Goal: Information Seeking & Learning: Find specific fact

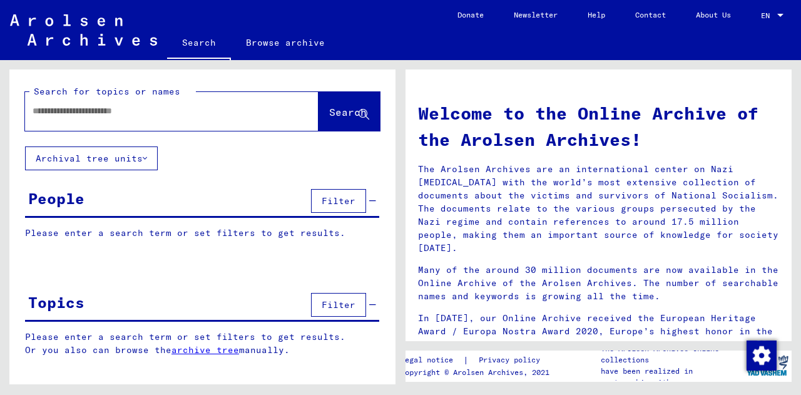
click at [111, 121] on div at bounding box center [153, 111] width 256 height 28
click at [103, 117] on input "text" at bounding box center [157, 111] width 249 height 13
type input "*****"
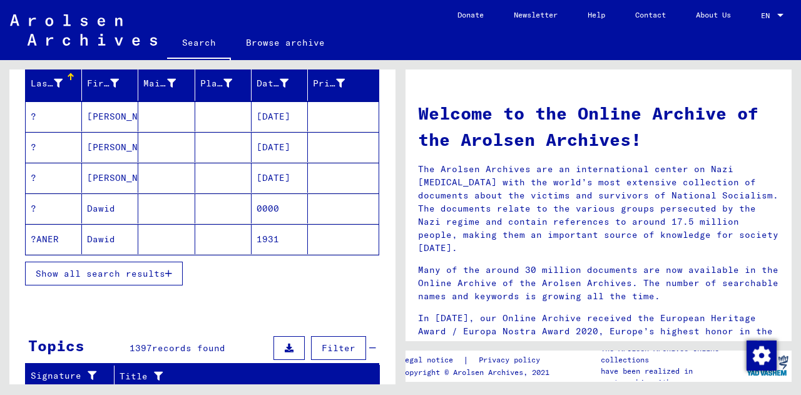
scroll to position [148, 0]
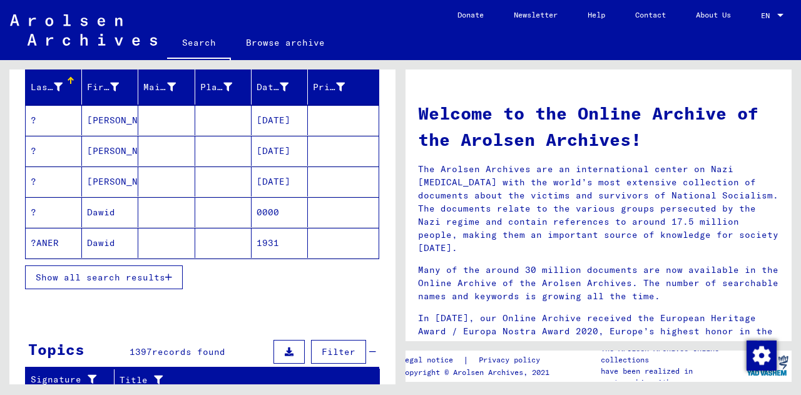
click at [143, 281] on span "Show all search results" at bounding box center [101, 277] width 130 height 11
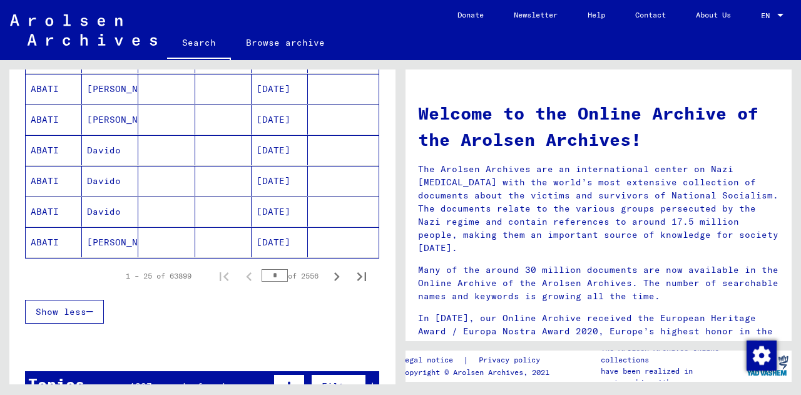
scroll to position [814, 0]
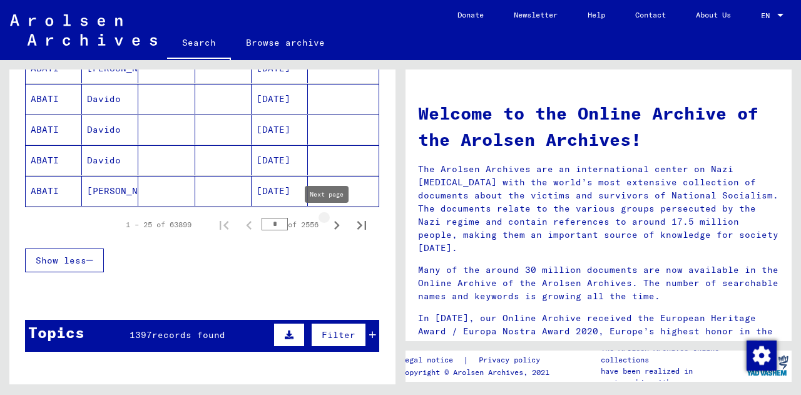
click at [329, 227] on icon "Next page" at bounding box center [337, 226] width 18 height 18
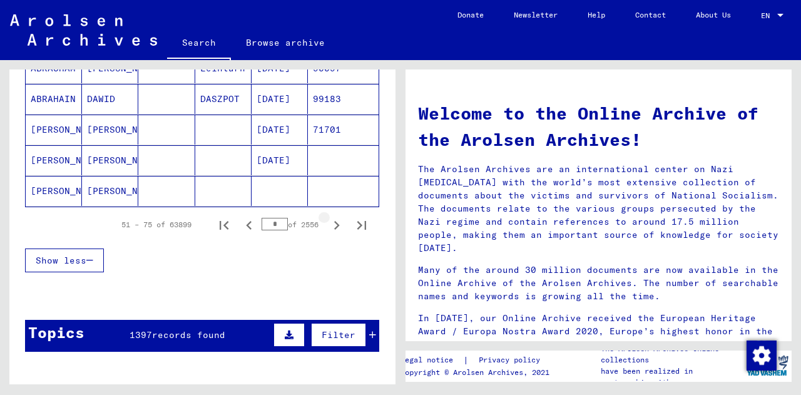
click at [329, 227] on icon "Next page" at bounding box center [337, 226] width 18 height 18
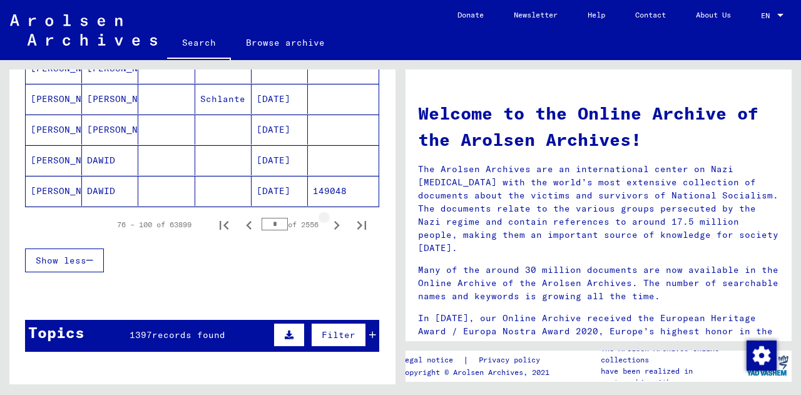
click at [329, 227] on icon "Next page" at bounding box center [337, 226] width 18 height 18
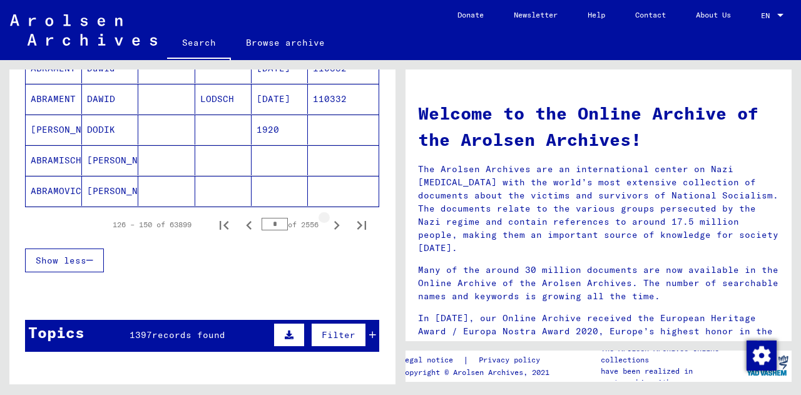
click at [329, 227] on icon "Next page" at bounding box center [337, 226] width 18 height 18
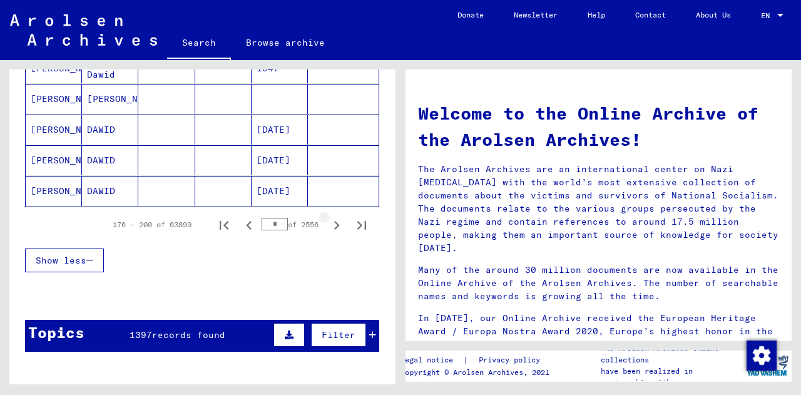
click at [329, 227] on icon "Next page" at bounding box center [337, 226] width 18 height 18
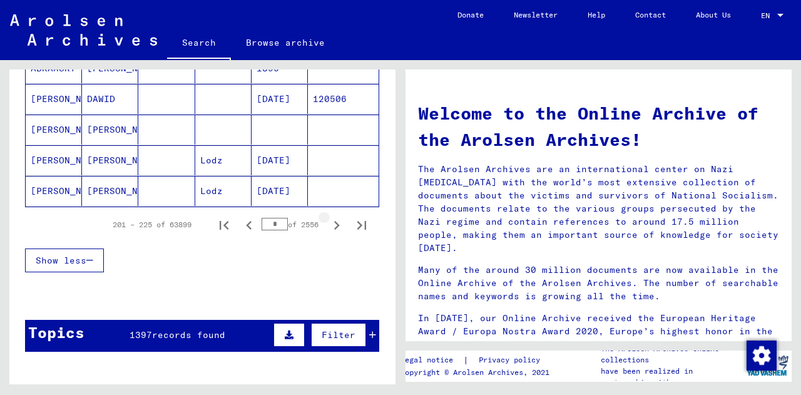
click at [329, 227] on icon "Next page" at bounding box center [337, 226] width 18 height 18
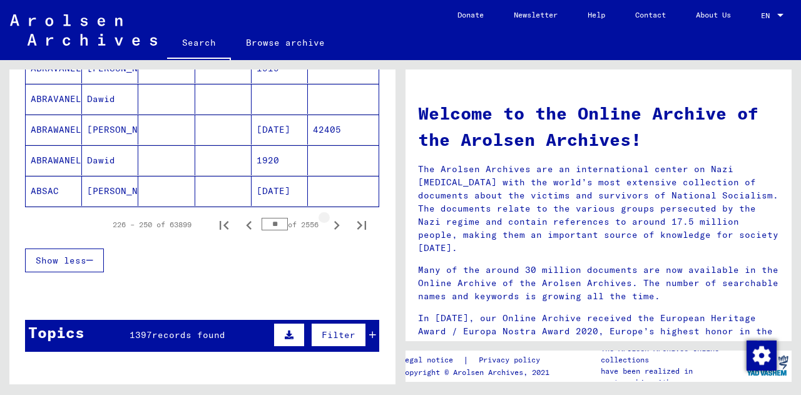
click at [329, 227] on icon "Next page" at bounding box center [337, 226] width 18 height 18
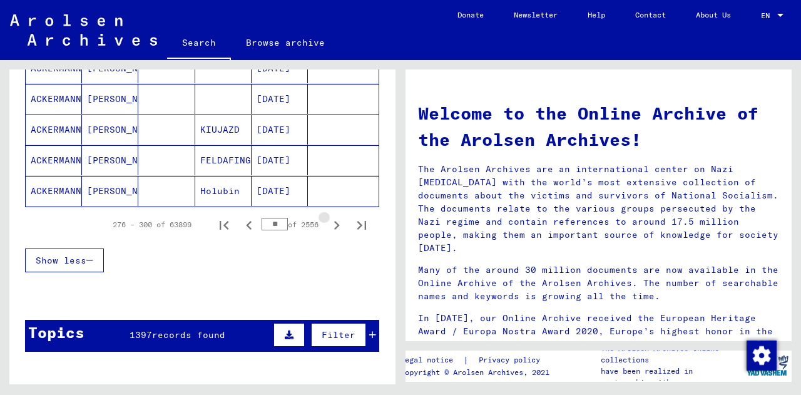
click at [329, 227] on icon "Next page" at bounding box center [337, 226] width 18 height 18
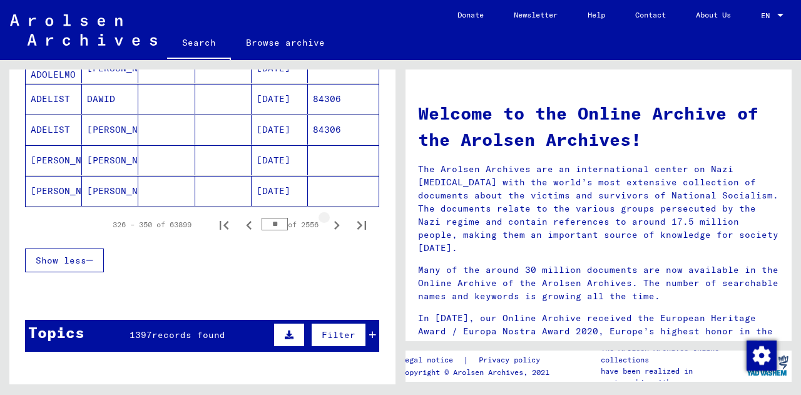
click at [329, 227] on icon "Next page" at bounding box center [337, 226] width 18 height 18
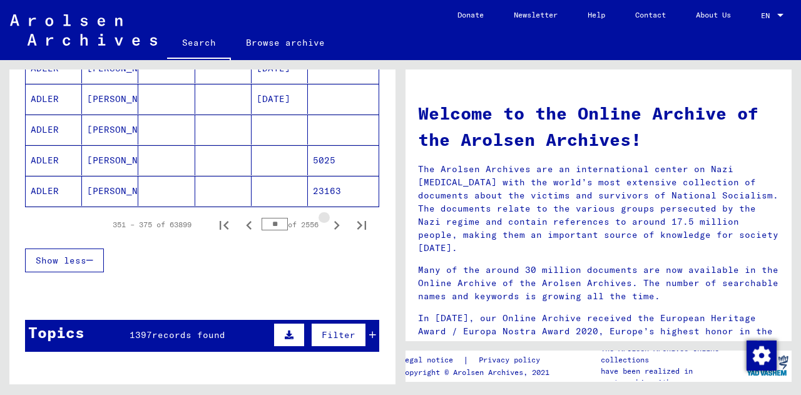
click at [329, 227] on icon "Next page" at bounding box center [337, 226] width 18 height 18
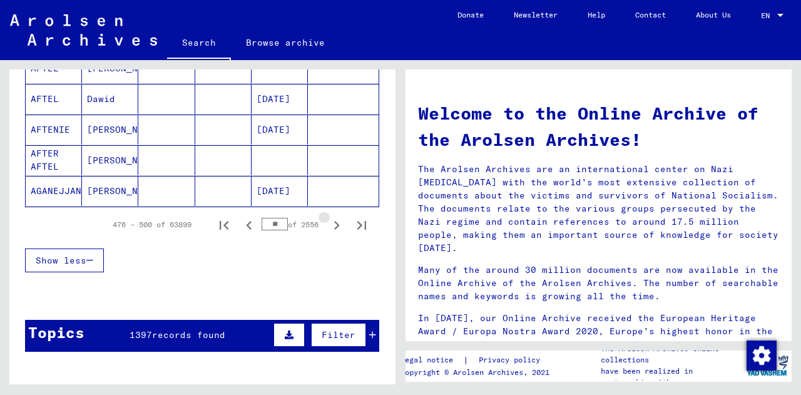
click at [329, 227] on icon "Next page" at bounding box center [337, 226] width 18 height 18
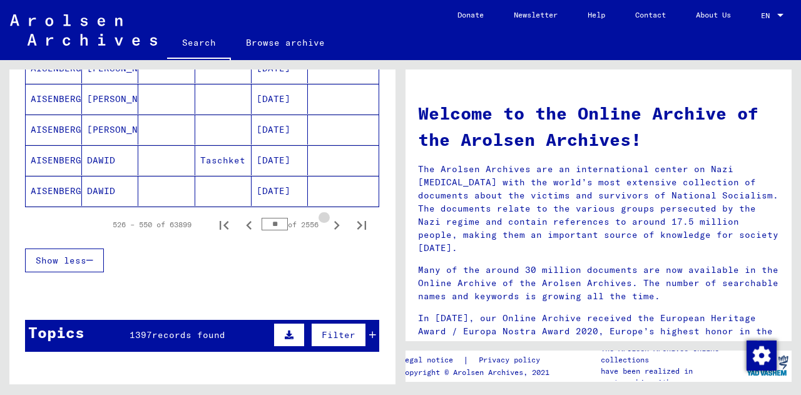
click at [329, 227] on icon "Next page" at bounding box center [337, 226] width 18 height 18
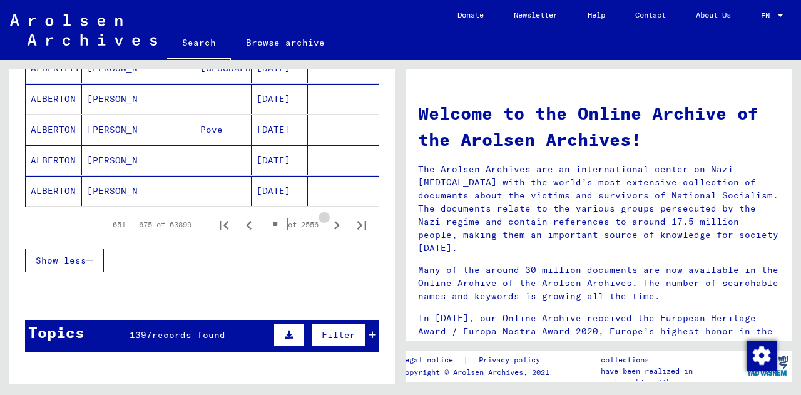
click at [329, 227] on icon "Next page" at bounding box center [337, 226] width 18 height 18
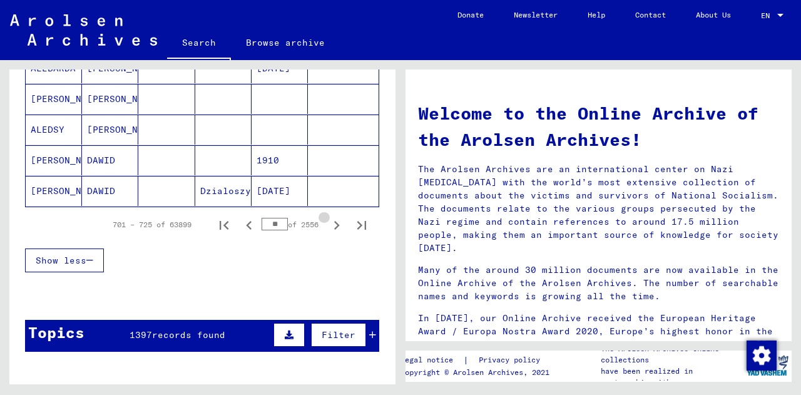
click at [329, 227] on icon "Next page" at bounding box center [337, 226] width 18 height 18
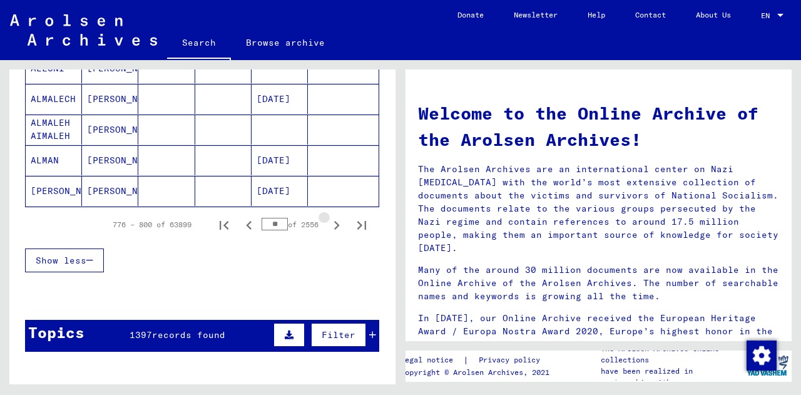
click at [329, 227] on icon "Next page" at bounding box center [337, 226] width 18 height 18
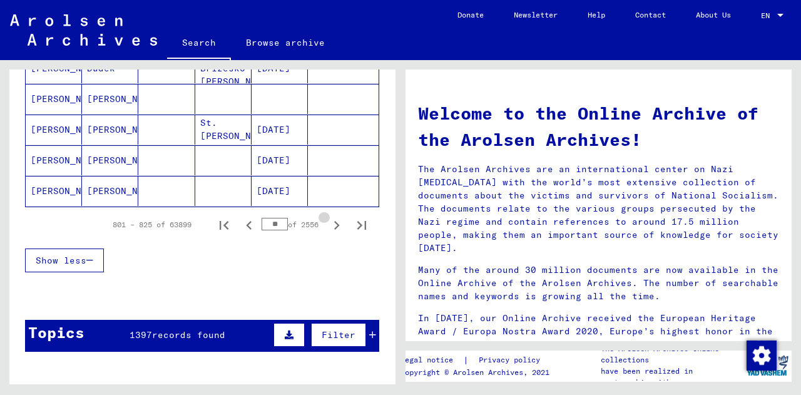
click at [329, 227] on icon "Next page" at bounding box center [337, 226] width 18 height 18
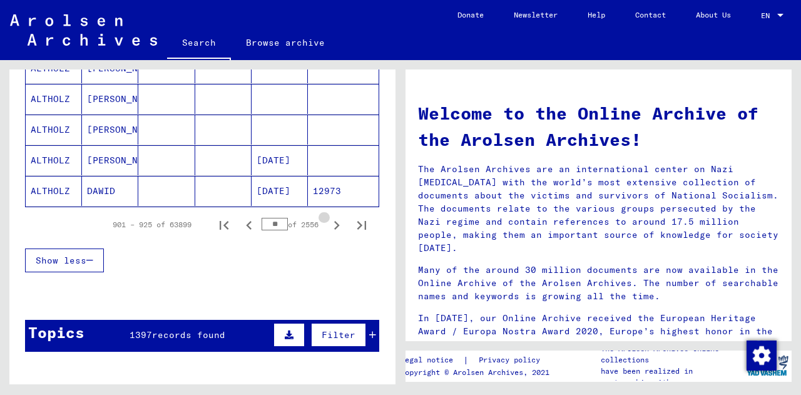
click at [329, 227] on icon "Next page" at bounding box center [337, 226] width 18 height 18
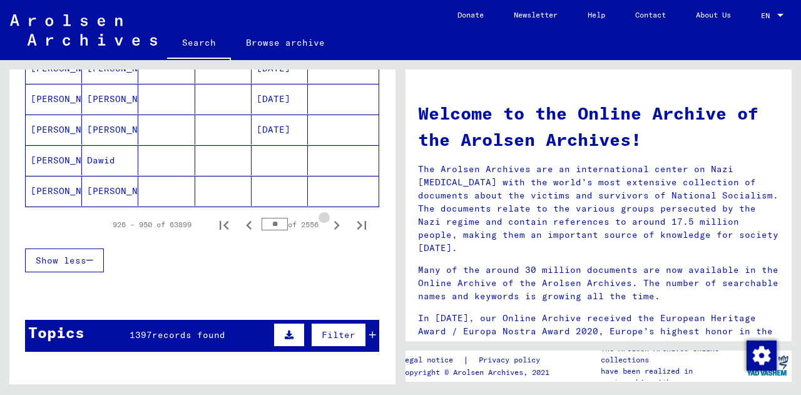
click at [329, 227] on icon "Next page" at bounding box center [337, 226] width 18 height 18
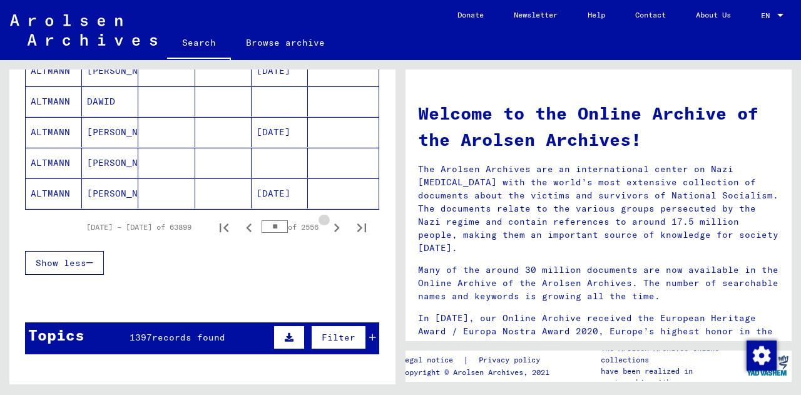
scroll to position [816, 0]
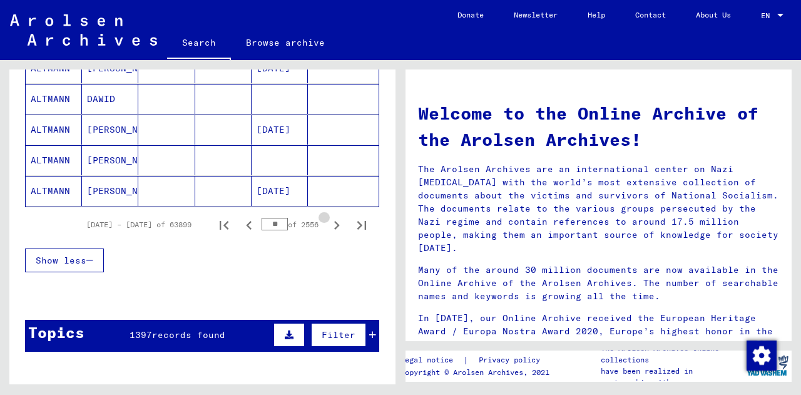
click at [329, 227] on icon "Next page" at bounding box center [337, 226] width 18 height 18
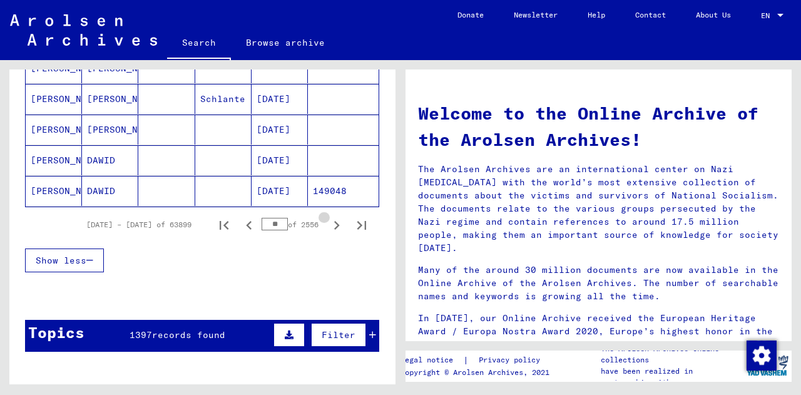
click at [329, 227] on icon "Next page" at bounding box center [337, 226] width 18 height 18
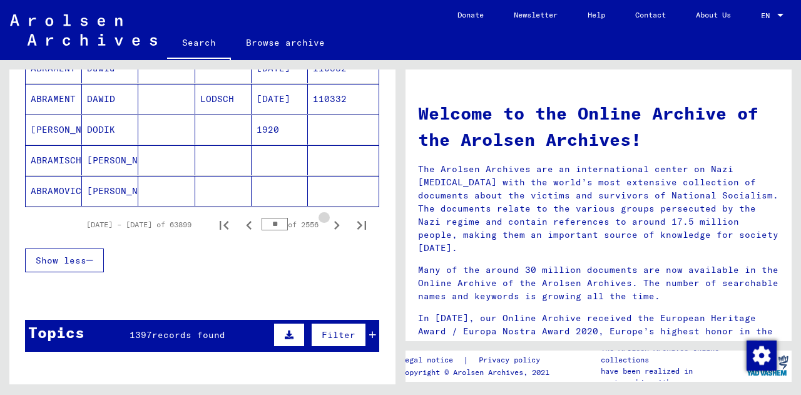
click at [329, 227] on icon "Next page" at bounding box center [337, 226] width 18 height 18
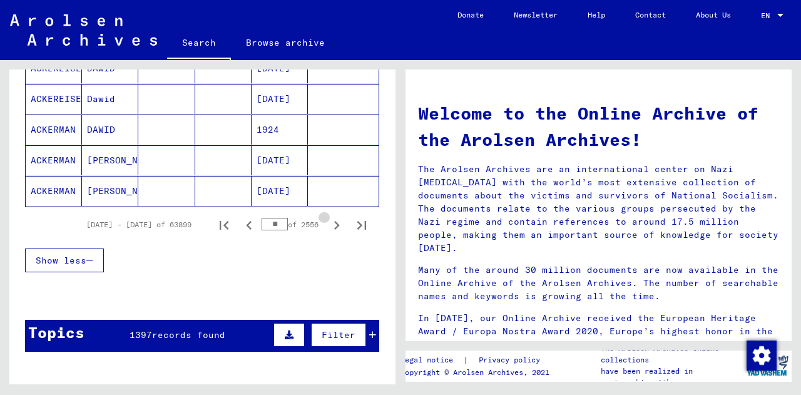
click at [329, 227] on icon "Next page" at bounding box center [337, 226] width 18 height 18
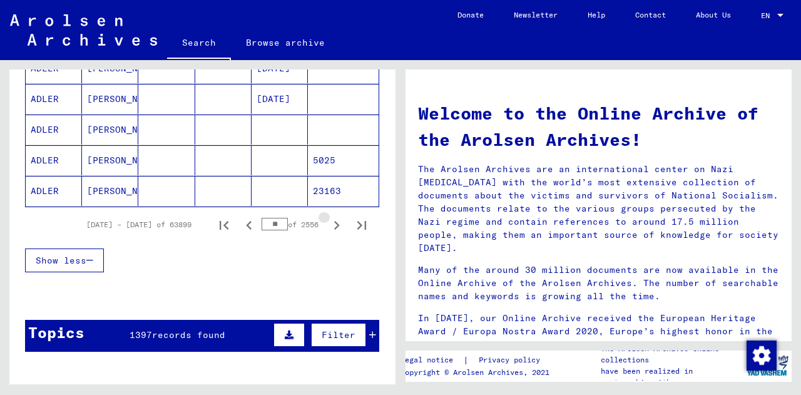
click at [329, 227] on icon "Next page" at bounding box center [337, 226] width 18 height 18
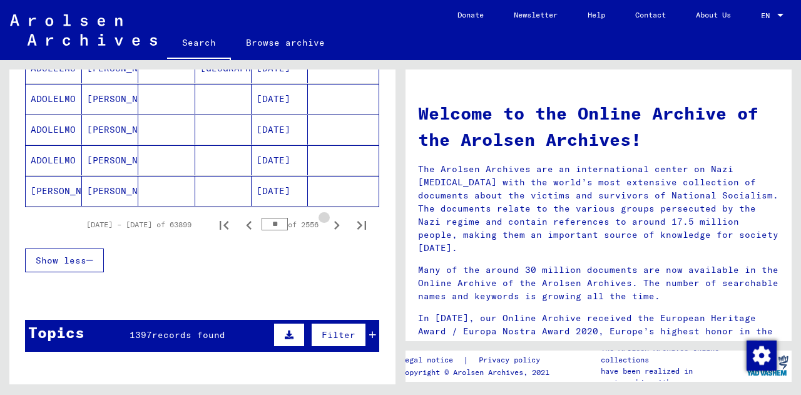
click at [329, 227] on icon "Next page" at bounding box center [337, 226] width 18 height 18
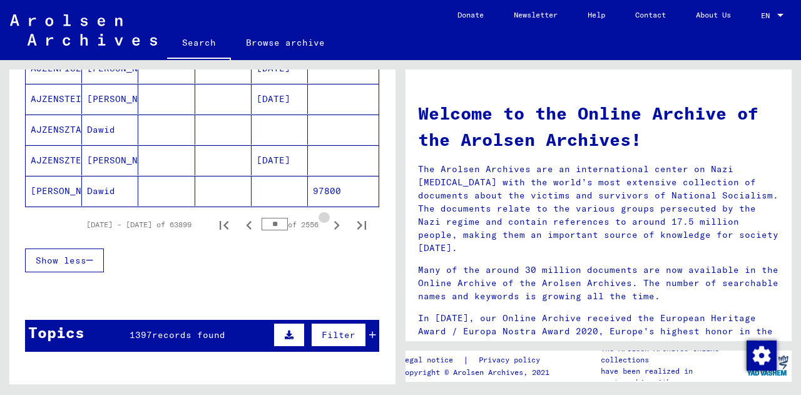
click at [329, 227] on icon "Next page" at bounding box center [337, 226] width 18 height 18
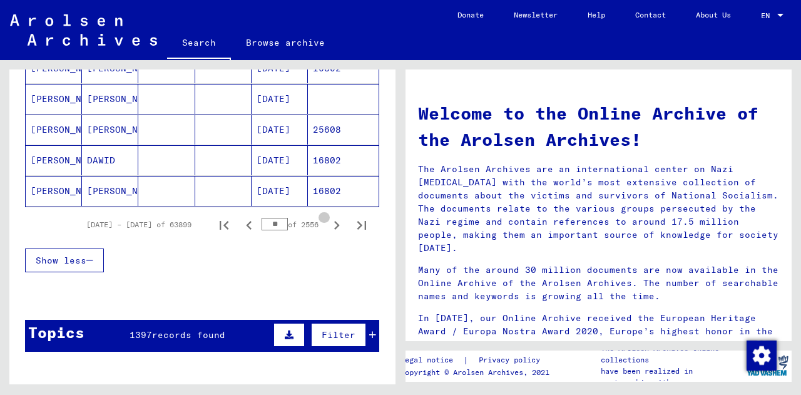
click at [329, 227] on icon "Next page" at bounding box center [337, 226] width 18 height 18
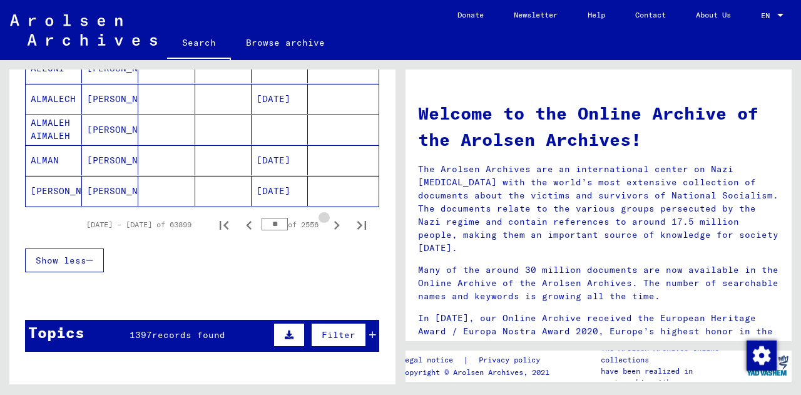
click at [329, 227] on icon "Next page" at bounding box center [337, 226] width 18 height 18
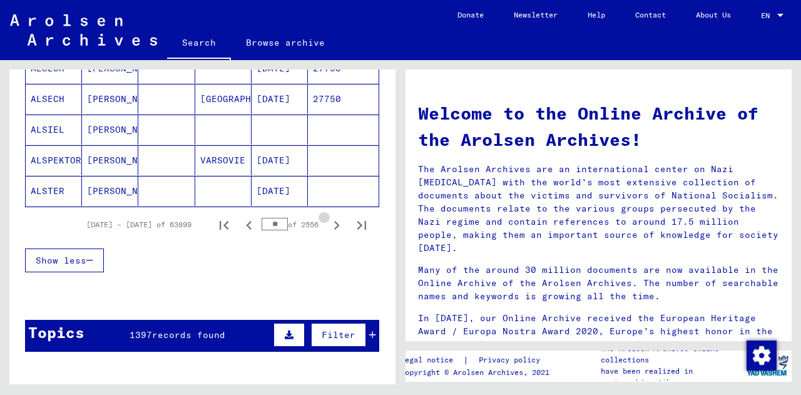
click at [329, 227] on icon "Next page" at bounding box center [337, 226] width 18 height 18
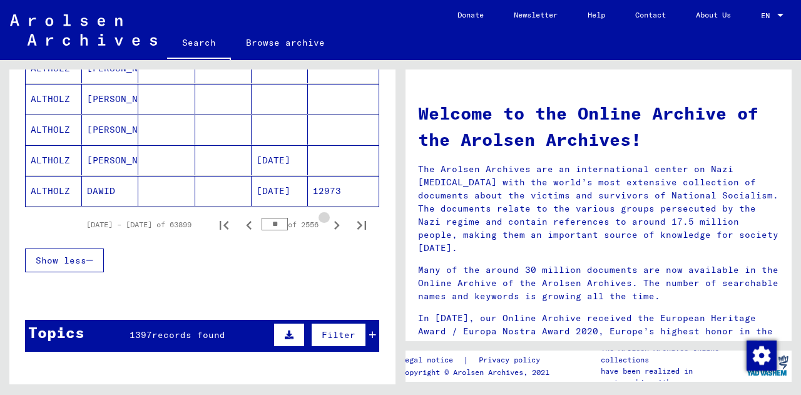
click at [329, 227] on icon "Next page" at bounding box center [337, 226] width 18 height 18
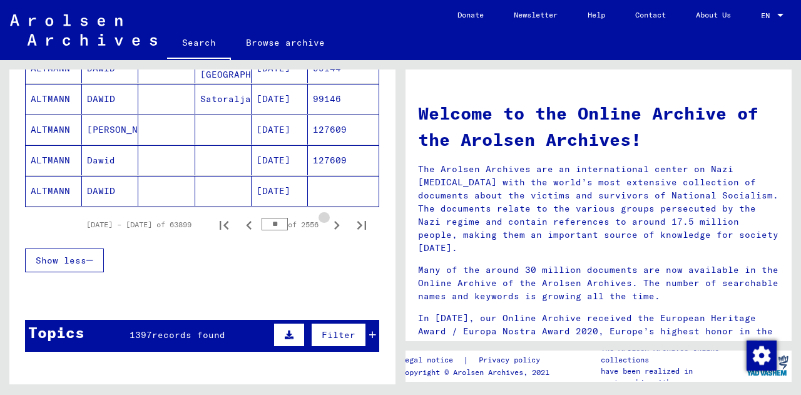
click at [329, 227] on icon "Next page" at bounding box center [337, 226] width 18 height 18
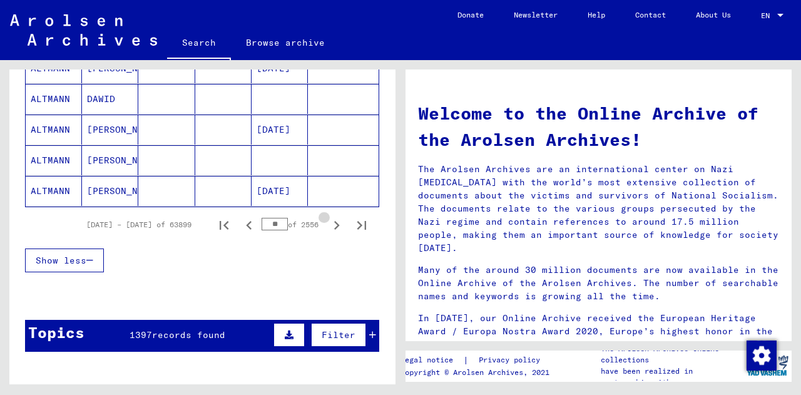
click at [329, 227] on icon "Next page" at bounding box center [337, 226] width 18 height 18
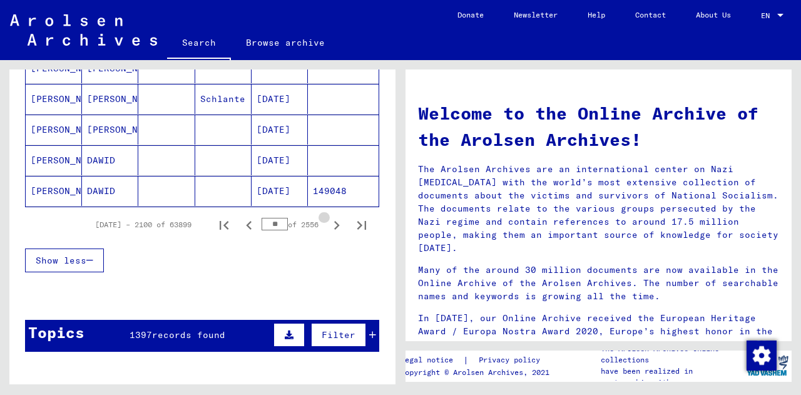
click at [329, 227] on icon "Next page" at bounding box center [337, 226] width 18 height 18
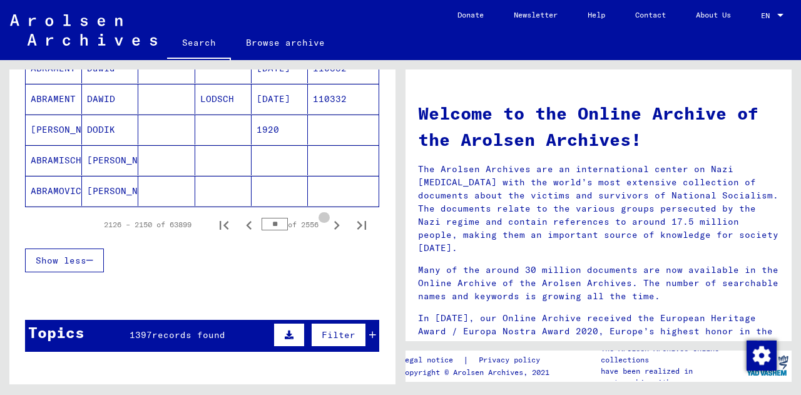
click at [329, 227] on icon "Next page" at bounding box center [337, 226] width 18 height 18
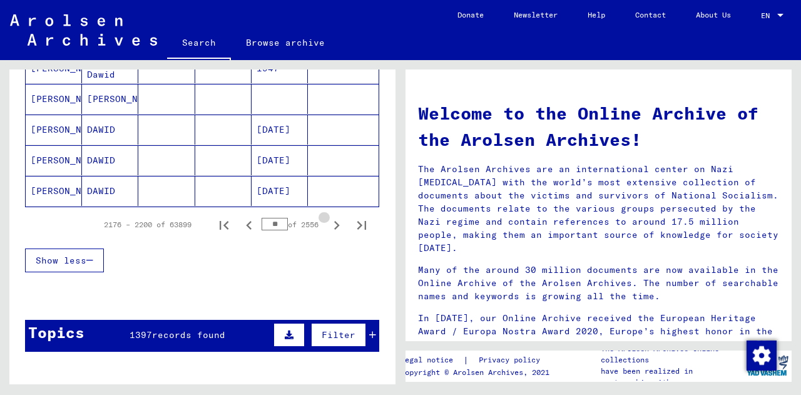
click at [329, 227] on icon "Next page" at bounding box center [337, 226] width 18 height 18
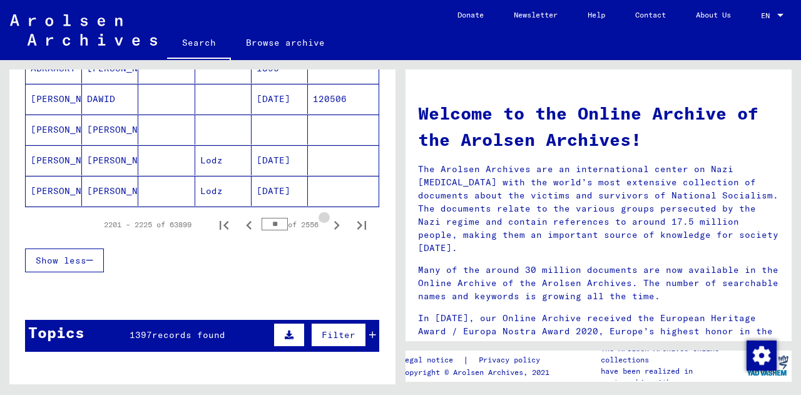
click at [329, 227] on icon "Next page" at bounding box center [337, 226] width 18 height 18
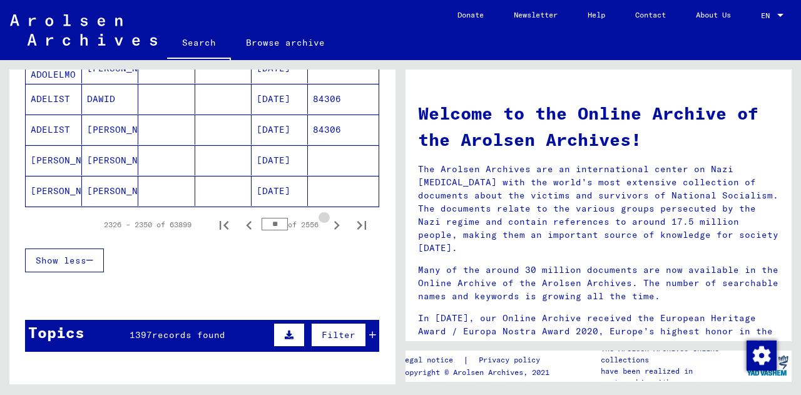
click at [329, 227] on icon "Next page" at bounding box center [337, 226] width 18 height 18
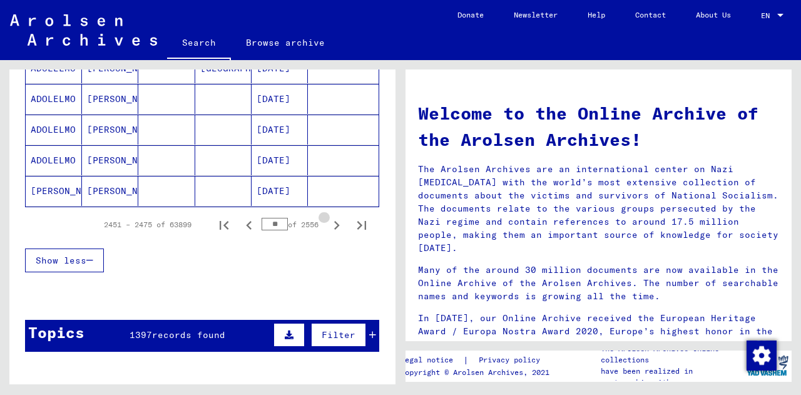
click at [329, 227] on icon "Next page" at bounding box center [337, 226] width 18 height 18
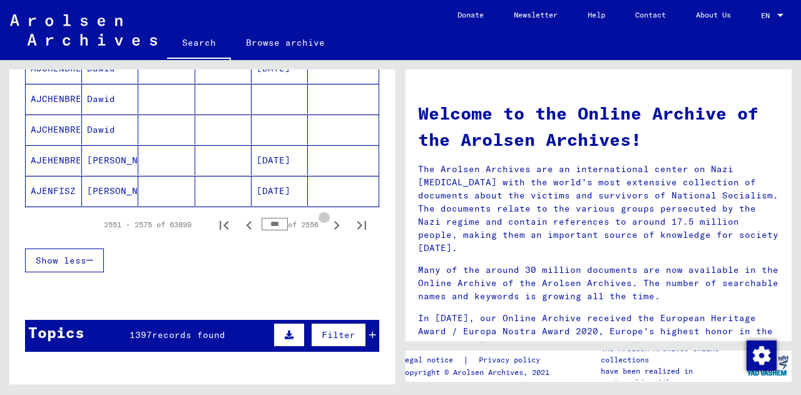
click at [329, 227] on icon "Next page" at bounding box center [337, 226] width 18 height 18
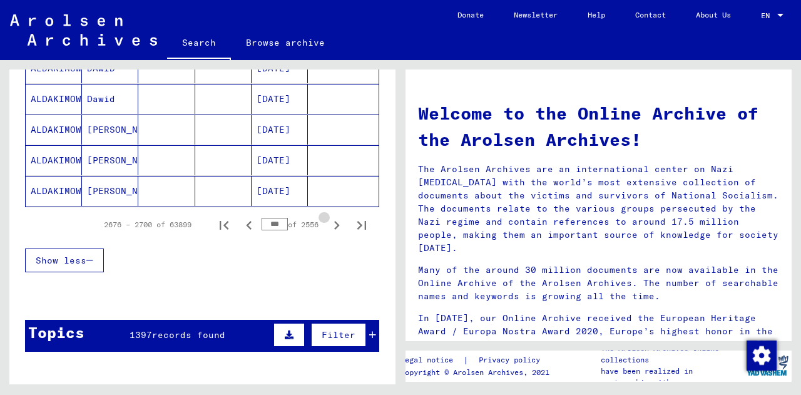
click at [329, 227] on icon "Next page" at bounding box center [337, 226] width 18 height 18
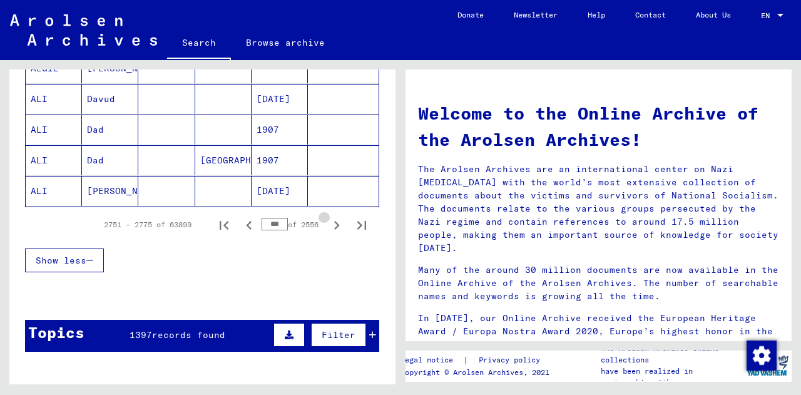
click at [329, 227] on icon "Next page" at bounding box center [337, 226] width 18 height 18
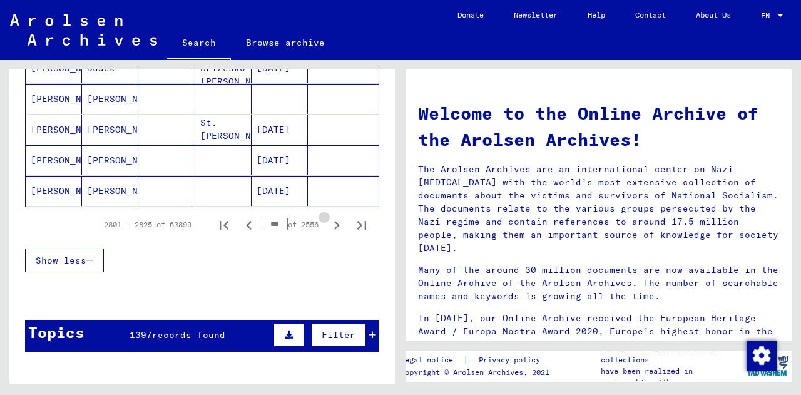
click at [329, 227] on icon "Next page" at bounding box center [337, 226] width 18 height 18
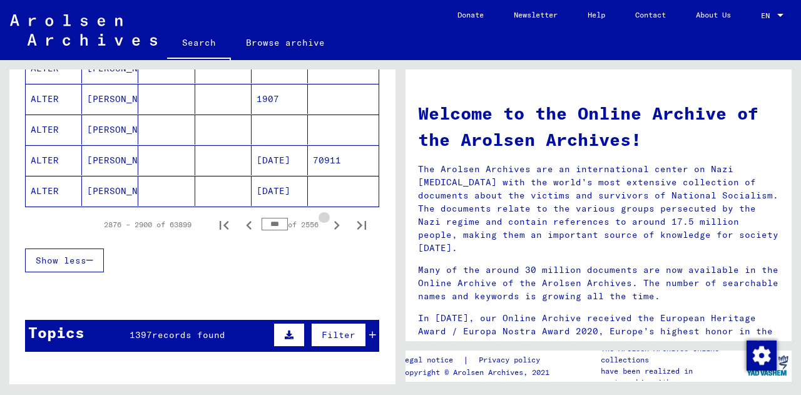
click at [329, 227] on icon "Next page" at bounding box center [337, 226] width 18 height 18
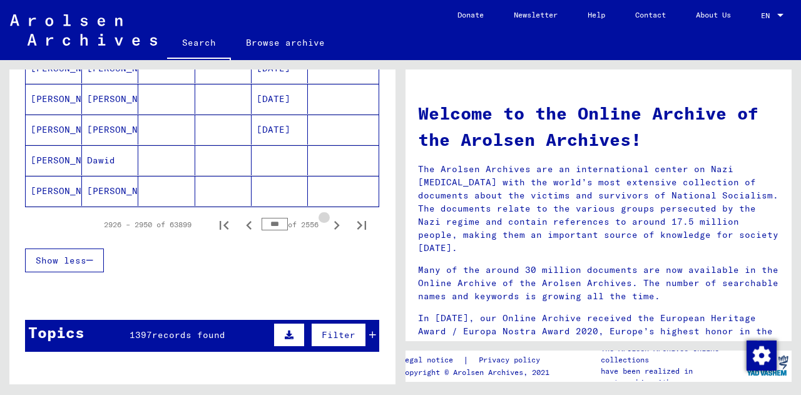
click at [329, 227] on icon "Next page" at bounding box center [337, 226] width 18 height 18
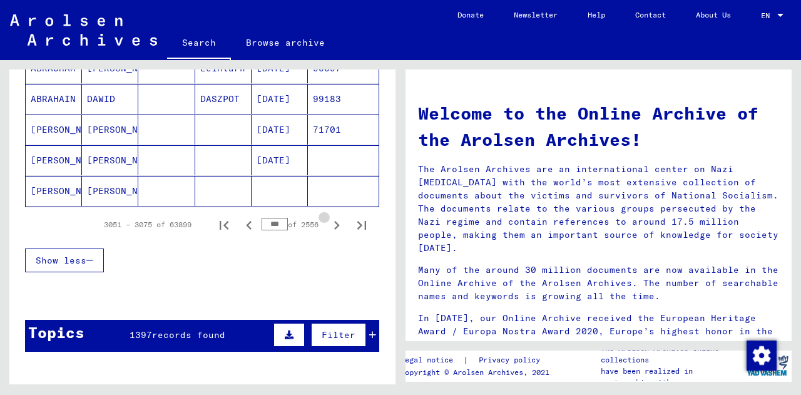
click at [329, 227] on icon "Next page" at bounding box center [337, 226] width 18 height 18
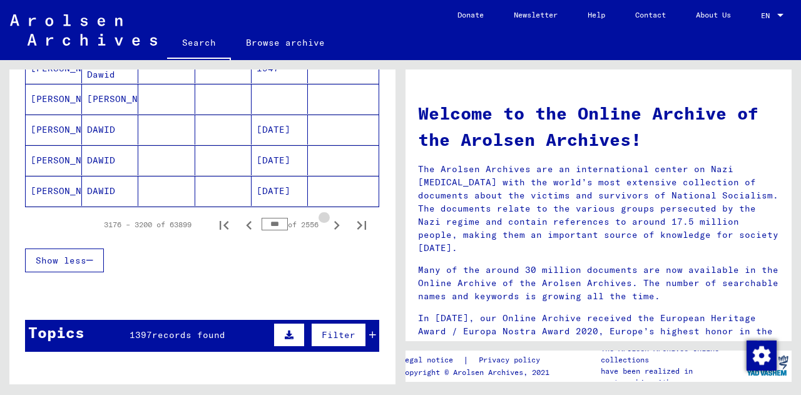
click at [329, 227] on icon "Next page" at bounding box center [337, 226] width 18 height 18
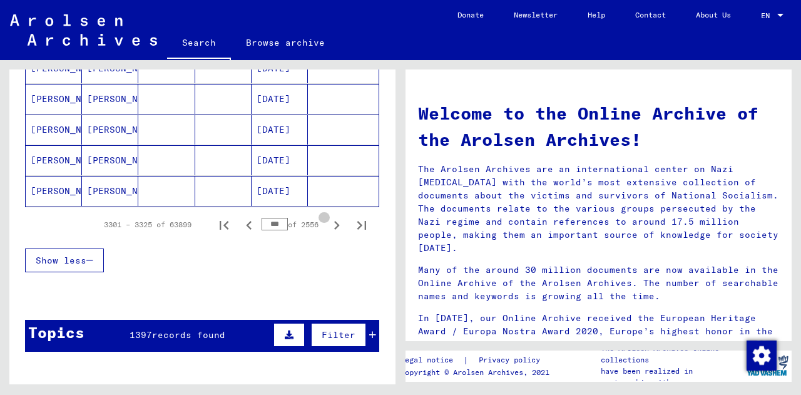
click at [329, 227] on icon "Next page" at bounding box center [337, 226] width 18 height 18
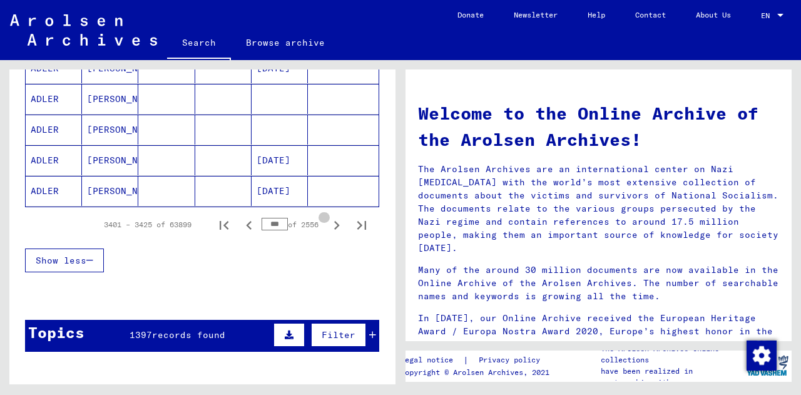
click at [329, 227] on icon "Next page" at bounding box center [337, 226] width 18 height 18
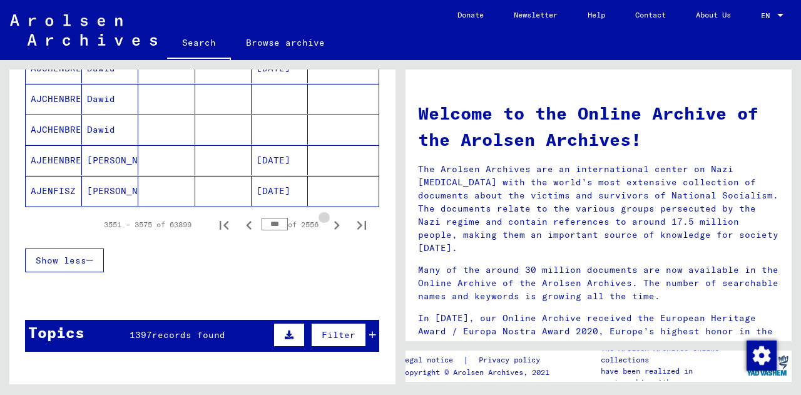
click at [329, 227] on icon "Next page" at bounding box center [337, 226] width 18 height 18
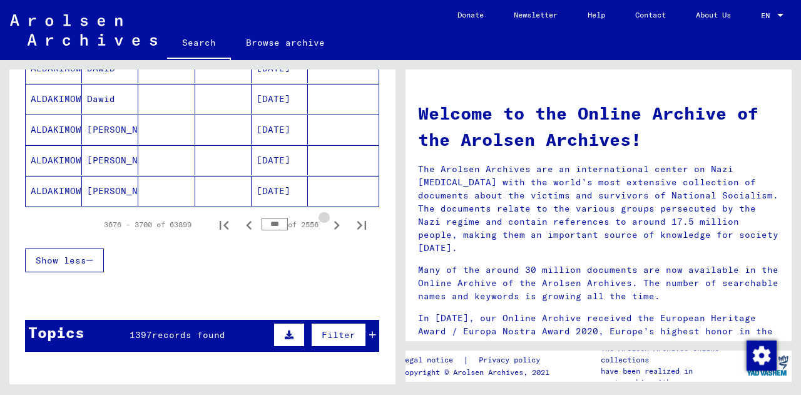
click at [329, 227] on icon "Next page" at bounding box center [337, 226] width 18 height 18
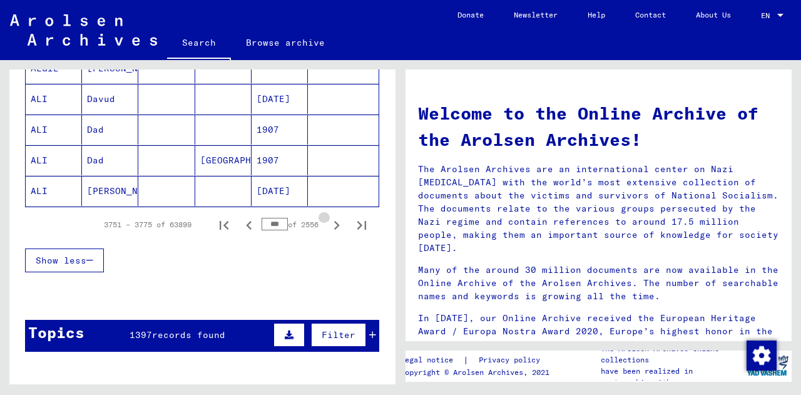
click at [329, 227] on icon "Next page" at bounding box center [337, 226] width 18 height 18
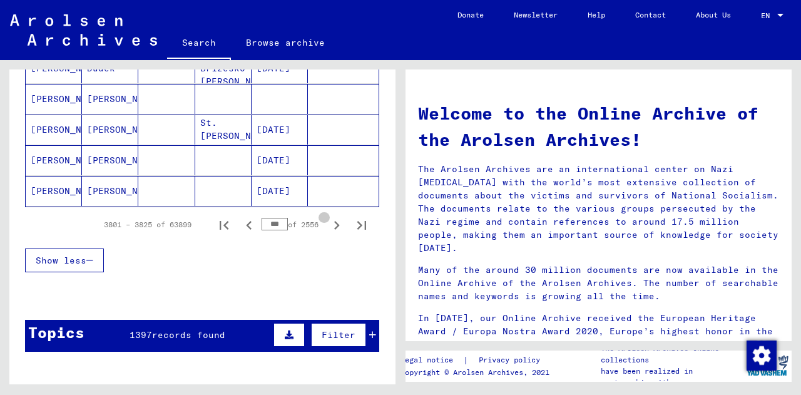
click at [329, 227] on icon "Next page" at bounding box center [337, 226] width 18 height 18
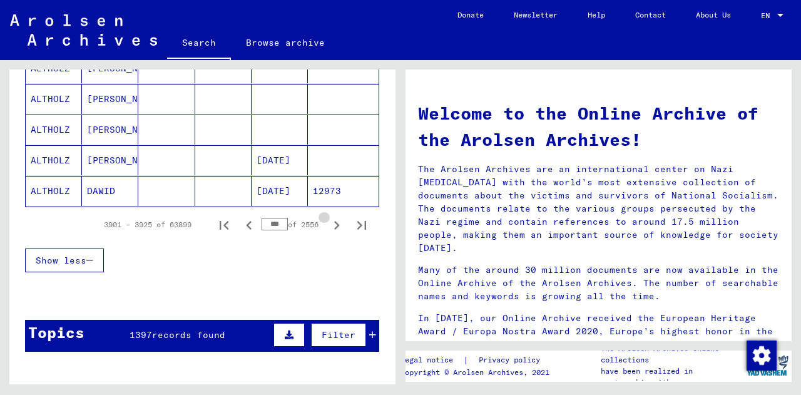
click at [329, 227] on icon "Next page" at bounding box center [337, 226] width 18 height 18
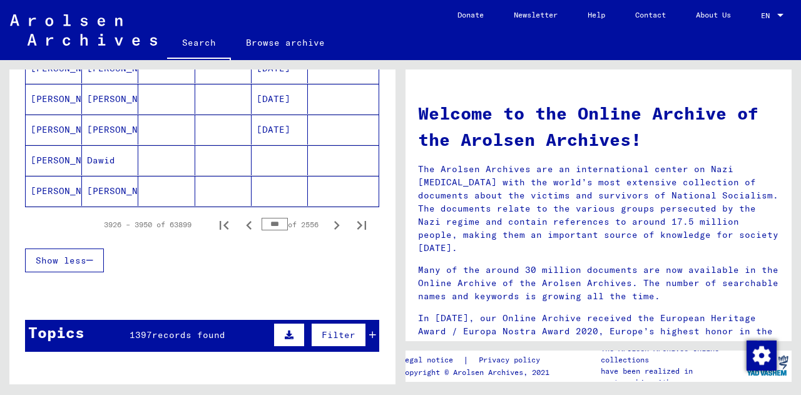
click at [329, 227] on icon "Next page" at bounding box center [337, 226] width 18 height 18
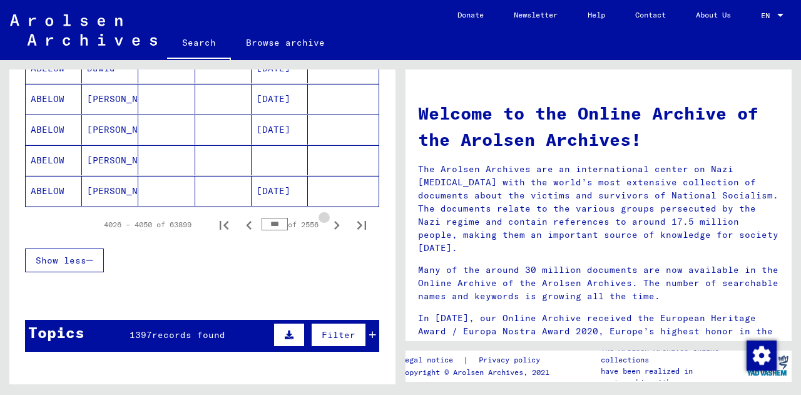
click at [329, 227] on icon "Next page" at bounding box center [337, 226] width 18 height 18
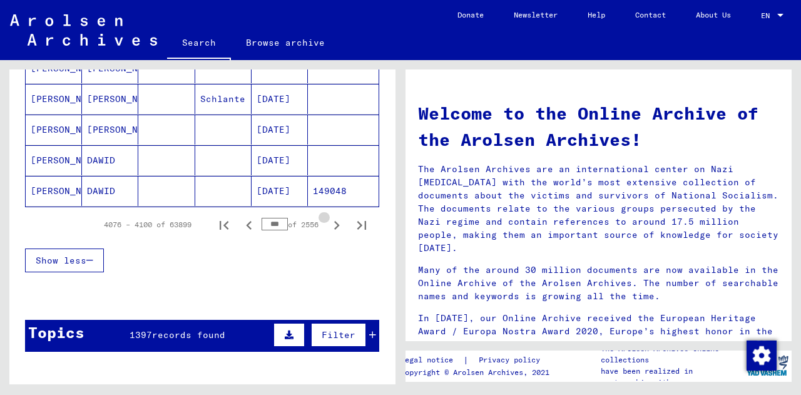
click at [329, 227] on icon "Next page" at bounding box center [337, 226] width 18 height 18
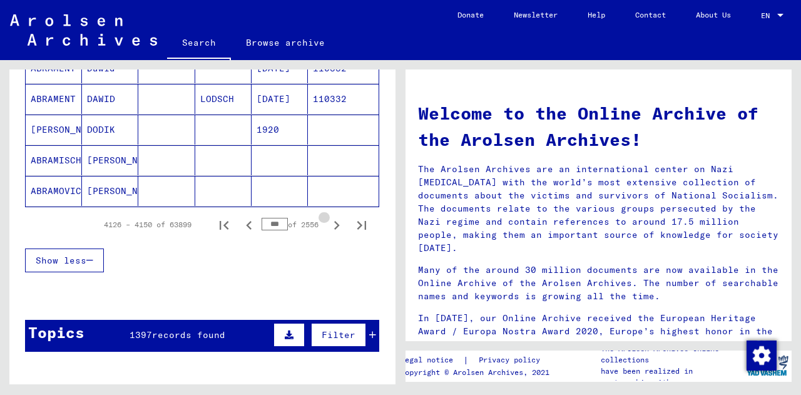
click at [329, 227] on icon "Next page" at bounding box center [337, 226] width 18 height 18
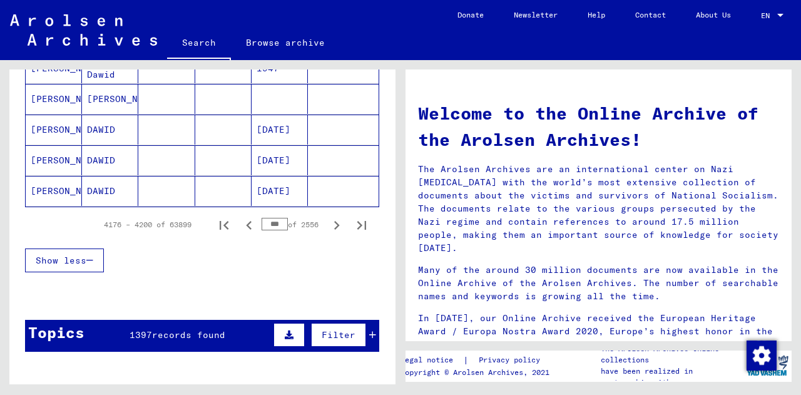
click at [329, 227] on icon "Next page" at bounding box center [337, 226] width 18 height 18
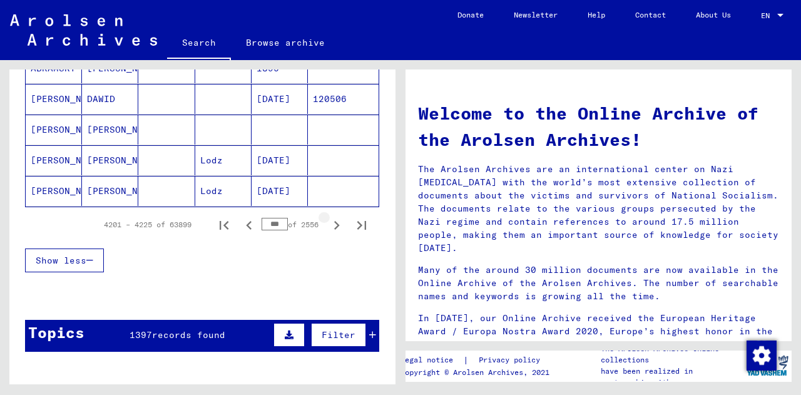
click at [329, 227] on icon "Next page" at bounding box center [337, 226] width 18 height 18
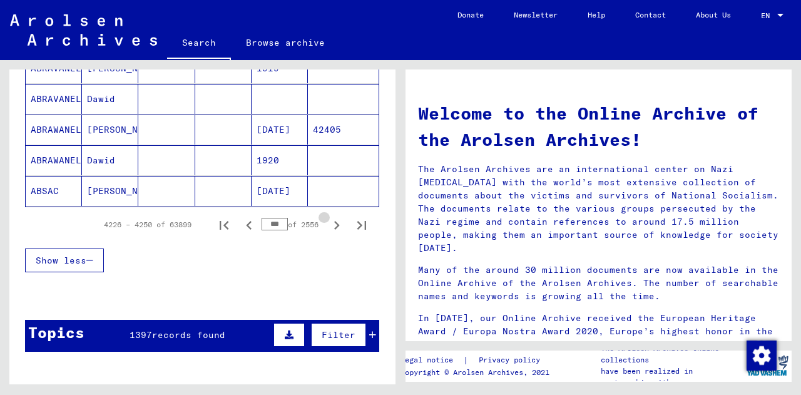
click at [329, 227] on icon "Next page" at bounding box center [337, 226] width 18 height 18
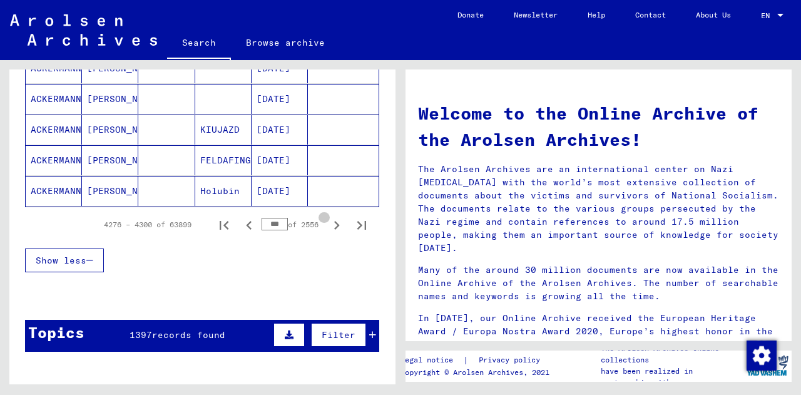
click at [329, 227] on icon "Next page" at bounding box center [337, 226] width 18 height 18
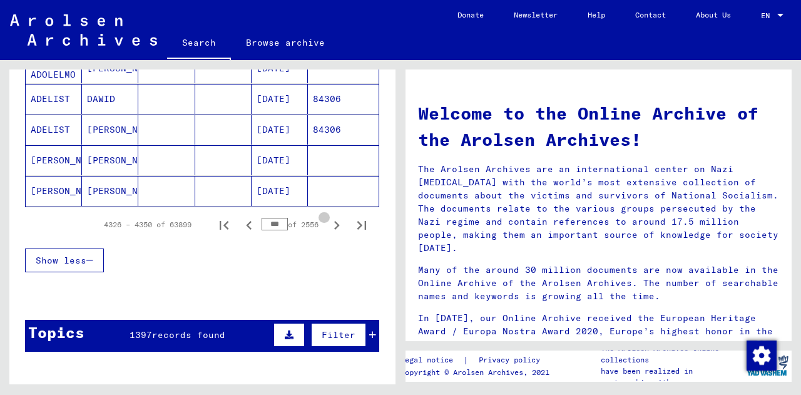
click at [329, 227] on icon "Next page" at bounding box center [337, 226] width 18 height 18
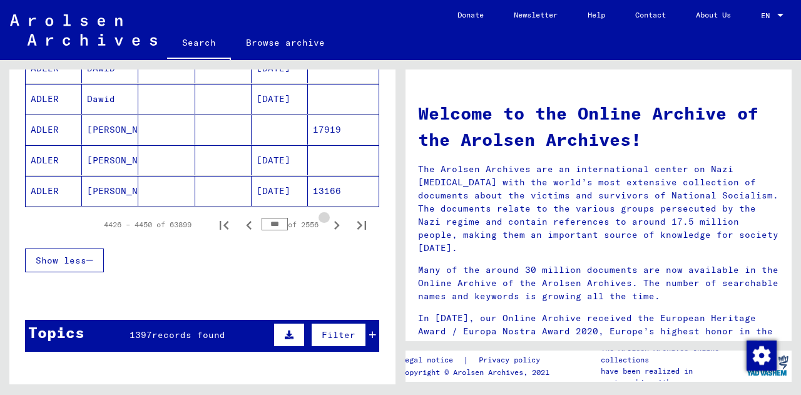
click at [329, 227] on icon "Next page" at bounding box center [337, 226] width 18 height 18
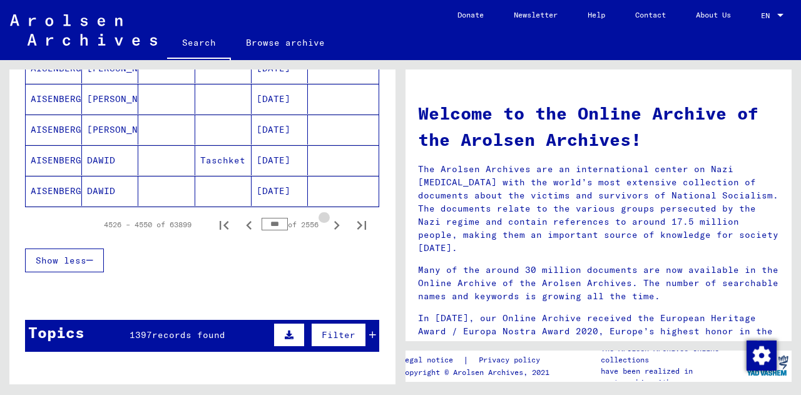
click at [329, 227] on icon "Next page" at bounding box center [337, 226] width 18 height 18
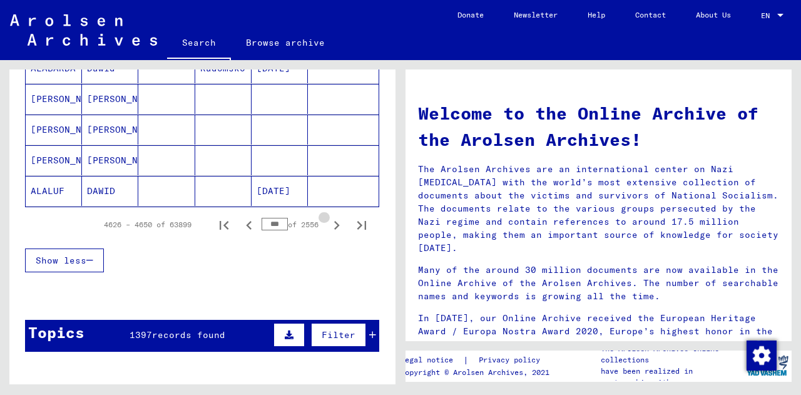
click at [329, 227] on icon "Next page" at bounding box center [337, 226] width 18 height 18
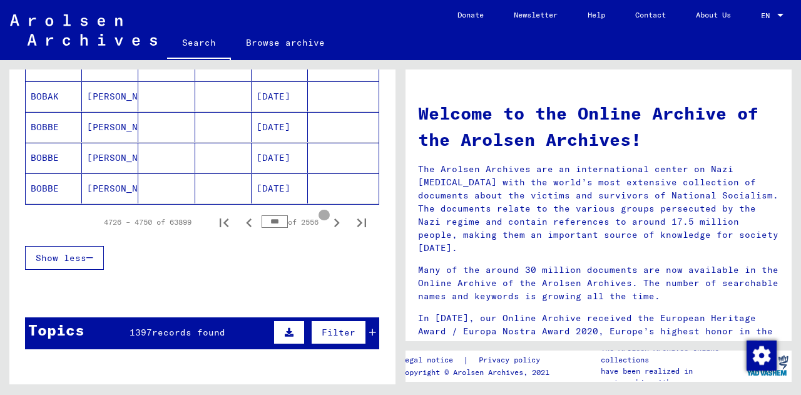
click at [329, 227] on icon "Next page" at bounding box center [337, 223] width 18 height 18
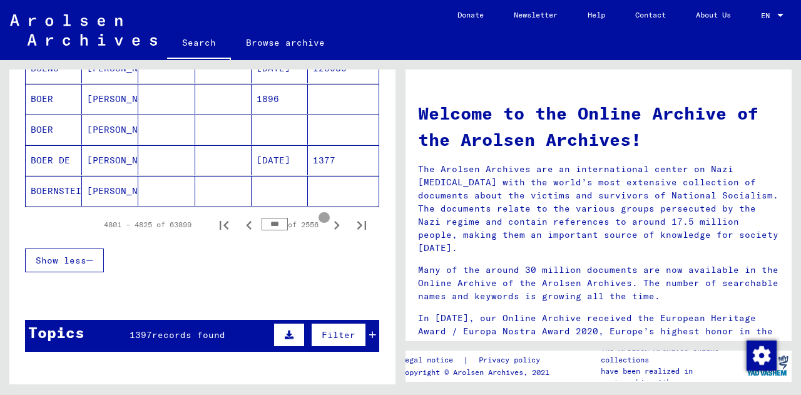
click at [329, 227] on icon "Next page" at bounding box center [337, 226] width 18 height 18
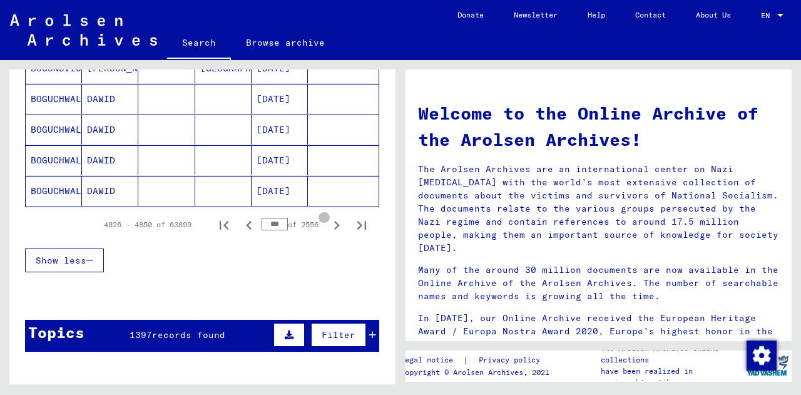
click at [329, 227] on icon "Next page" at bounding box center [337, 226] width 18 height 18
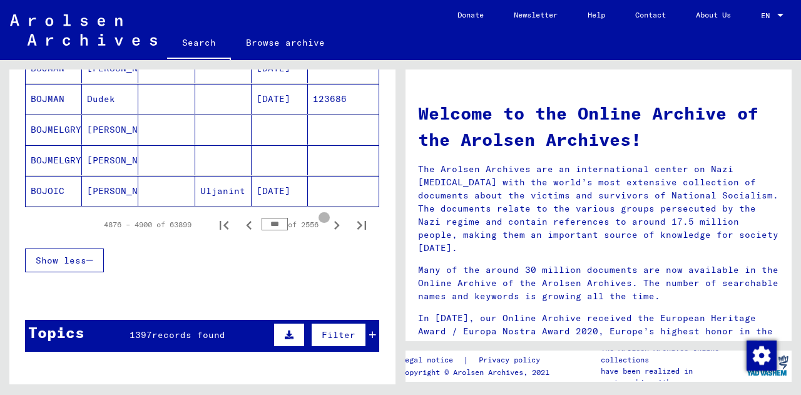
click at [329, 227] on icon "Next page" at bounding box center [337, 226] width 18 height 18
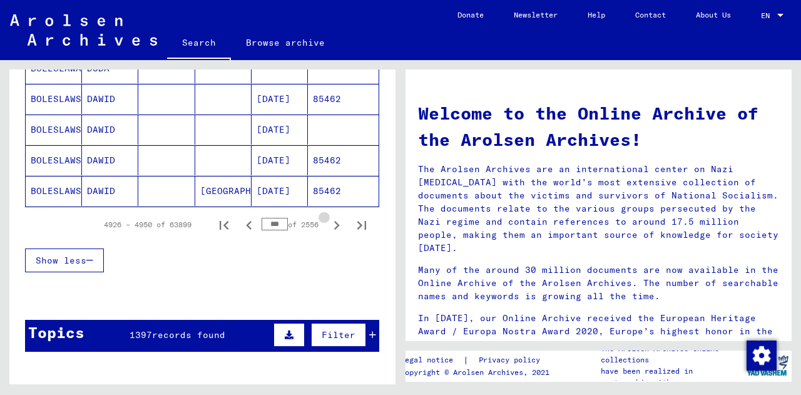
click at [329, 227] on icon "Next page" at bounding box center [337, 226] width 18 height 18
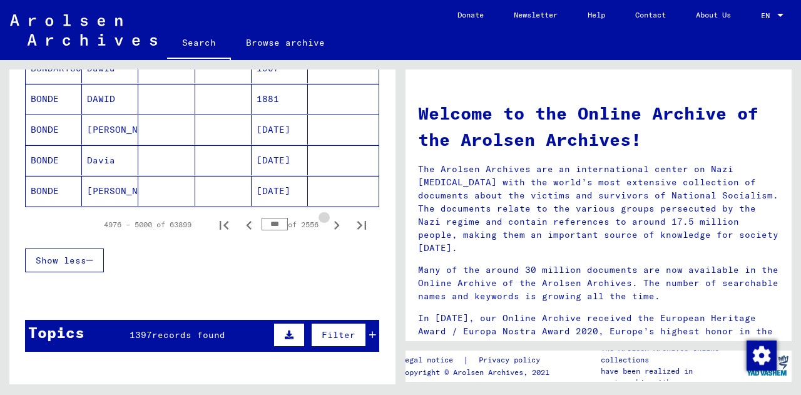
click at [329, 227] on icon "Next page" at bounding box center [337, 226] width 18 height 18
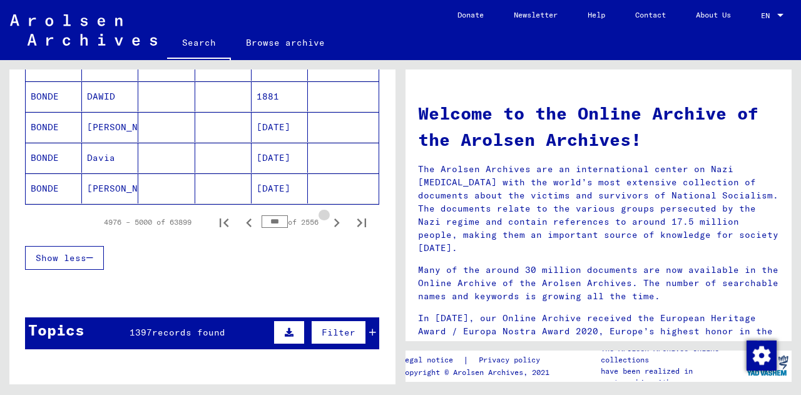
click at [329, 227] on icon "Next page" at bounding box center [337, 223] width 18 height 18
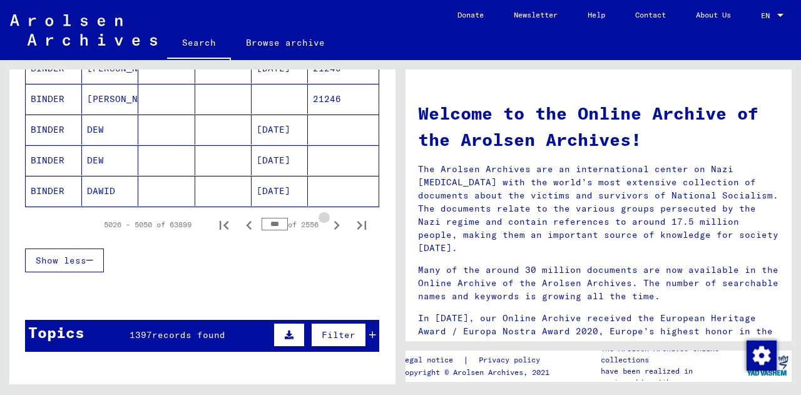
click at [329, 227] on icon "Next page" at bounding box center [337, 226] width 18 height 18
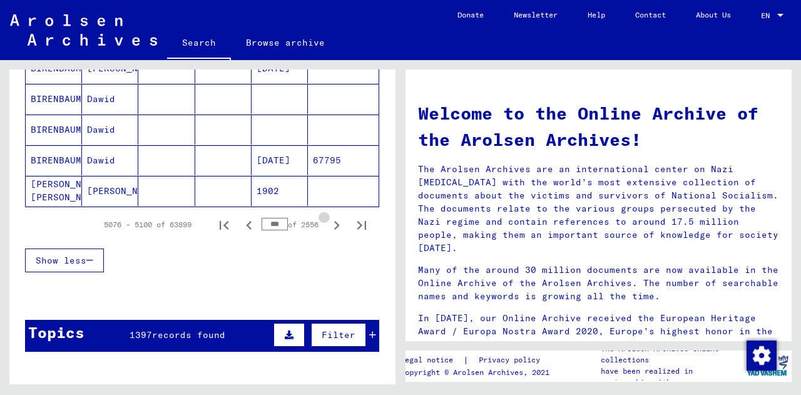
click at [329, 227] on icon "Next page" at bounding box center [337, 226] width 18 height 18
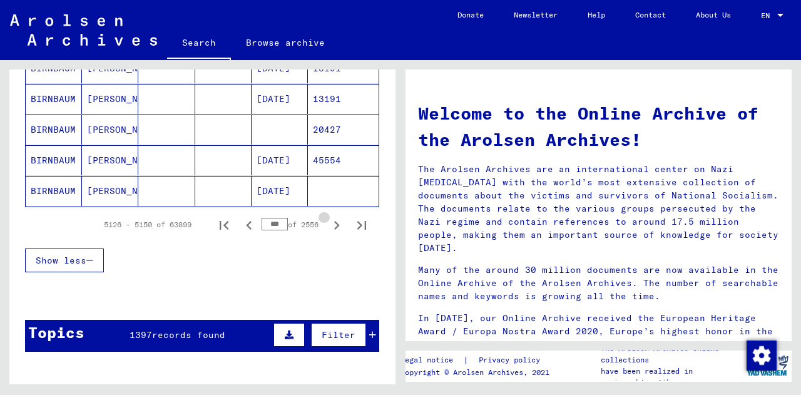
click at [329, 227] on icon "Next page" at bounding box center [337, 226] width 18 height 18
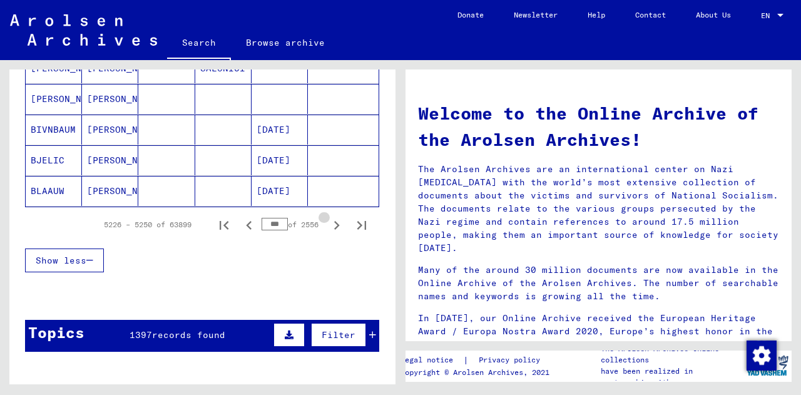
click at [329, 227] on icon "Next page" at bounding box center [337, 226] width 18 height 18
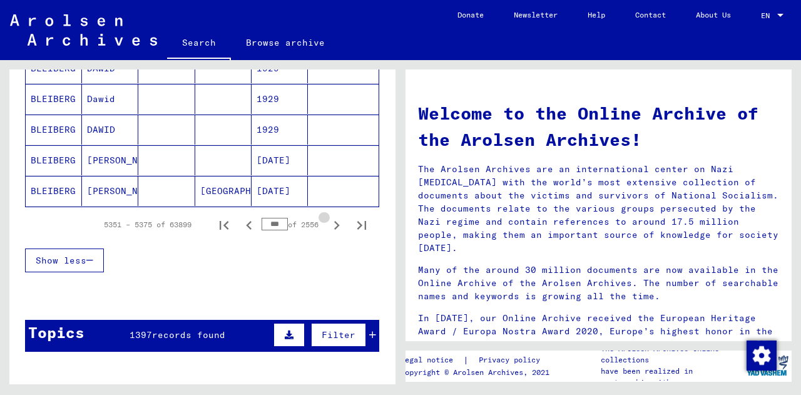
click at [329, 227] on icon "Next page" at bounding box center [337, 226] width 18 height 18
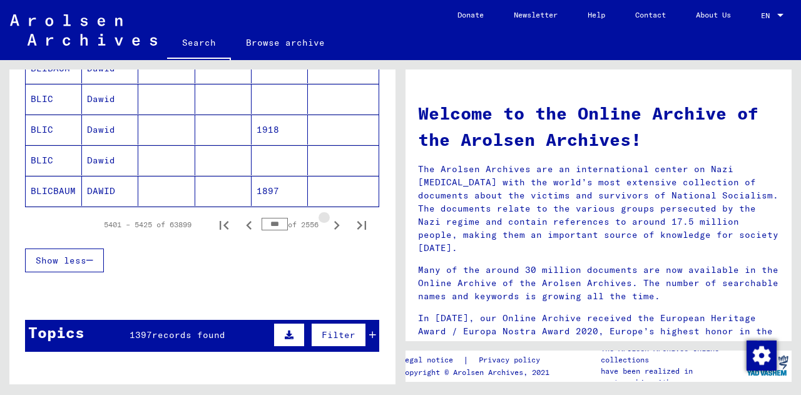
click at [329, 227] on icon "Next page" at bounding box center [337, 226] width 18 height 18
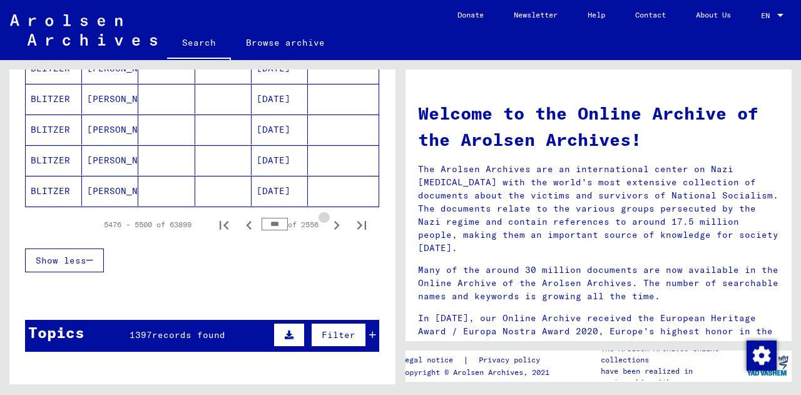
click at [329, 227] on icon "Next page" at bounding box center [337, 226] width 18 height 18
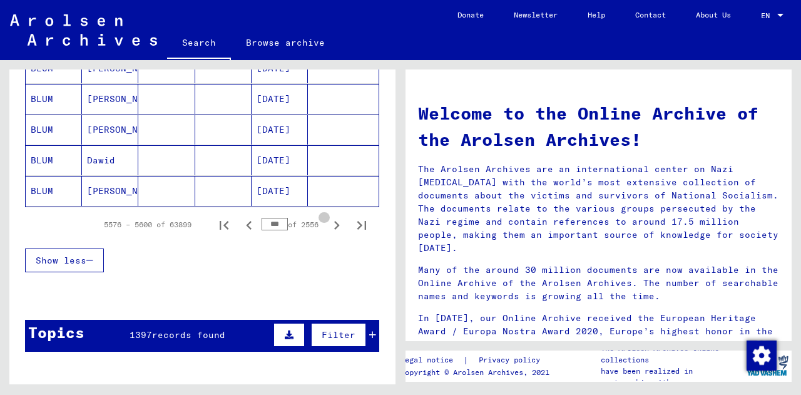
click at [329, 227] on icon "Next page" at bounding box center [337, 226] width 18 height 18
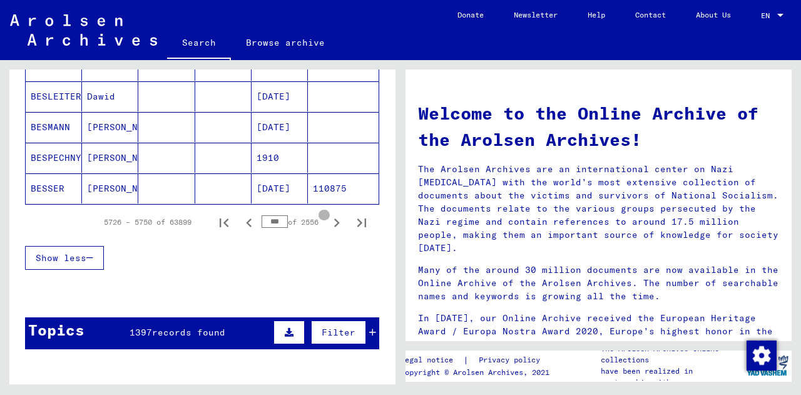
click at [329, 227] on icon "Next page" at bounding box center [337, 223] width 18 height 18
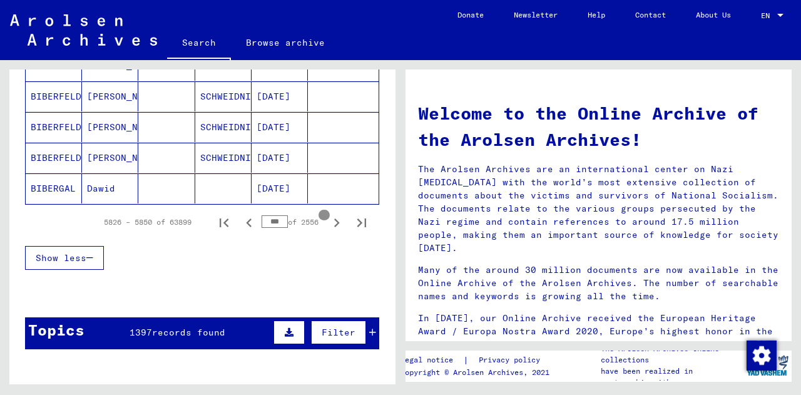
click at [329, 227] on icon "Next page" at bounding box center [337, 223] width 18 height 18
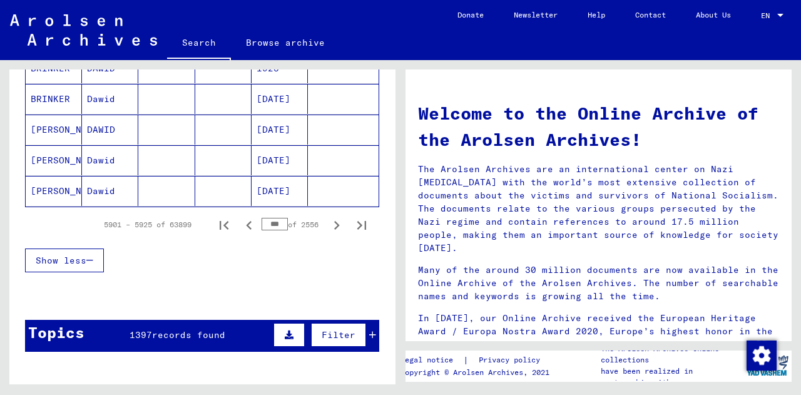
click at [334, 225] on icon "Next page" at bounding box center [337, 225] width 6 height 9
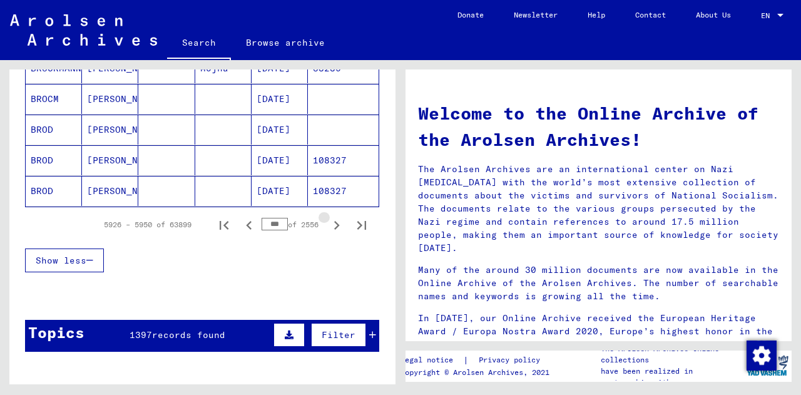
click at [334, 225] on icon "Next page" at bounding box center [337, 225] width 6 height 9
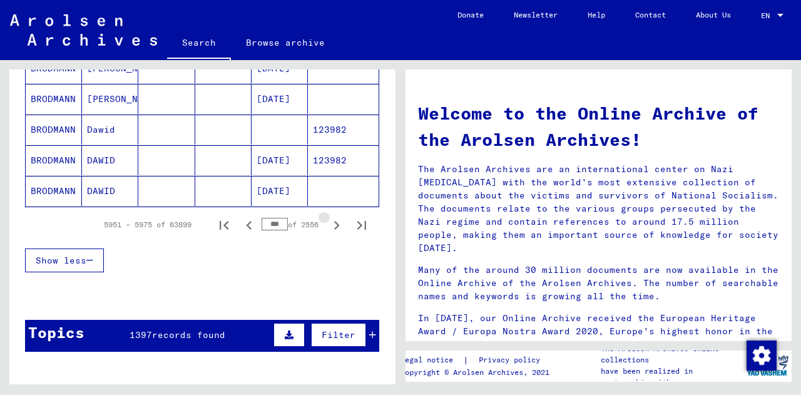
click at [334, 225] on icon "Next page" at bounding box center [337, 225] width 6 height 9
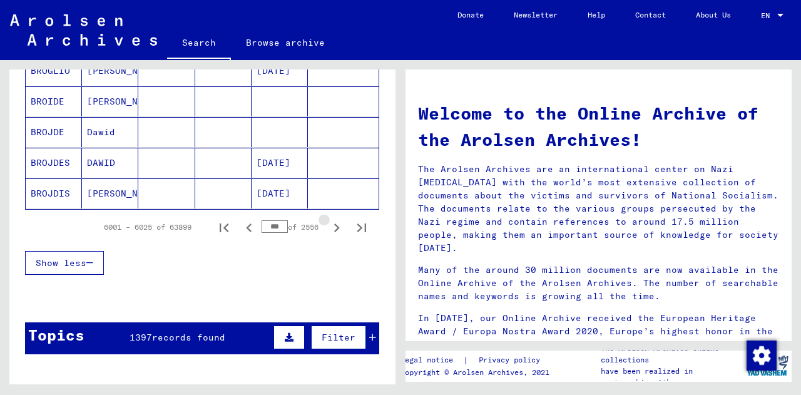
scroll to position [816, 0]
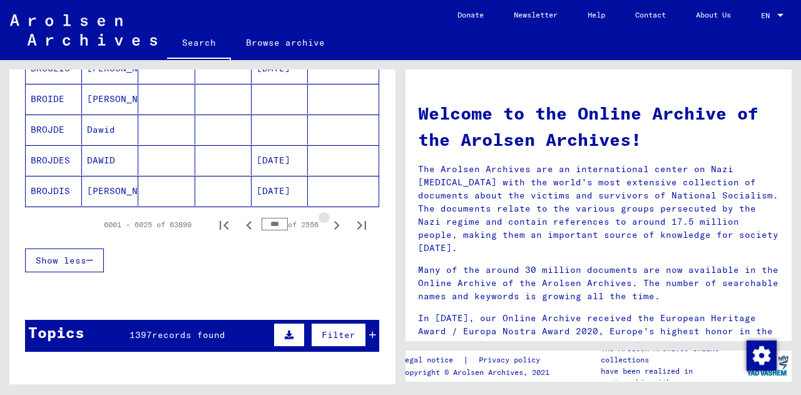
click at [334, 225] on icon "Next page" at bounding box center [337, 225] width 6 height 9
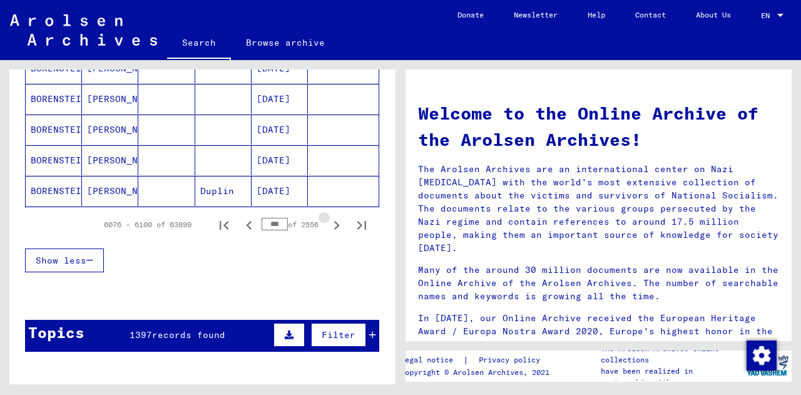
click at [334, 225] on icon "Next page" at bounding box center [337, 225] width 6 height 9
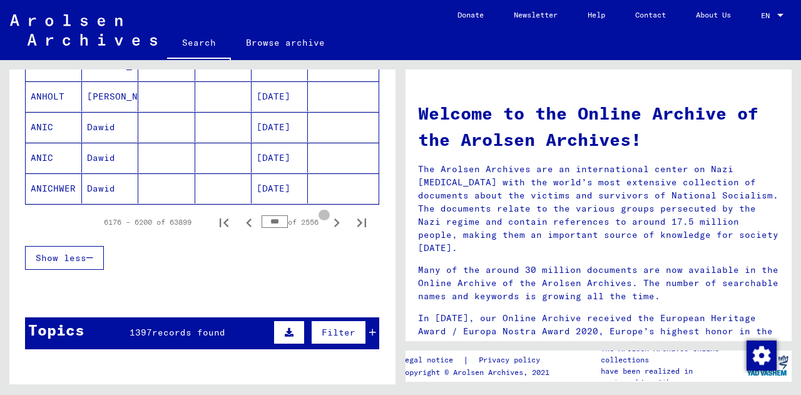
click at [334, 225] on icon "Next page" at bounding box center [337, 222] width 6 height 9
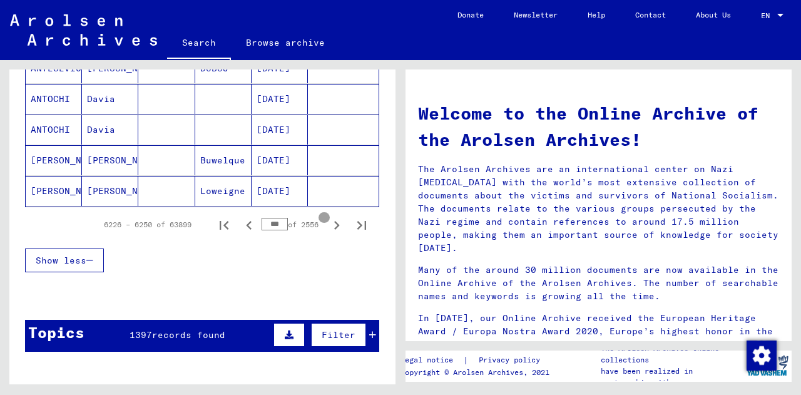
click at [334, 225] on icon "Next page" at bounding box center [337, 225] width 6 height 9
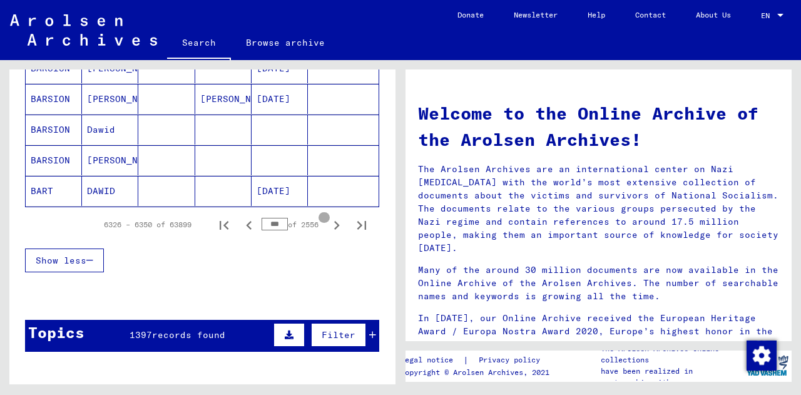
click at [334, 225] on icon "Next page" at bounding box center [337, 225] width 6 height 9
type input "***"
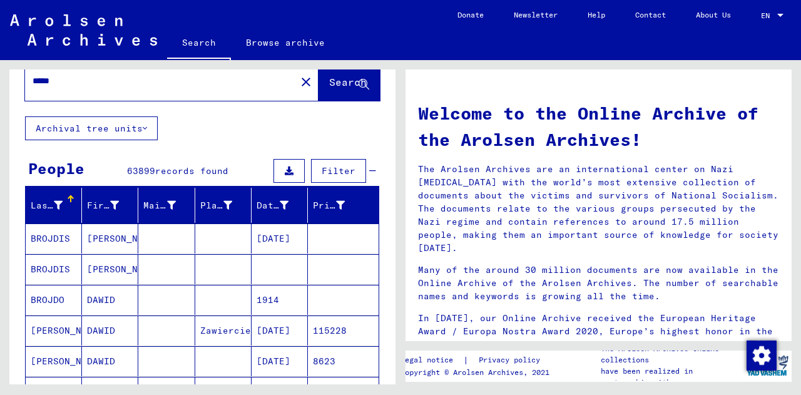
scroll to position [0, 0]
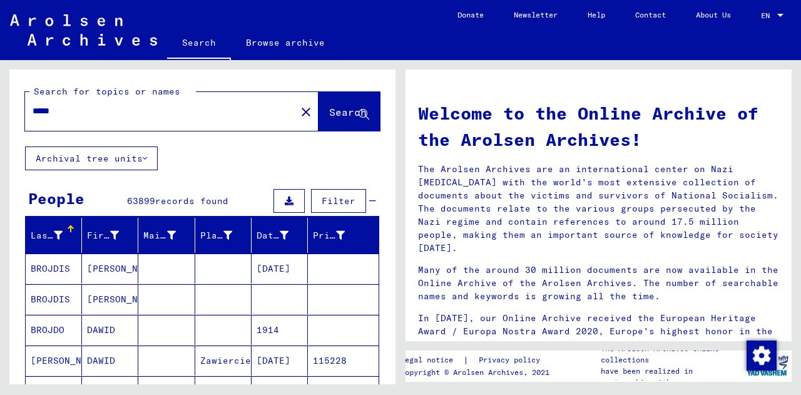
click at [65, 108] on input "*****" at bounding box center [157, 111] width 249 height 13
click at [319, 124] on button "Search" at bounding box center [349, 111] width 61 height 39
click at [332, 106] on button "Search" at bounding box center [349, 111] width 61 height 39
click at [87, 113] on input "*****" at bounding box center [157, 111] width 249 height 13
click at [329, 105] on button "Search" at bounding box center [349, 111] width 61 height 39
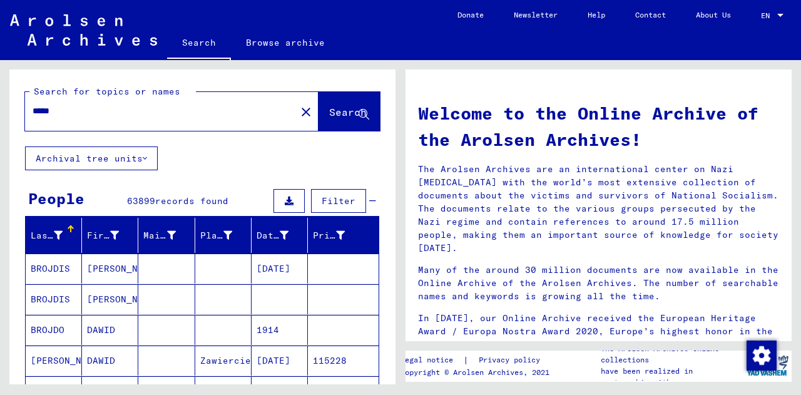
click at [80, 105] on input "*****" at bounding box center [157, 111] width 249 height 13
click at [20, 98] on div "Search for topics or names ***** close Search" at bounding box center [202, 107] width 386 height 77
click at [69, 115] on input "*****" at bounding box center [157, 111] width 249 height 13
click at [17, 74] on div "Search for topics or names ***** close Search" at bounding box center [202, 107] width 386 height 77
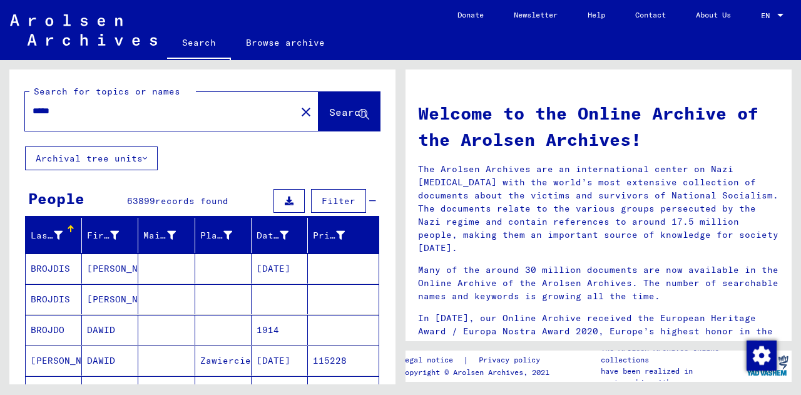
click at [80, 121] on div "*****" at bounding box center [153, 111] width 256 height 28
click at [74, 115] on input "*****" at bounding box center [157, 111] width 249 height 13
click at [43, 78] on div "Search for topics or names ***** close Search" at bounding box center [202, 107] width 386 height 77
click at [74, 111] on input "*****" at bounding box center [157, 111] width 249 height 13
click at [138, 142] on div "Search for topics or names ***** close Search" at bounding box center [202, 107] width 386 height 77
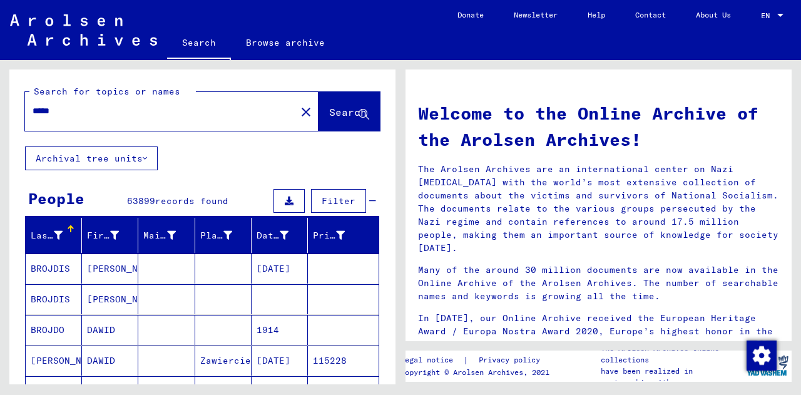
drag, startPoint x: 138, startPoint y: 142, endPoint x: 251, endPoint y: 145, distance: 112.7
click at [251, 145] on div "Search for topics or names ***** close Search" at bounding box center [202, 107] width 386 height 77
click at [79, 122] on div "*****" at bounding box center [153, 111] width 256 height 28
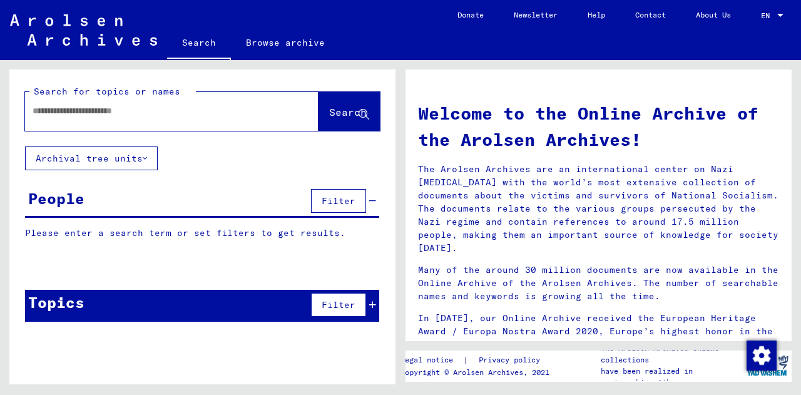
click at [116, 110] on input "text" at bounding box center [157, 111] width 249 height 13
type input "*****"
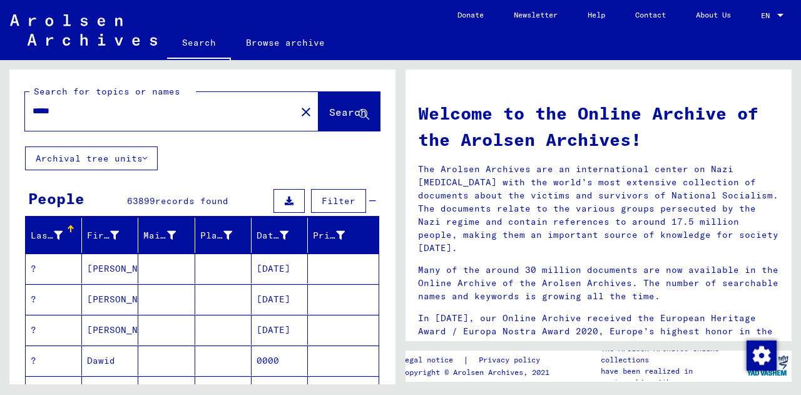
click at [98, 111] on input "*****" at bounding box center [157, 111] width 249 height 13
click at [330, 107] on span "Search" at bounding box center [348, 112] width 38 height 13
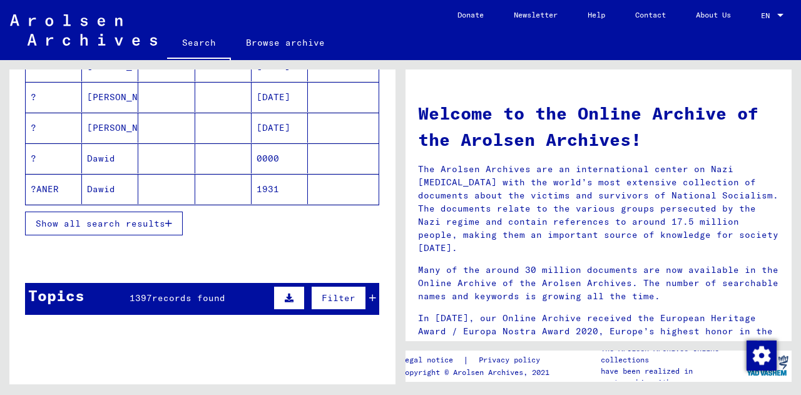
scroll to position [197, 0]
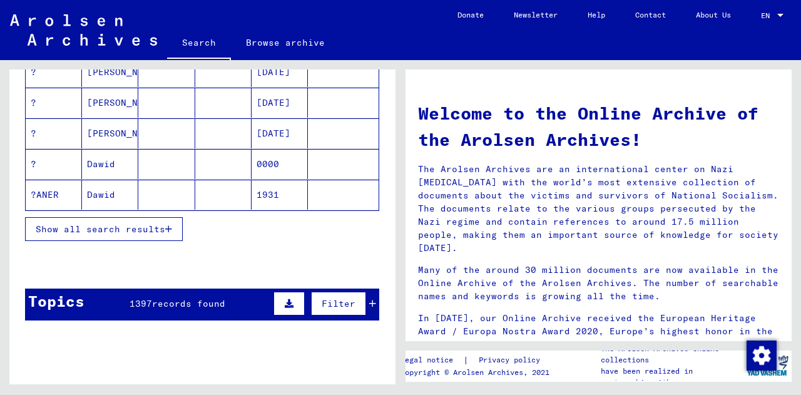
click at [115, 222] on button "Show all search results" at bounding box center [104, 229] width 158 height 24
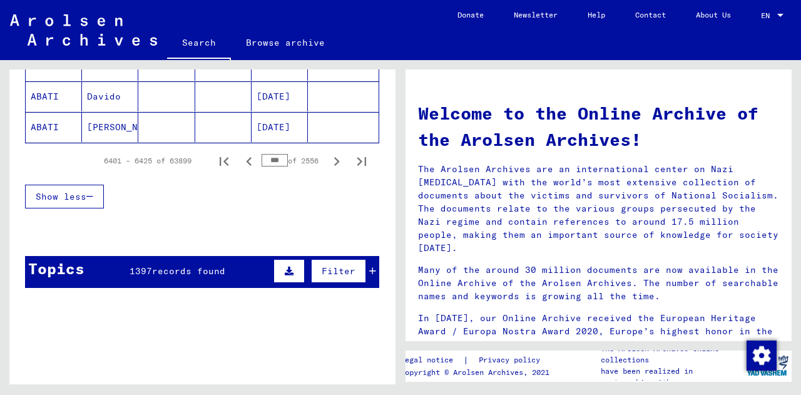
scroll to position [880, 0]
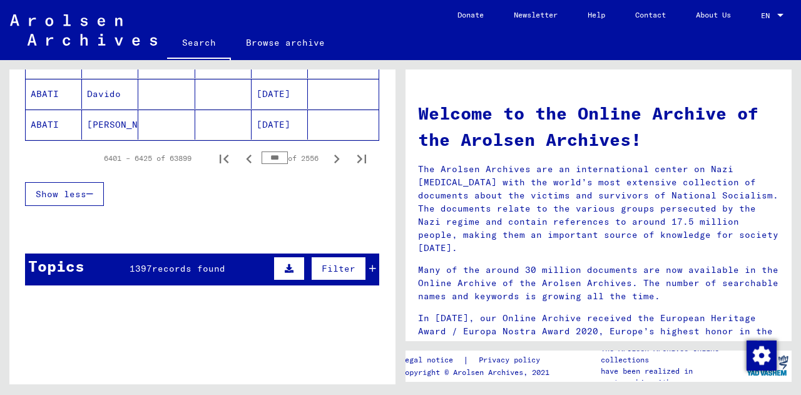
click at [265, 162] on input "***" at bounding box center [275, 157] width 26 height 13
click at [328, 163] on icon "Next page" at bounding box center [337, 159] width 18 height 18
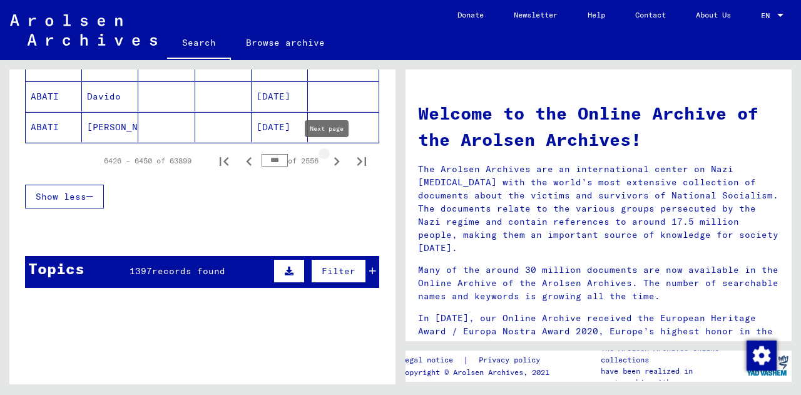
scroll to position [883, 0]
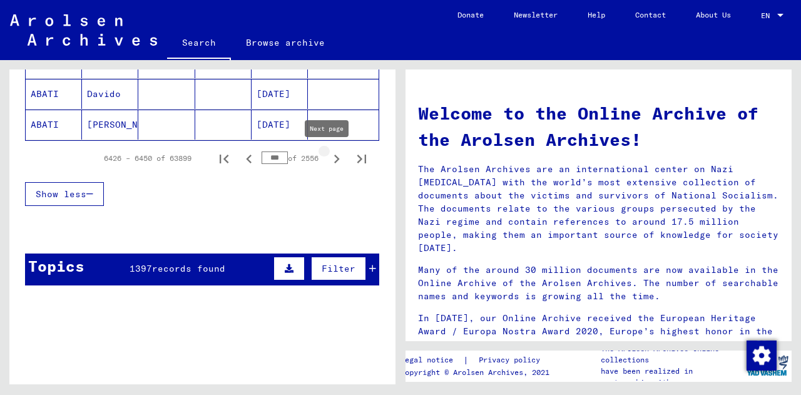
click at [328, 163] on icon "Next page" at bounding box center [337, 159] width 18 height 18
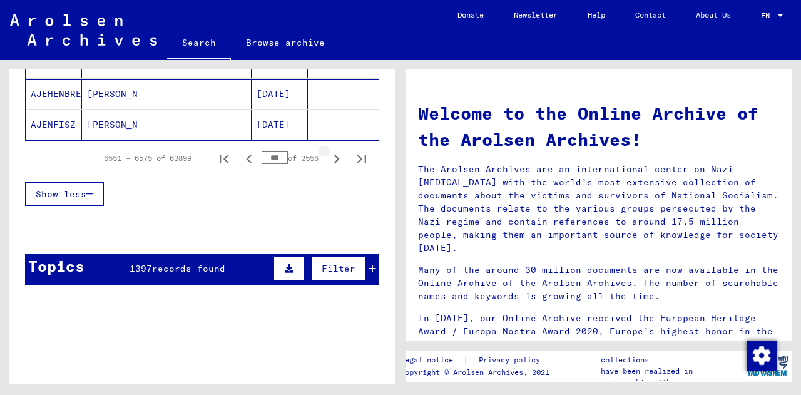
click at [328, 163] on icon "Next page" at bounding box center [337, 159] width 18 height 18
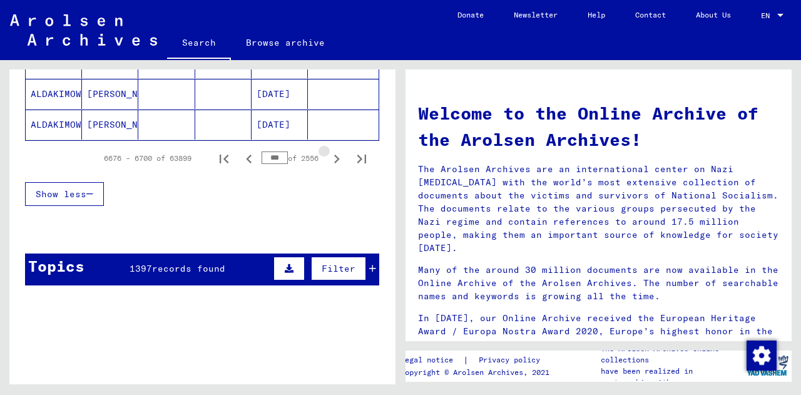
click at [328, 163] on icon "Next page" at bounding box center [337, 159] width 18 height 18
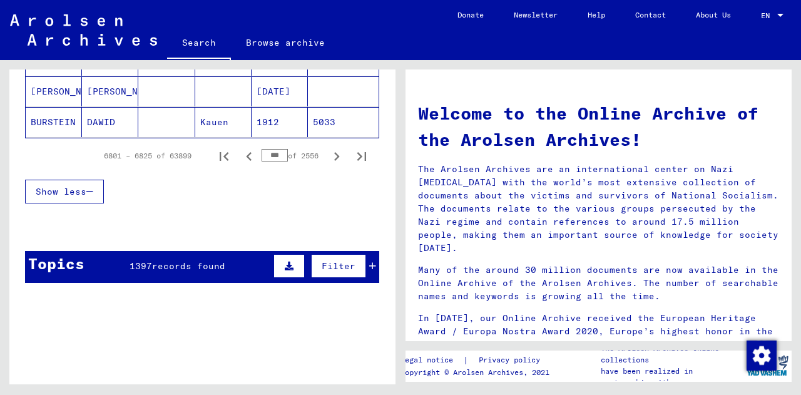
click at [268, 154] on input "***" at bounding box center [275, 155] width 26 height 13
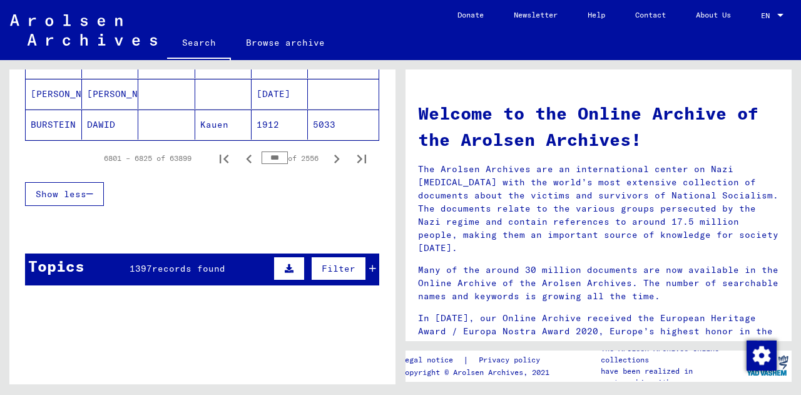
click at [268, 154] on input "***" at bounding box center [275, 157] width 26 height 13
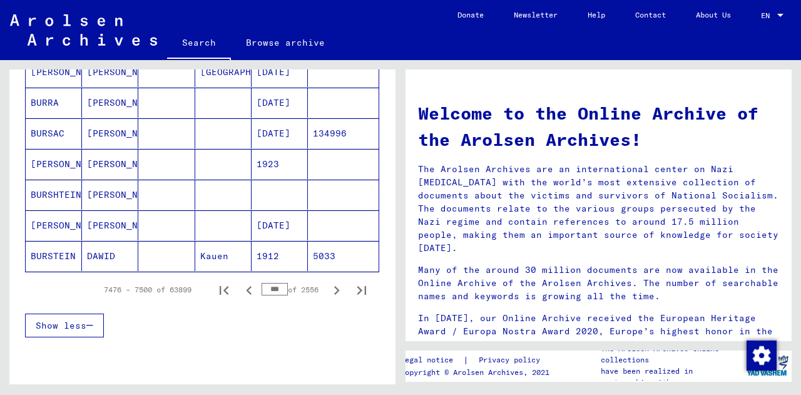
scroll to position [737, 0]
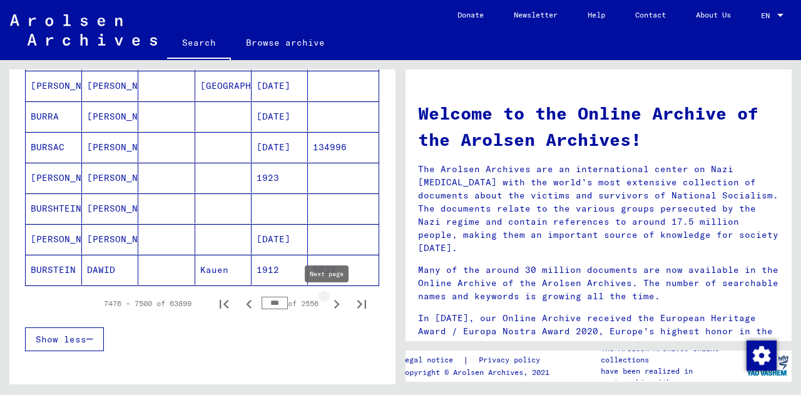
click at [328, 302] on icon "Next page" at bounding box center [337, 304] width 18 height 18
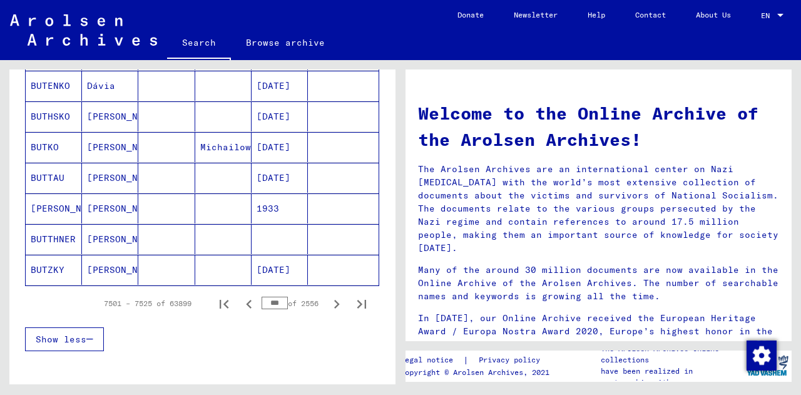
click at [328, 302] on icon "Next page" at bounding box center [337, 304] width 18 height 18
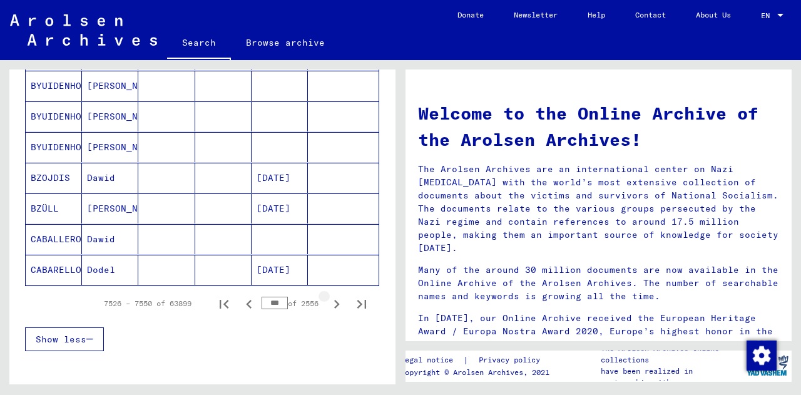
click at [328, 302] on icon "Next page" at bounding box center [337, 304] width 18 height 18
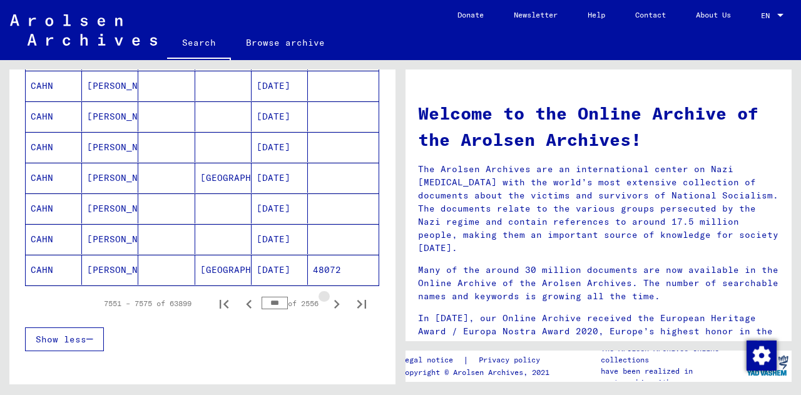
click at [328, 302] on icon "Next page" at bounding box center [337, 304] width 18 height 18
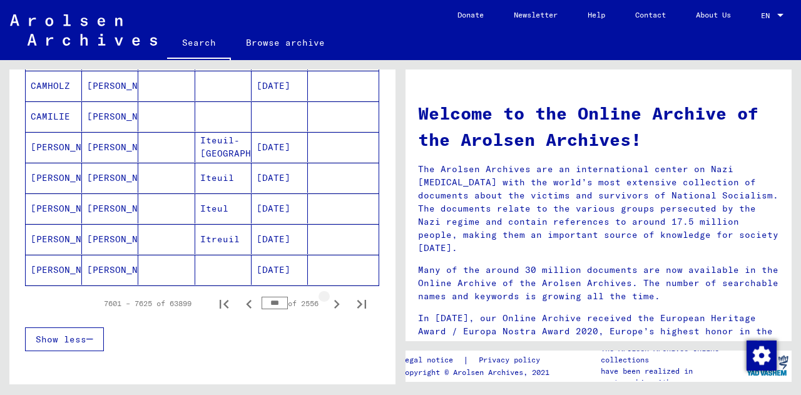
click at [328, 302] on icon "Next page" at bounding box center [337, 304] width 18 height 18
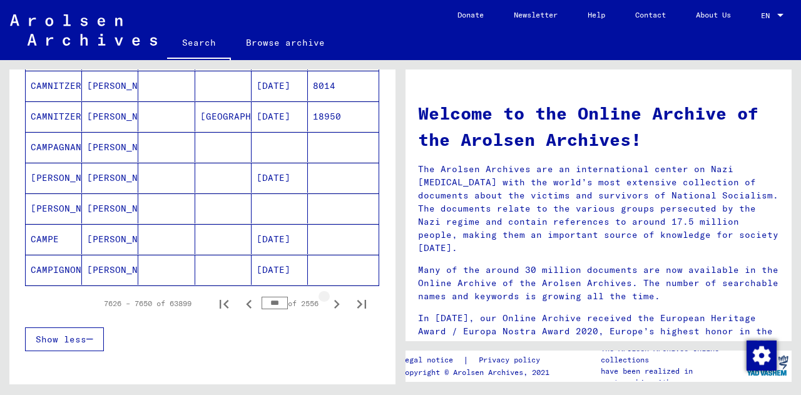
click at [328, 302] on icon "Next page" at bounding box center [337, 304] width 18 height 18
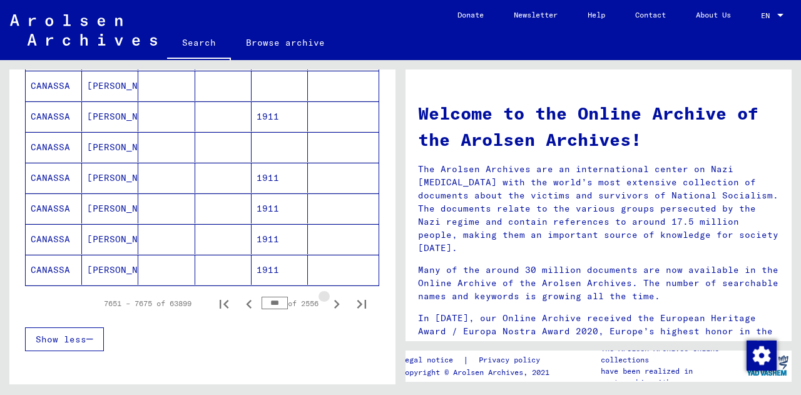
click at [328, 302] on icon "Next page" at bounding box center [337, 304] width 18 height 18
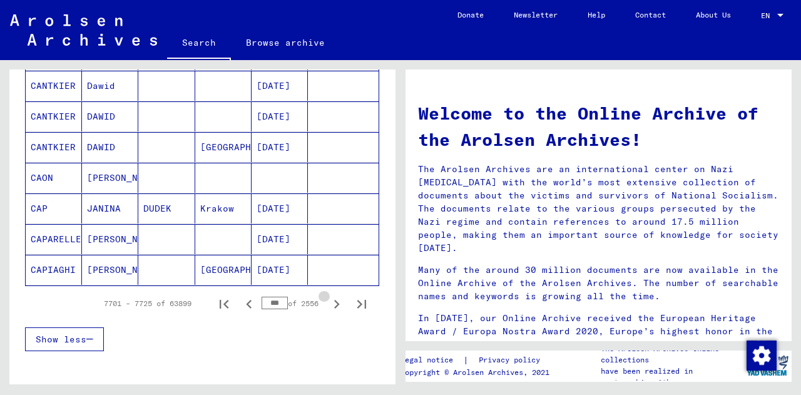
click at [328, 302] on icon "Next page" at bounding box center [337, 304] width 18 height 18
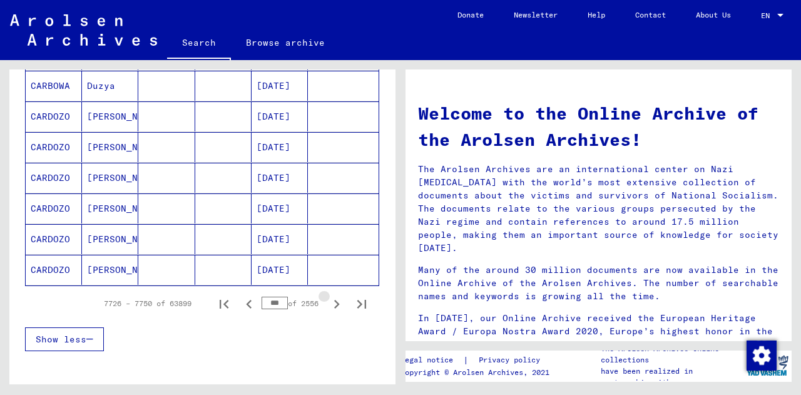
click at [328, 302] on icon "Next page" at bounding box center [337, 304] width 18 height 18
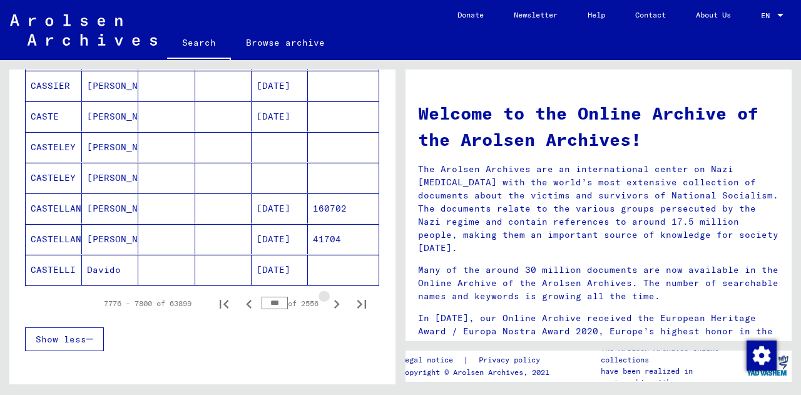
click at [328, 302] on icon "Next page" at bounding box center [337, 304] width 18 height 18
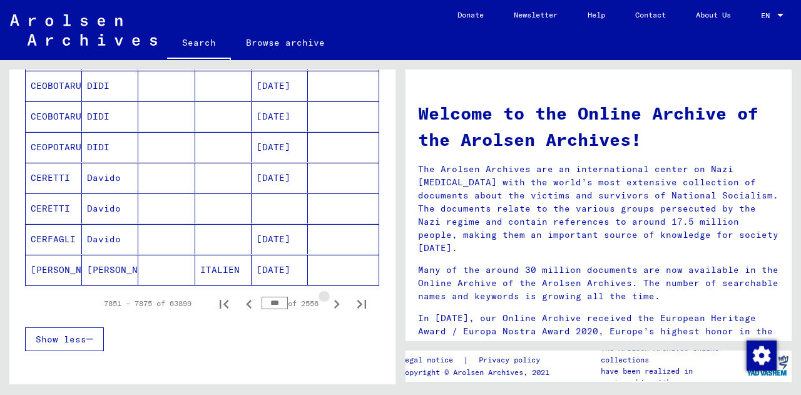
click at [328, 302] on icon "Next page" at bounding box center [337, 304] width 18 height 18
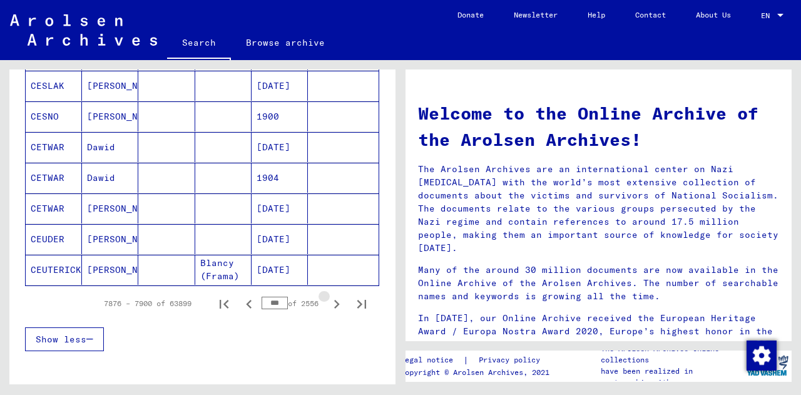
click at [328, 302] on icon "Next page" at bounding box center [337, 304] width 18 height 18
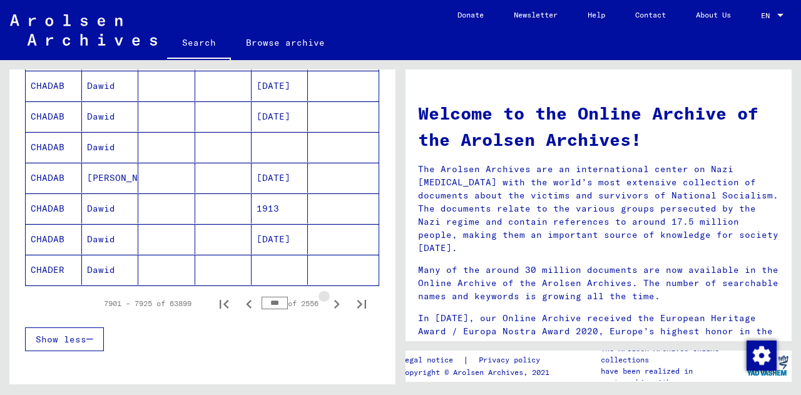
click at [328, 302] on icon "Next page" at bounding box center [337, 304] width 18 height 18
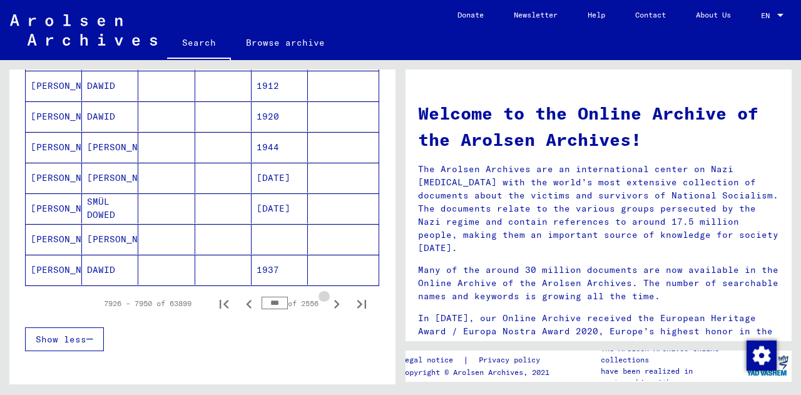
click at [328, 302] on icon "Next page" at bounding box center [337, 304] width 18 height 18
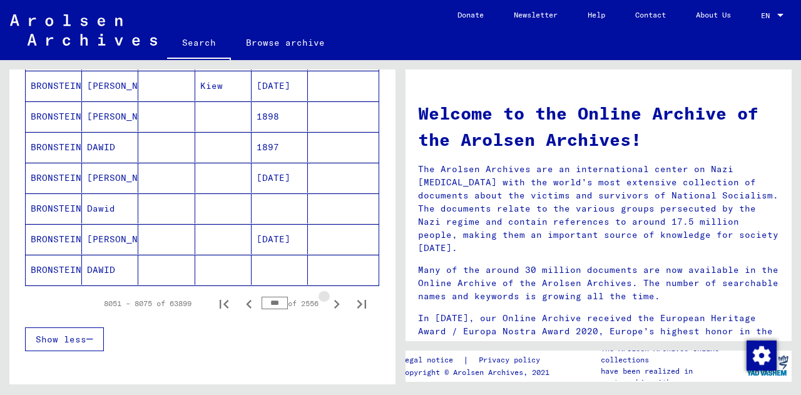
click at [328, 302] on icon "Next page" at bounding box center [337, 304] width 18 height 18
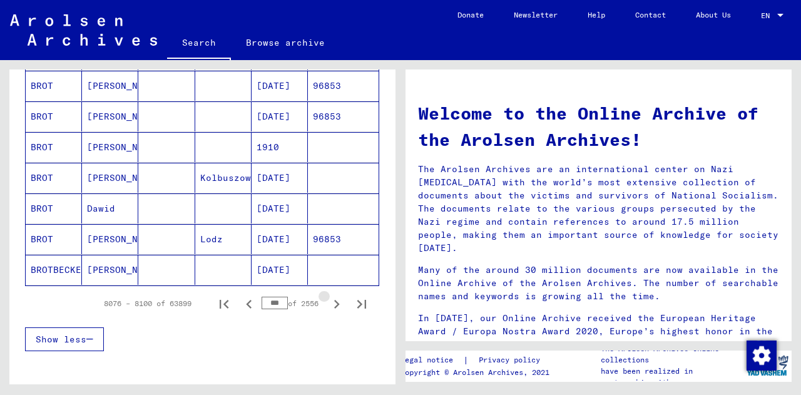
click at [328, 302] on icon "Next page" at bounding box center [337, 304] width 18 height 18
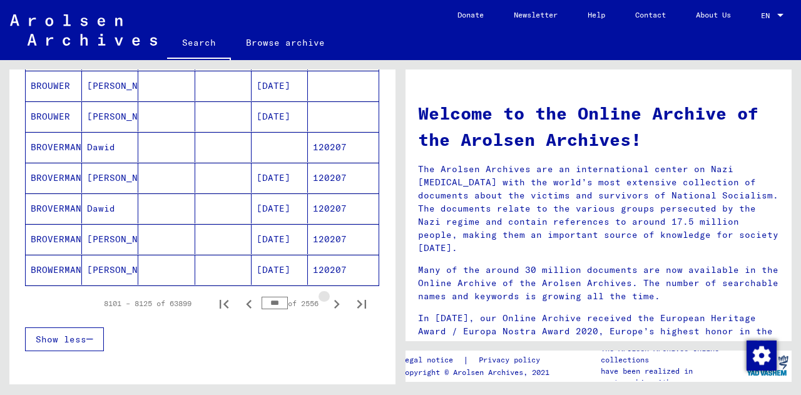
click at [328, 302] on icon "Next page" at bounding box center [337, 304] width 18 height 18
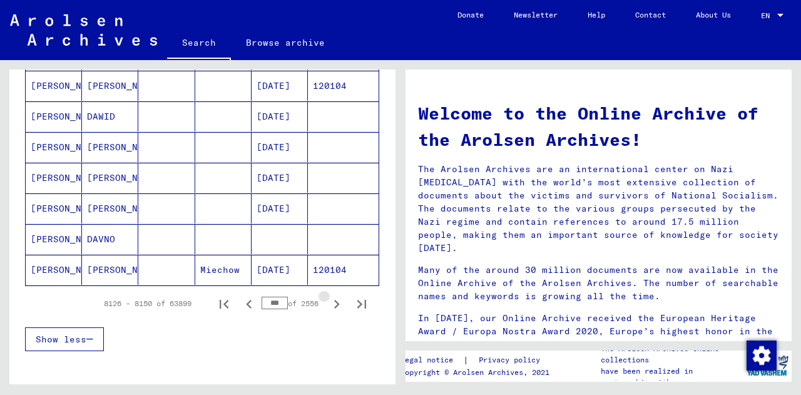
click at [328, 302] on icon "Next page" at bounding box center [337, 304] width 18 height 18
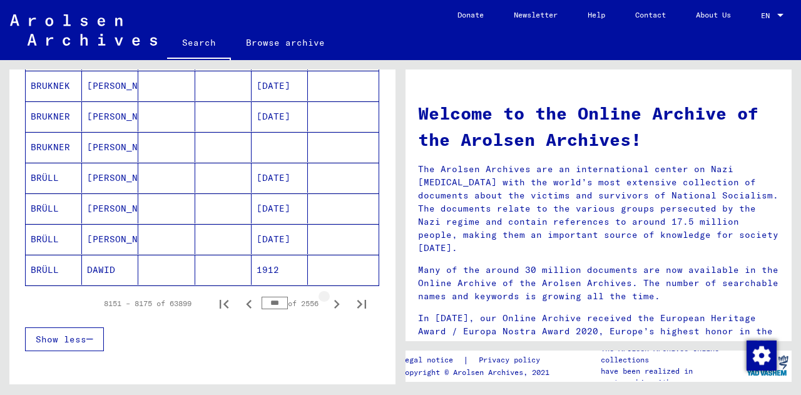
click at [328, 302] on icon "Next page" at bounding box center [337, 304] width 18 height 18
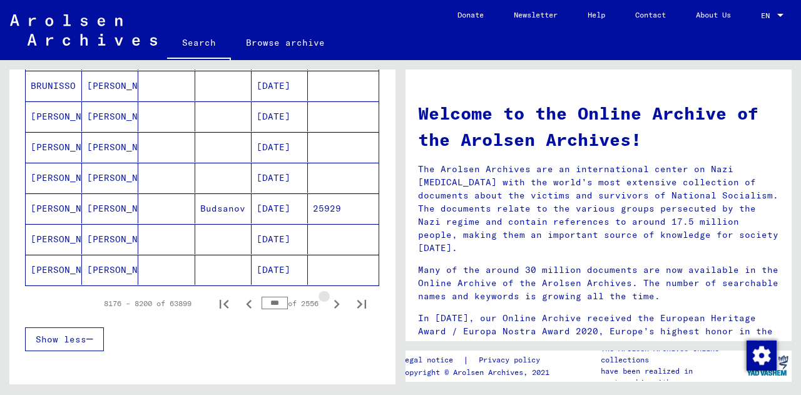
click at [328, 302] on icon "Next page" at bounding box center [337, 304] width 18 height 18
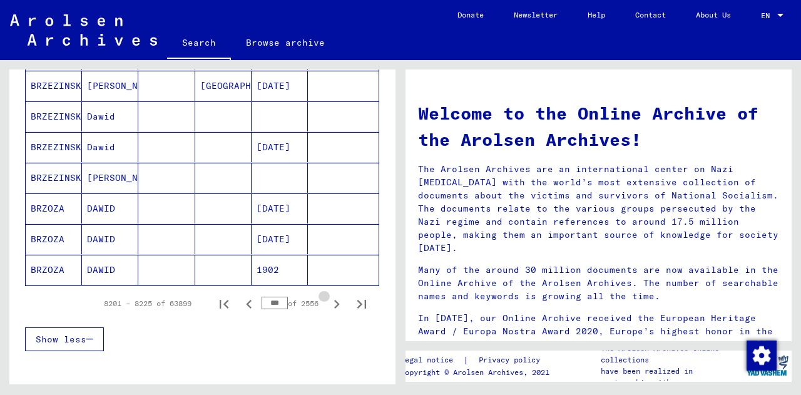
click at [328, 302] on icon "Next page" at bounding box center [337, 304] width 18 height 18
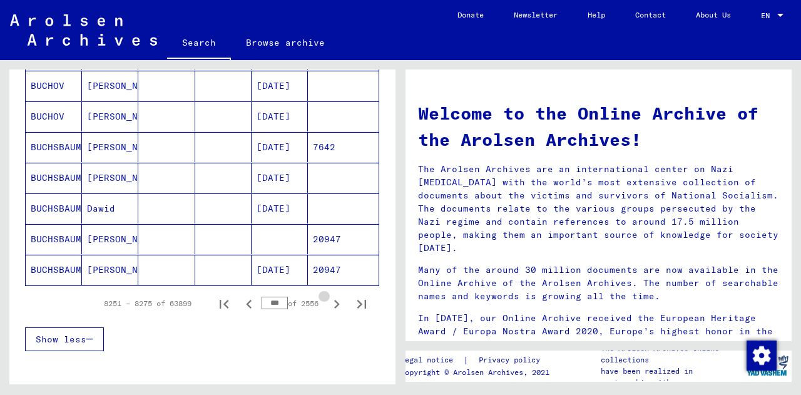
click at [328, 302] on icon "Next page" at bounding box center [337, 304] width 18 height 18
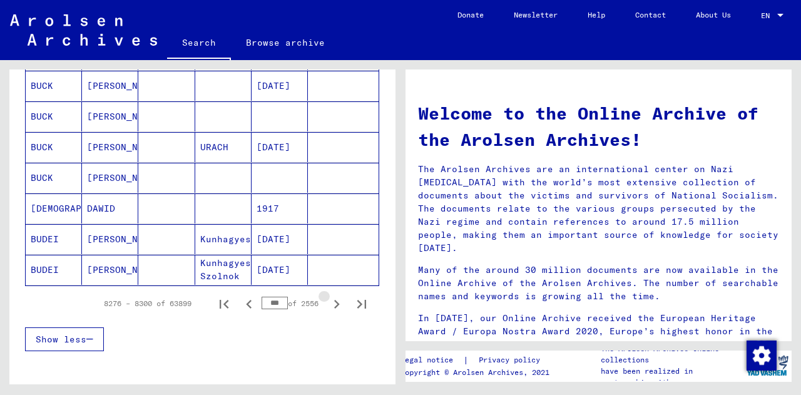
click at [328, 302] on icon "Next page" at bounding box center [337, 304] width 18 height 18
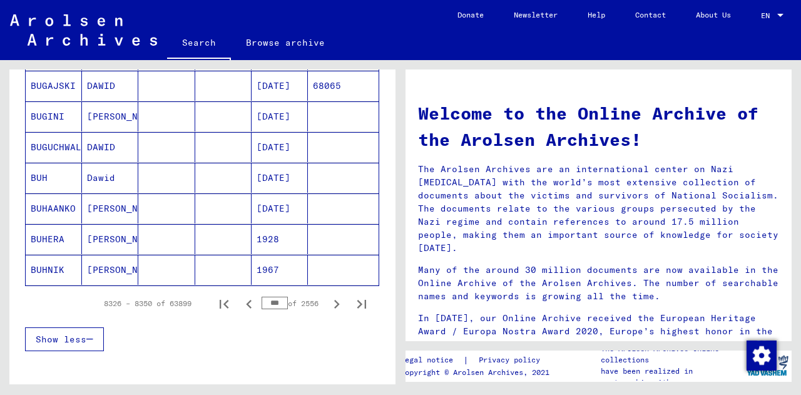
click at [328, 302] on icon "Next page" at bounding box center [337, 304] width 18 height 18
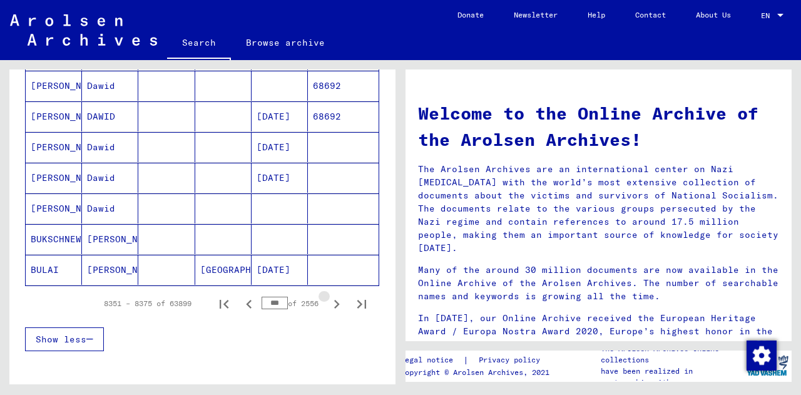
click at [328, 302] on icon "Next page" at bounding box center [337, 304] width 18 height 18
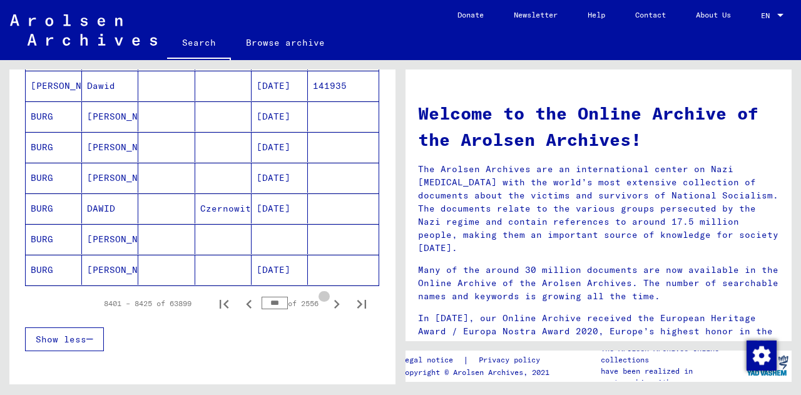
click at [328, 302] on icon "Next page" at bounding box center [337, 304] width 18 height 18
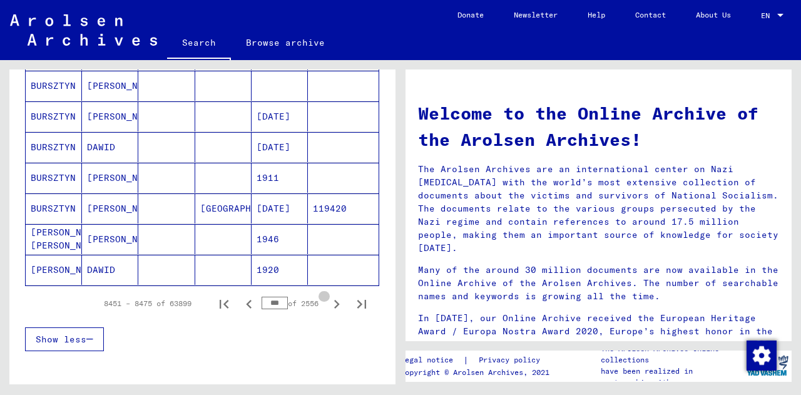
click at [328, 302] on icon "Next page" at bounding box center [337, 304] width 18 height 18
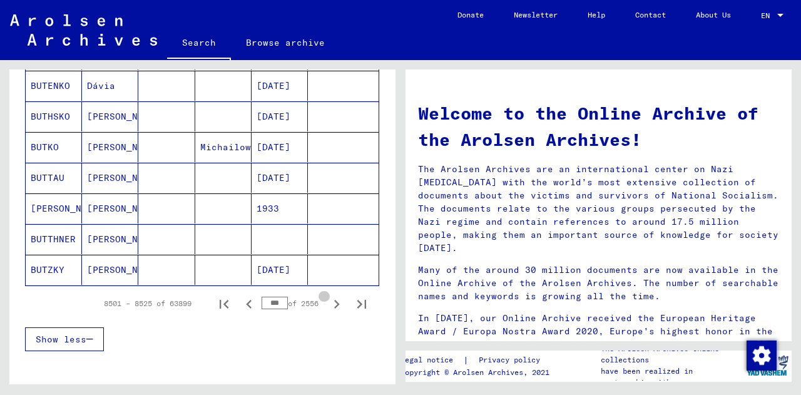
click at [328, 302] on icon "Next page" at bounding box center [337, 304] width 18 height 18
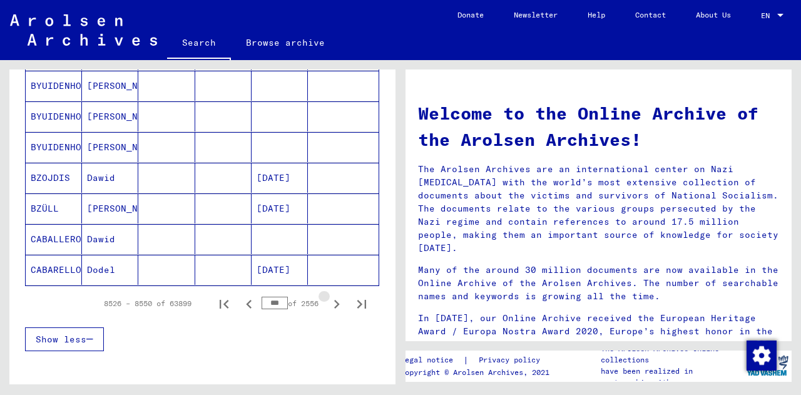
click at [328, 302] on icon "Next page" at bounding box center [337, 304] width 18 height 18
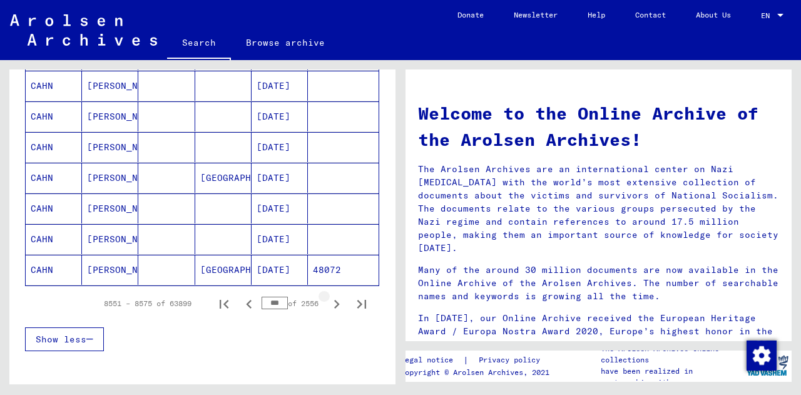
click at [329, 305] on icon "Next page" at bounding box center [337, 304] width 18 height 18
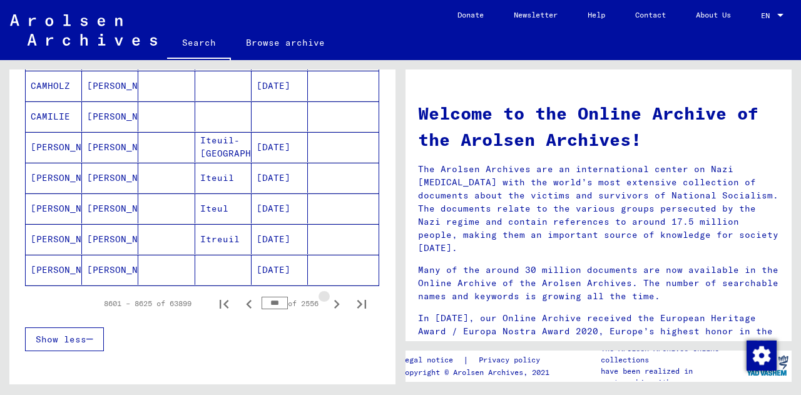
click at [329, 305] on icon "Next page" at bounding box center [337, 304] width 18 height 18
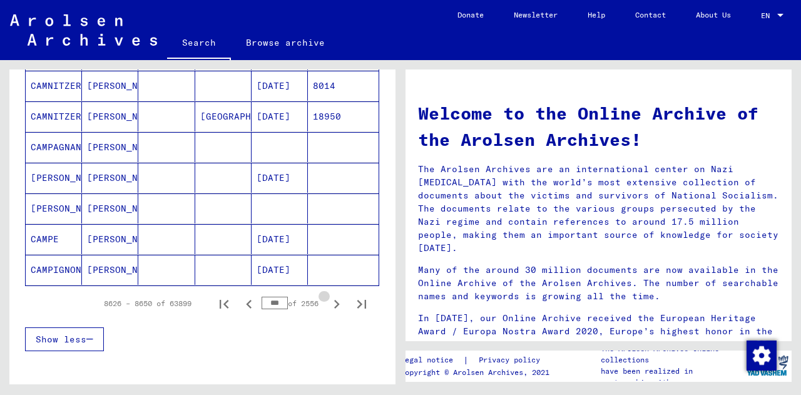
click at [329, 305] on icon "Next page" at bounding box center [337, 304] width 18 height 18
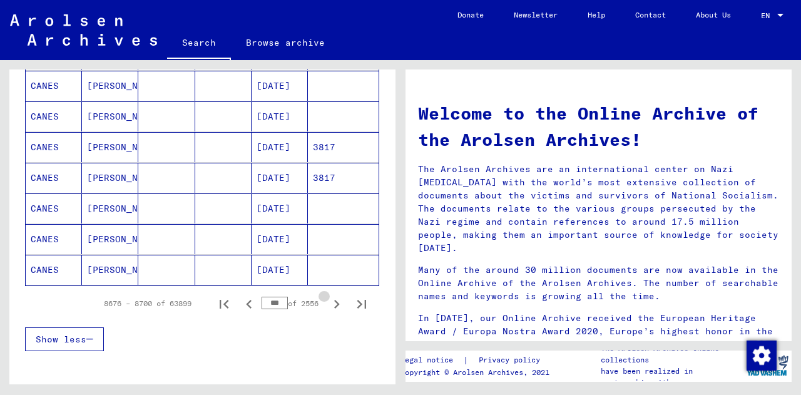
click at [329, 305] on icon "Next page" at bounding box center [337, 304] width 18 height 18
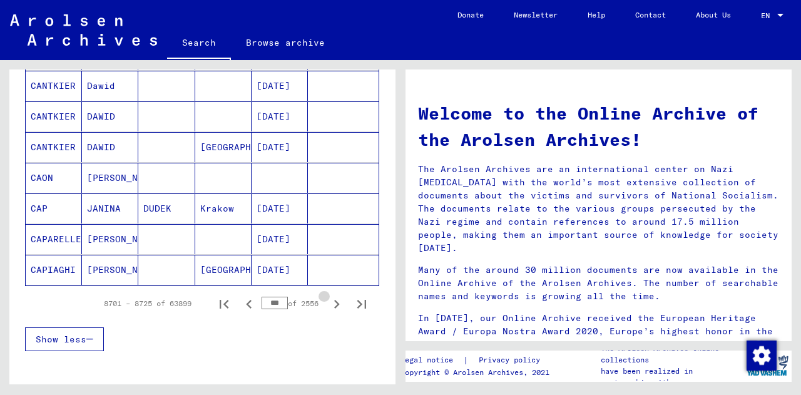
click at [329, 305] on icon "Next page" at bounding box center [337, 304] width 18 height 18
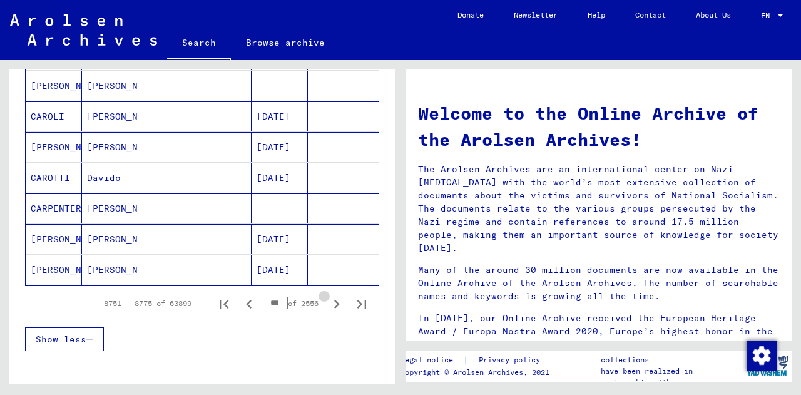
click at [329, 305] on icon "Next page" at bounding box center [337, 304] width 18 height 18
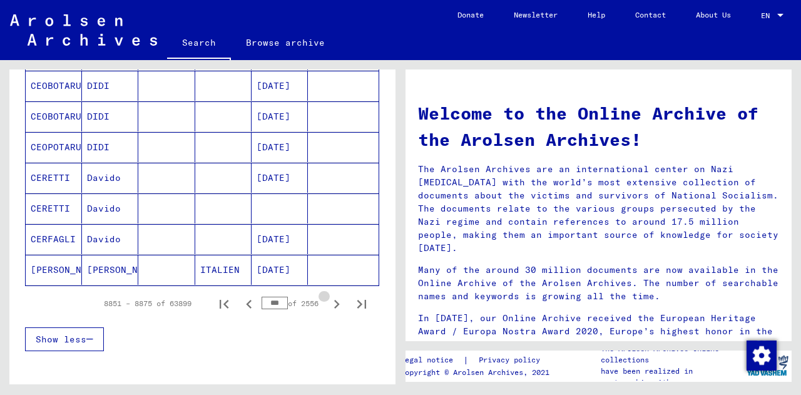
click at [329, 305] on icon "Next page" at bounding box center [337, 304] width 18 height 18
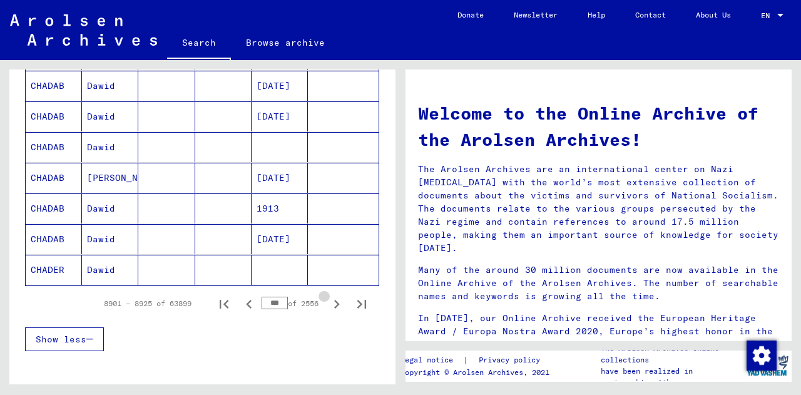
click at [329, 305] on icon "Next page" at bounding box center [337, 304] width 18 height 18
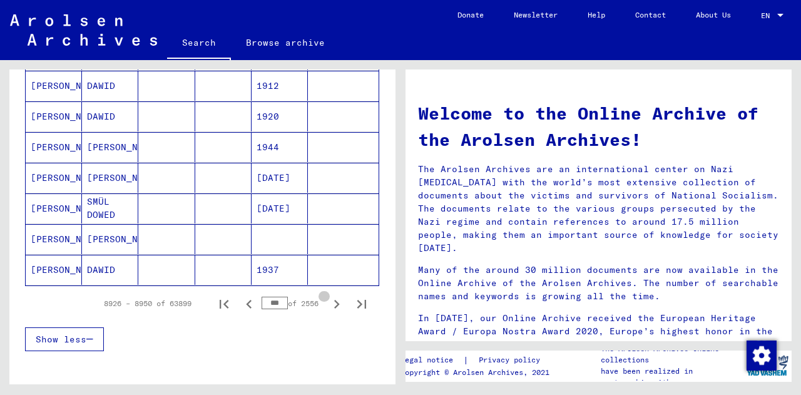
click at [329, 305] on icon "Next page" at bounding box center [337, 304] width 18 height 18
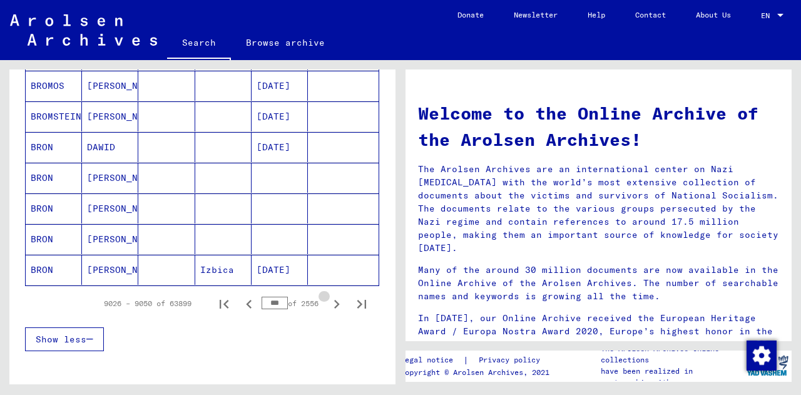
click at [329, 305] on icon "Next page" at bounding box center [337, 304] width 18 height 18
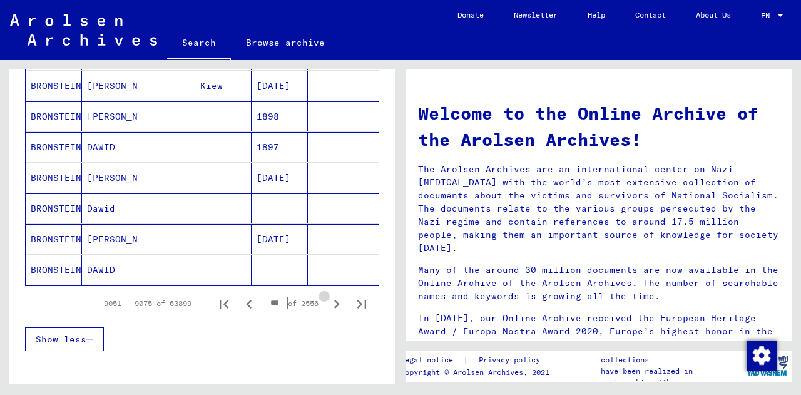
click at [329, 305] on icon "Next page" at bounding box center [337, 304] width 18 height 18
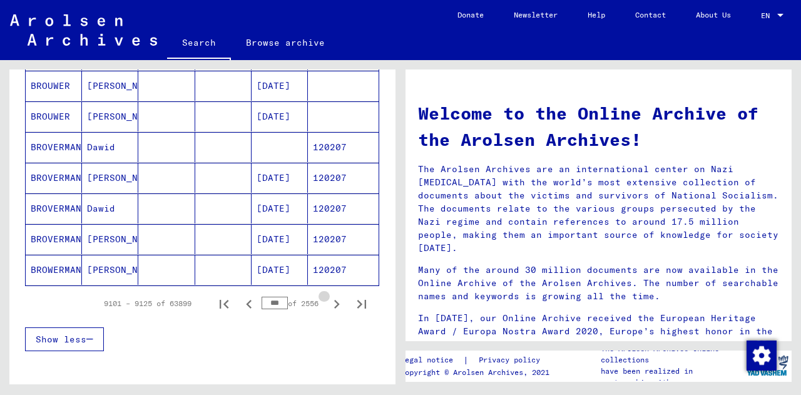
click at [329, 305] on icon "Next page" at bounding box center [337, 304] width 18 height 18
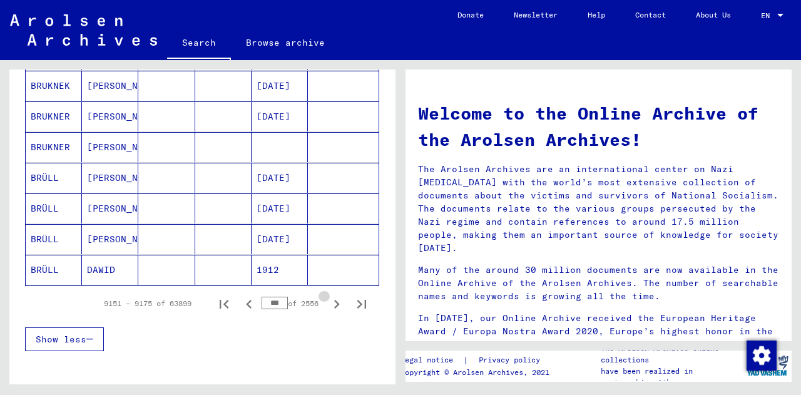
click at [329, 305] on icon "Next page" at bounding box center [337, 304] width 18 height 18
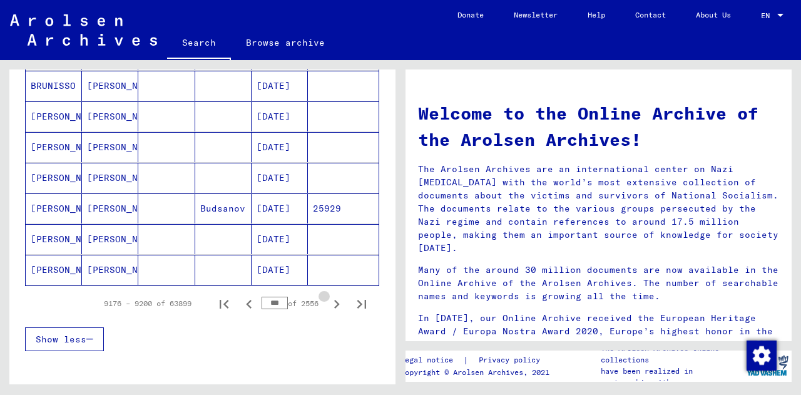
click at [329, 305] on icon "Next page" at bounding box center [337, 304] width 18 height 18
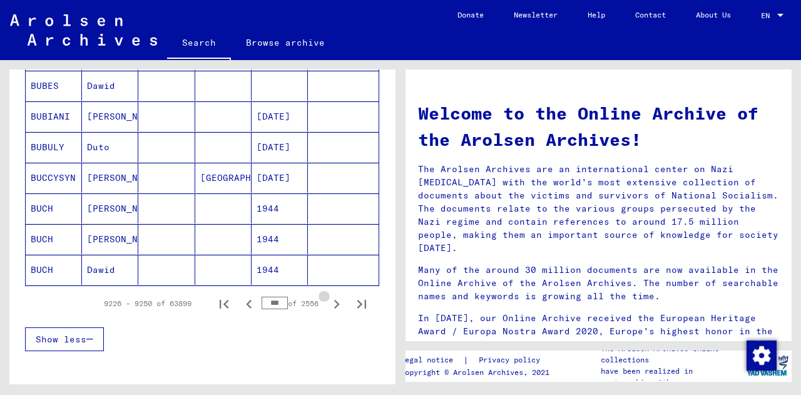
click at [329, 305] on icon "Next page" at bounding box center [337, 304] width 18 height 18
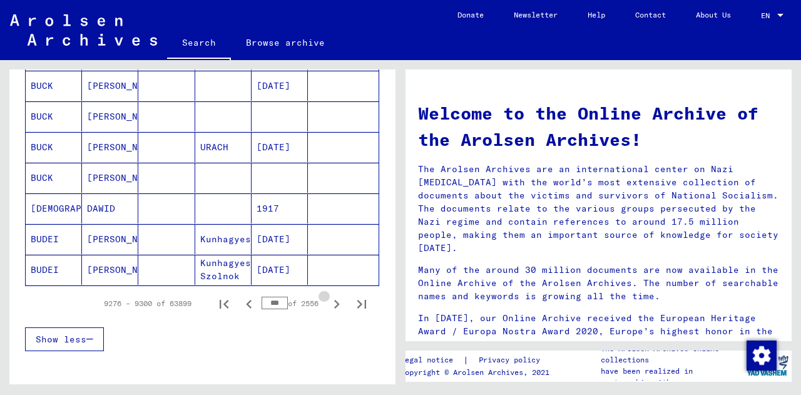
click at [329, 305] on icon "Next page" at bounding box center [337, 304] width 18 height 18
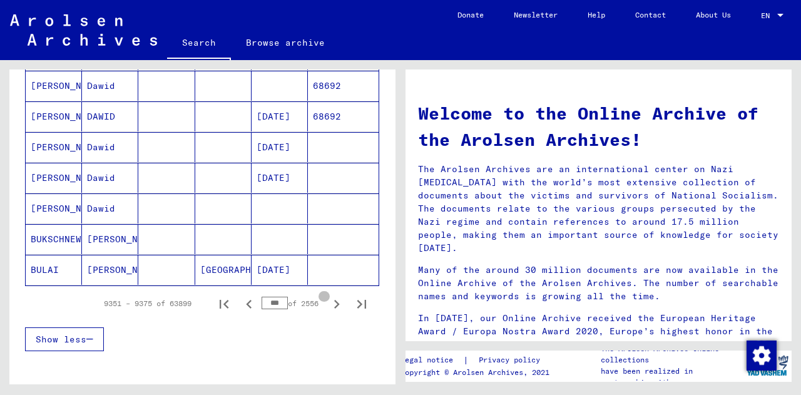
click at [329, 305] on icon "Next page" at bounding box center [337, 304] width 18 height 18
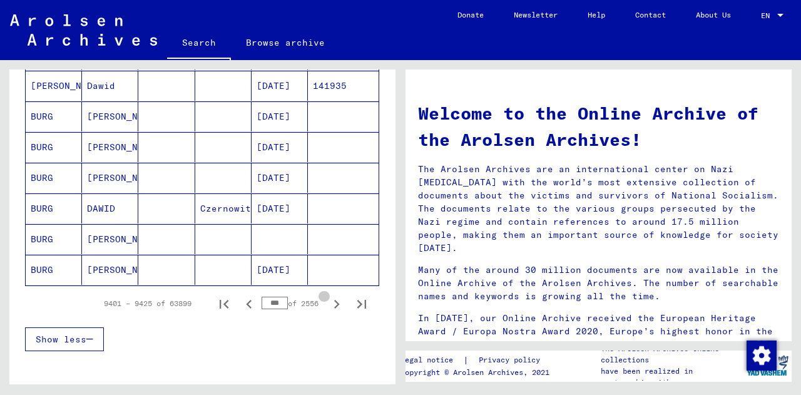
click at [329, 305] on icon "Next page" at bounding box center [337, 304] width 18 height 18
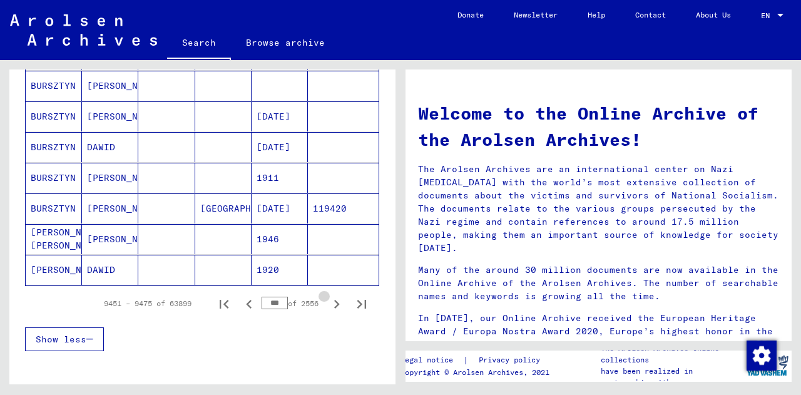
click at [329, 305] on icon "Next page" at bounding box center [337, 304] width 18 height 18
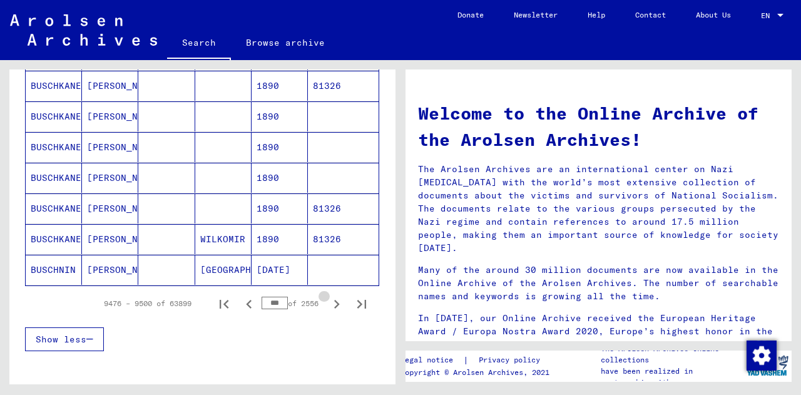
click at [329, 305] on icon "Next page" at bounding box center [337, 304] width 18 height 18
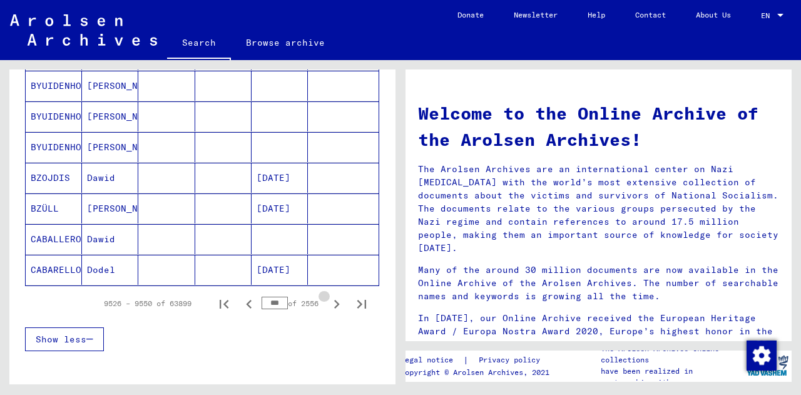
click at [329, 305] on icon "Next page" at bounding box center [337, 304] width 18 height 18
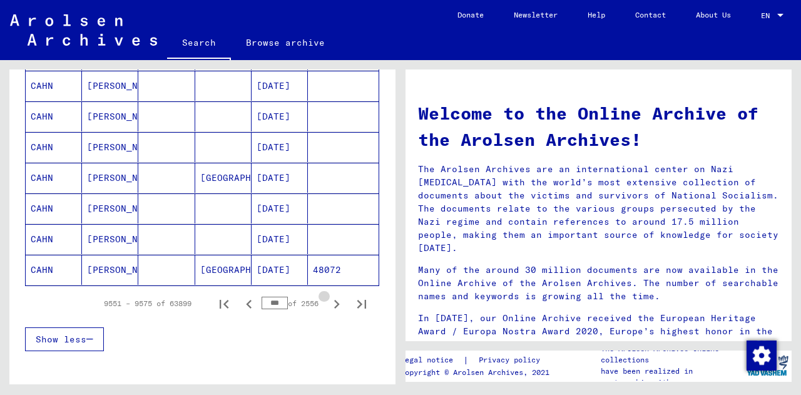
click at [329, 305] on icon "Next page" at bounding box center [337, 304] width 18 height 18
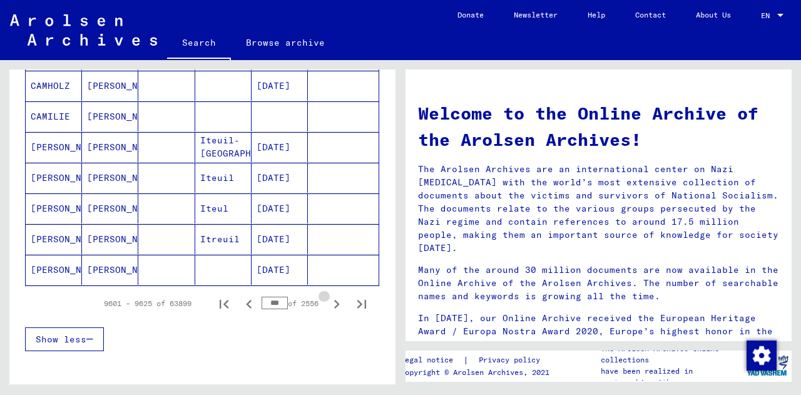
click at [329, 305] on icon "Next page" at bounding box center [337, 304] width 18 height 18
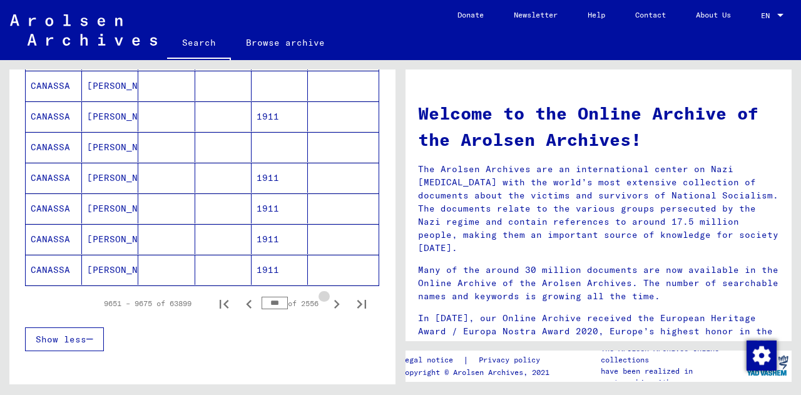
click at [329, 305] on icon "Next page" at bounding box center [337, 304] width 18 height 18
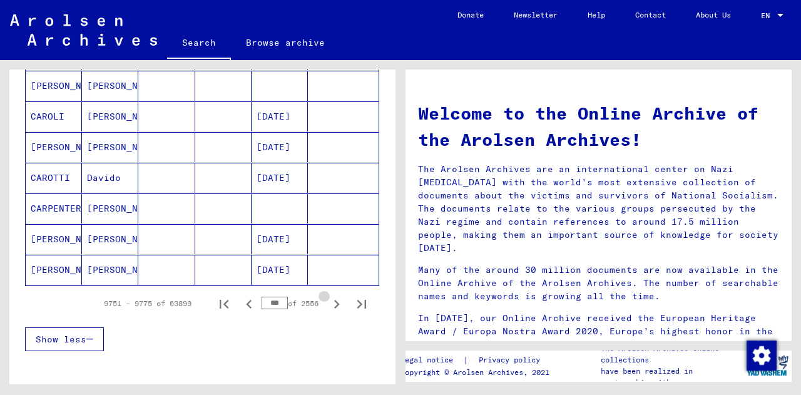
click at [329, 305] on icon "Next page" at bounding box center [337, 304] width 18 height 18
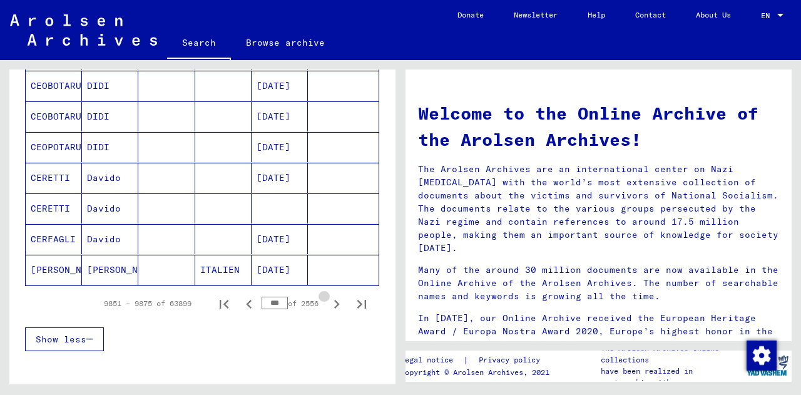
click at [329, 305] on icon "Next page" at bounding box center [337, 304] width 18 height 18
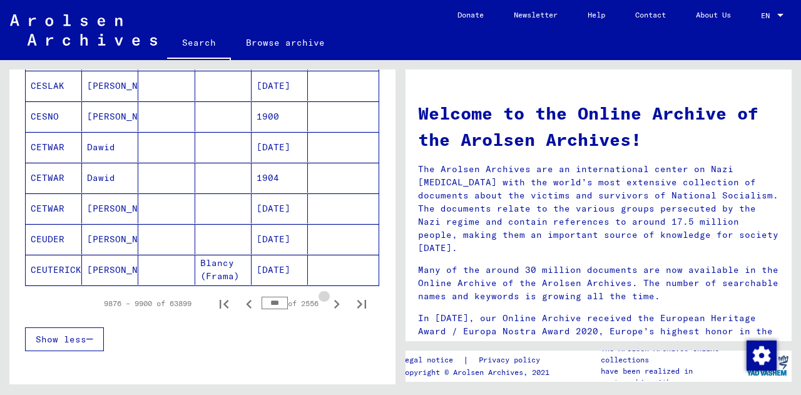
click at [329, 305] on icon "Next page" at bounding box center [337, 304] width 18 height 18
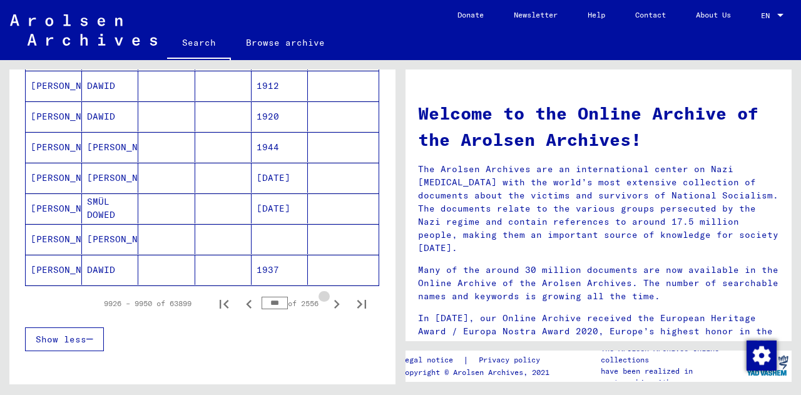
click at [329, 305] on icon "Next page" at bounding box center [337, 304] width 18 height 18
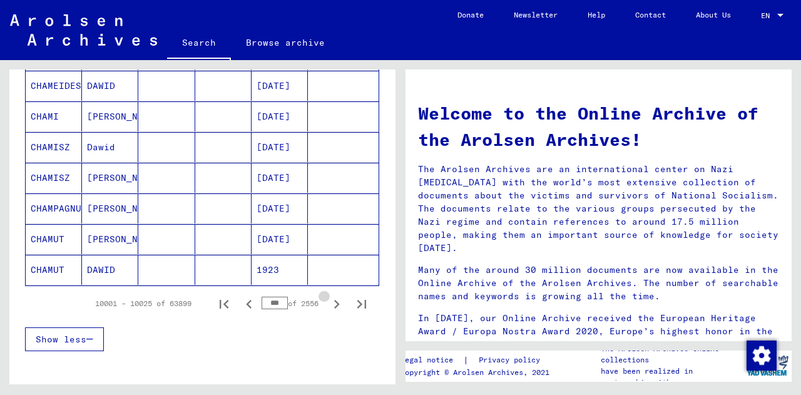
click at [329, 305] on icon "Next page" at bounding box center [337, 304] width 18 height 18
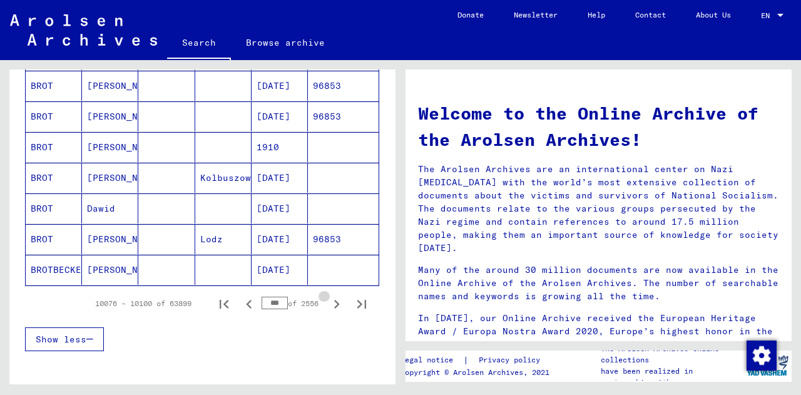
click at [329, 305] on icon "Next page" at bounding box center [337, 304] width 18 height 18
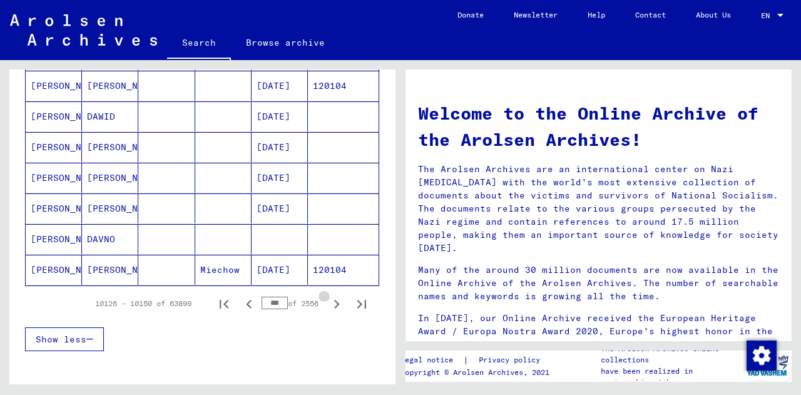
click at [329, 305] on icon "Next page" at bounding box center [337, 304] width 18 height 18
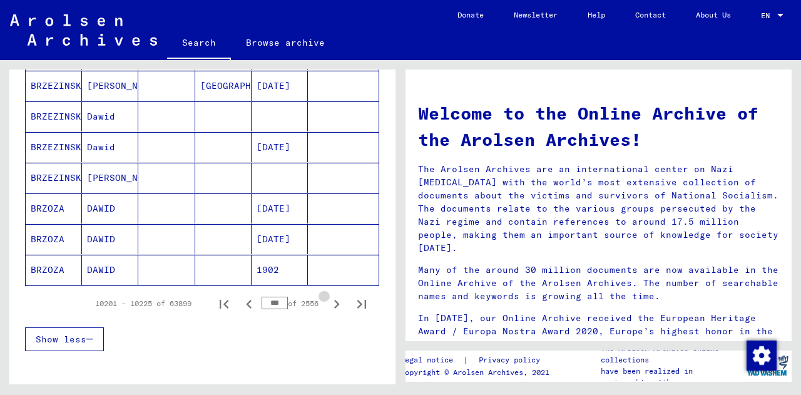
click at [329, 305] on icon "Next page" at bounding box center [337, 304] width 18 height 18
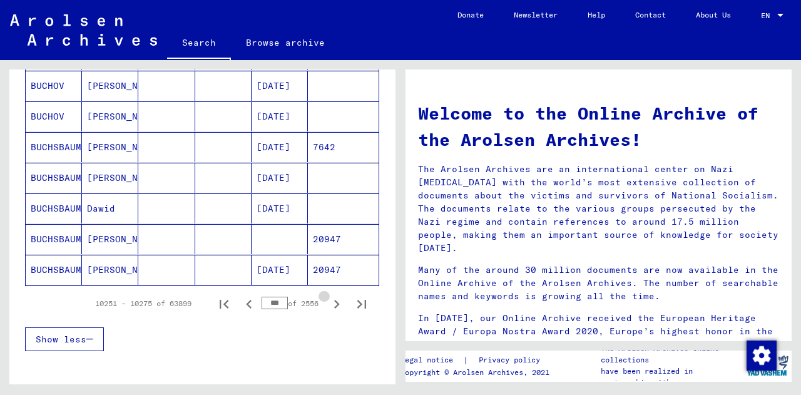
click at [329, 305] on icon "Next page" at bounding box center [337, 304] width 18 height 18
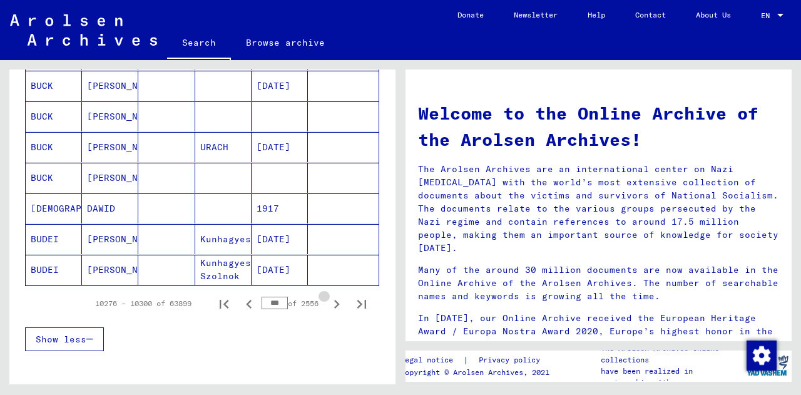
click at [329, 305] on icon "Next page" at bounding box center [337, 304] width 18 height 18
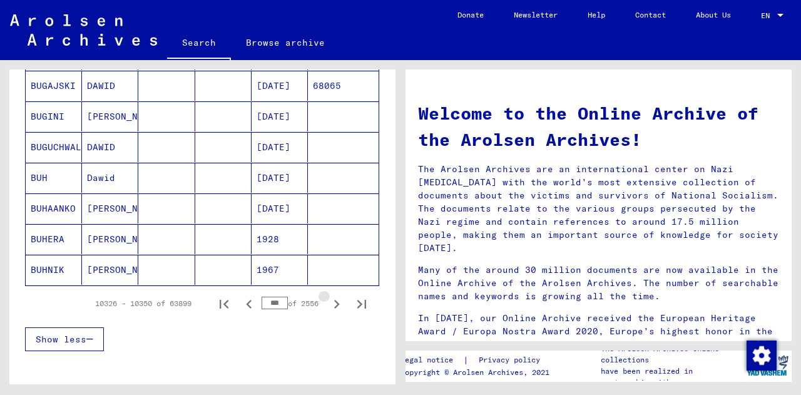
click at [329, 305] on icon "Next page" at bounding box center [337, 304] width 18 height 18
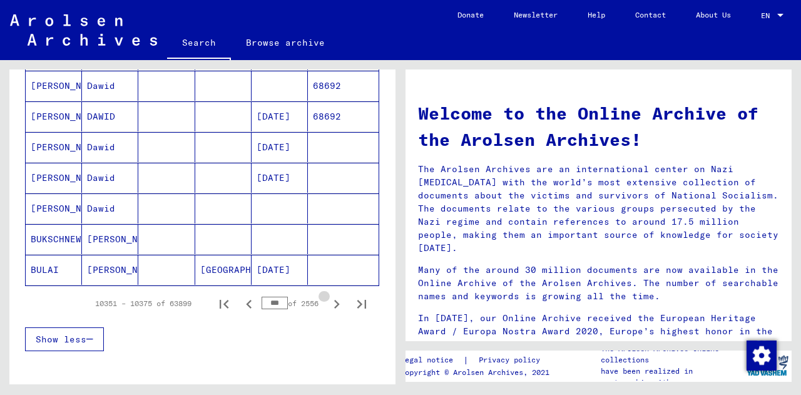
click at [329, 305] on icon "Next page" at bounding box center [337, 304] width 18 height 18
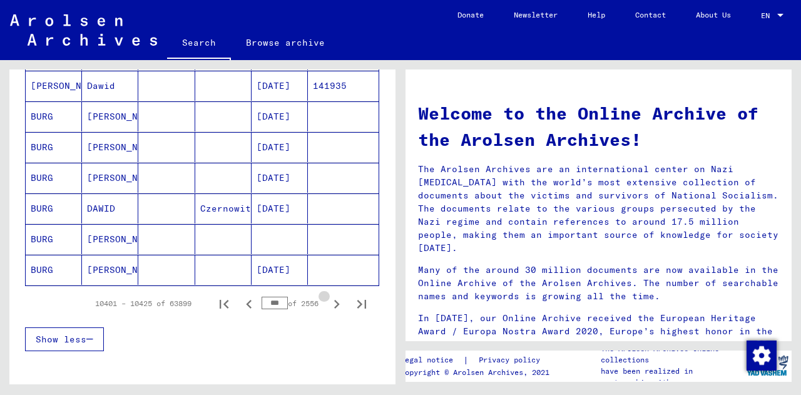
click at [329, 305] on icon "Next page" at bounding box center [337, 304] width 18 height 18
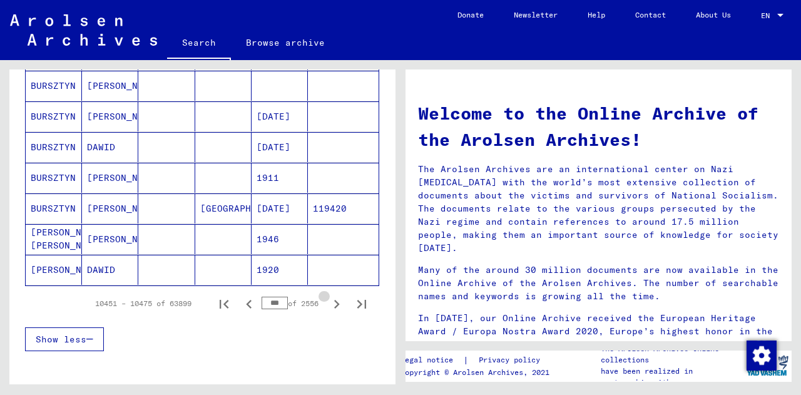
click at [329, 305] on icon "Next page" at bounding box center [337, 304] width 18 height 18
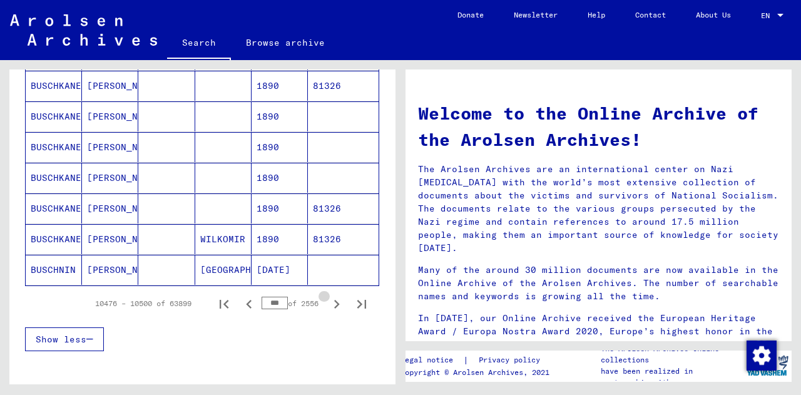
click at [329, 305] on icon "Next page" at bounding box center [337, 304] width 18 height 18
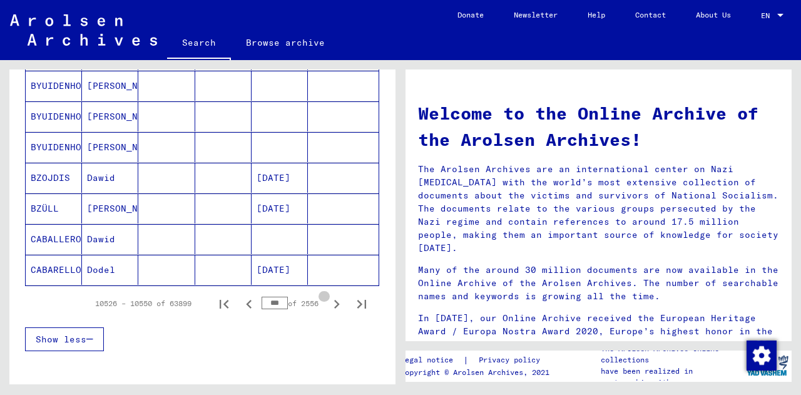
click at [329, 305] on icon "Next page" at bounding box center [337, 304] width 18 height 18
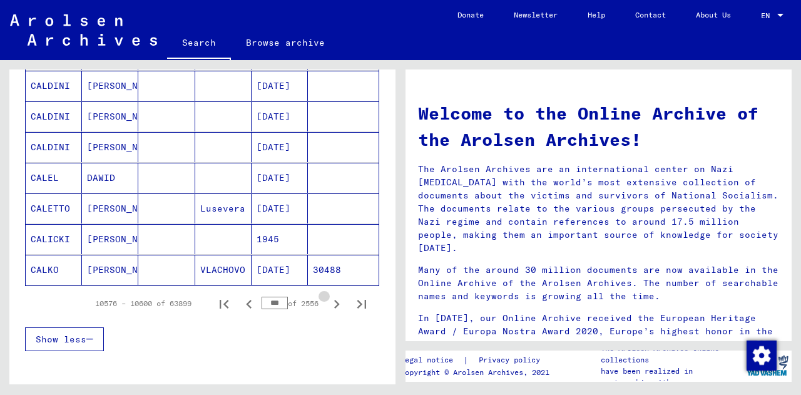
click at [329, 305] on icon "Next page" at bounding box center [337, 304] width 18 height 18
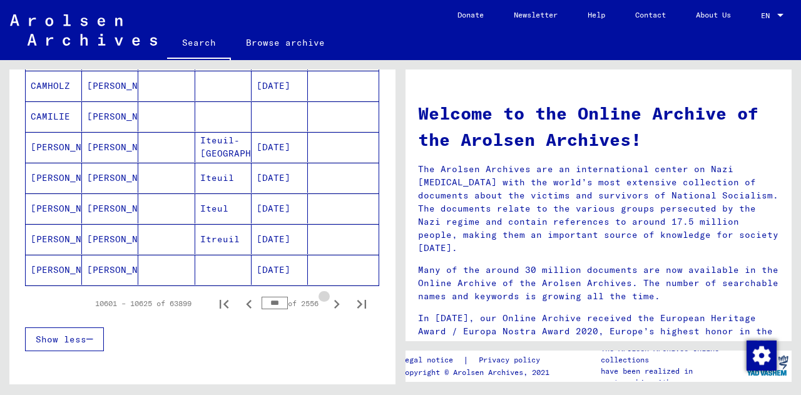
click at [329, 305] on icon "Next page" at bounding box center [337, 304] width 18 height 18
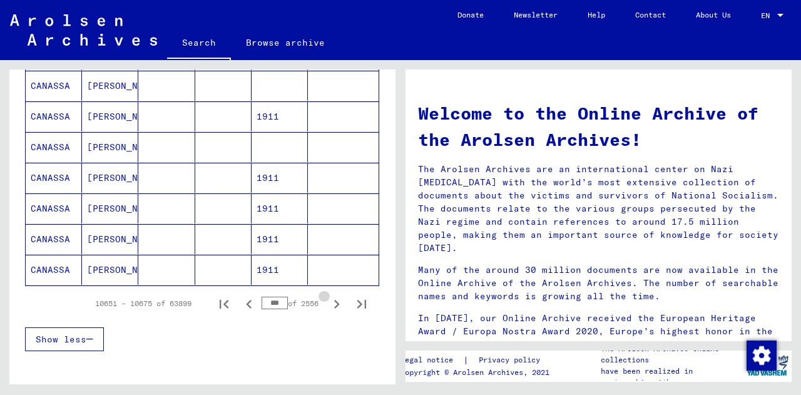
click at [329, 305] on icon "Next page" at bounding box center [337, 304] width 18 height 18
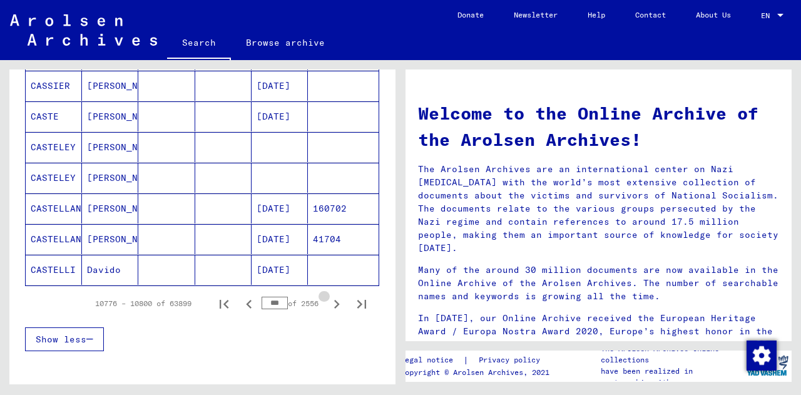
click at [329, 305] on icon "Next page" at bounding box center [337, 304] width 18 height 18
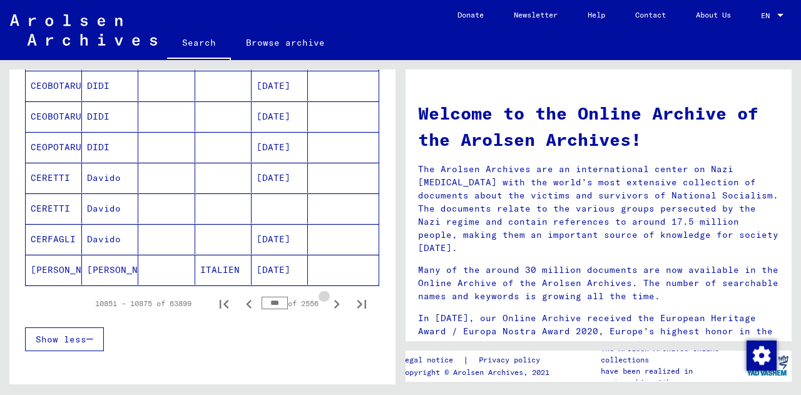
click at [329, 305] on icon "Next page" at bounding box center [337, 304] width 18 height 18
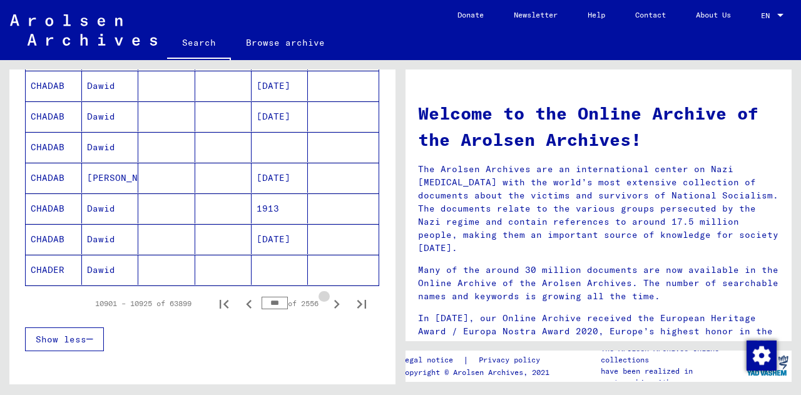
click at [329, 305] on icon "Next page" at bounding box center [337, 304] width 18 height 18
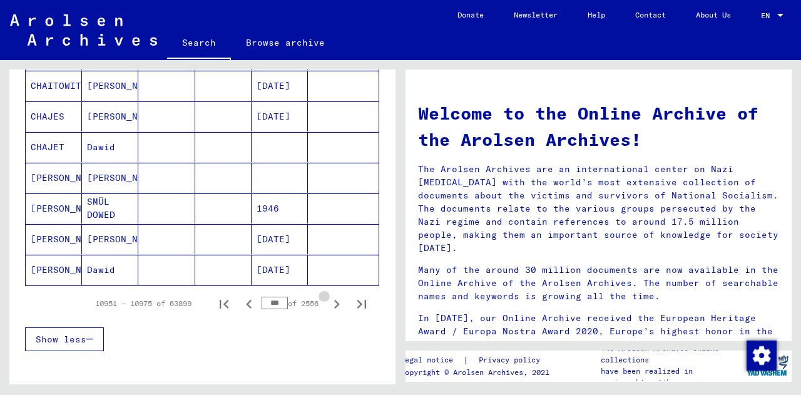
click at [329, 305] on icon "Next page" at bounding box center [337, 304] width 18 height 18
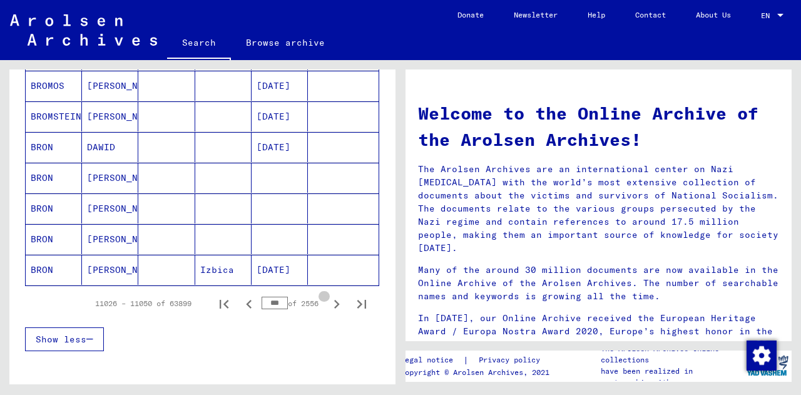
click at [329, 305] on icon "Next page" at bounding box center [337, 304] width 18 height 18
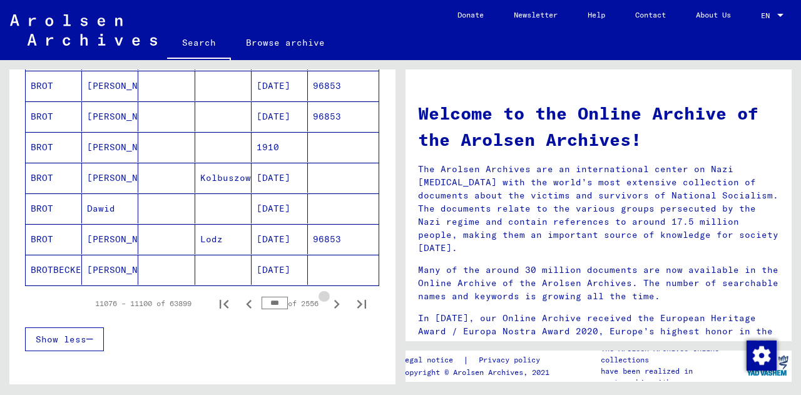
click at [329, 305] on icon "Next page" at bounding box center [337, 304] width 18 height 18
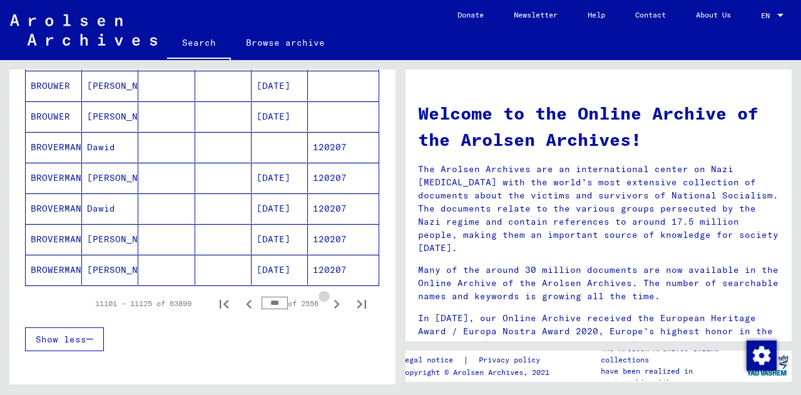
click at [329, 305] on icon "Next page" at bounding box center [337, 304] width 18 height 18
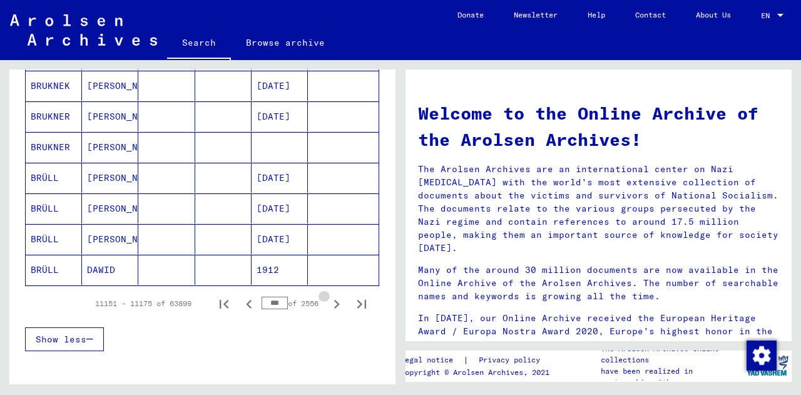
click at [329, 305] on icon "Next page" at bounding box center [337, 304] width 18 height 18
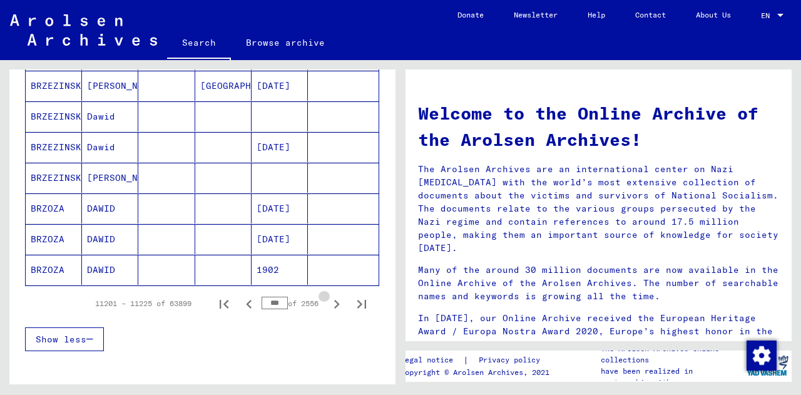
click at [329, 305] on icon "Next page" at bounding box center [337, 304] width 18 height 18
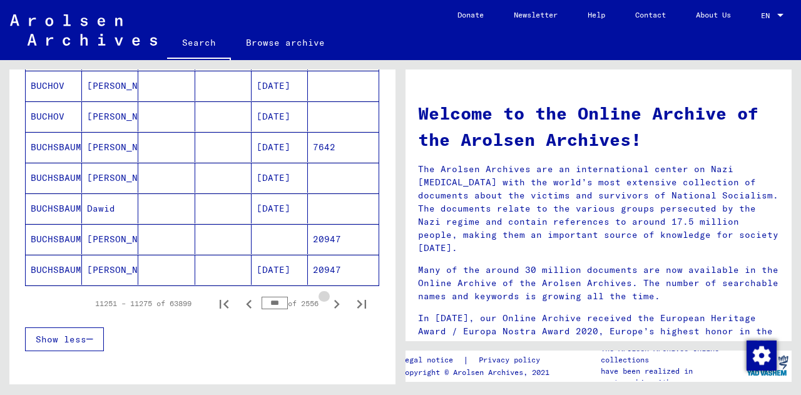
click at [329, 305] on icon "Next page" at bounding box center [337, 304] width 18 height 18
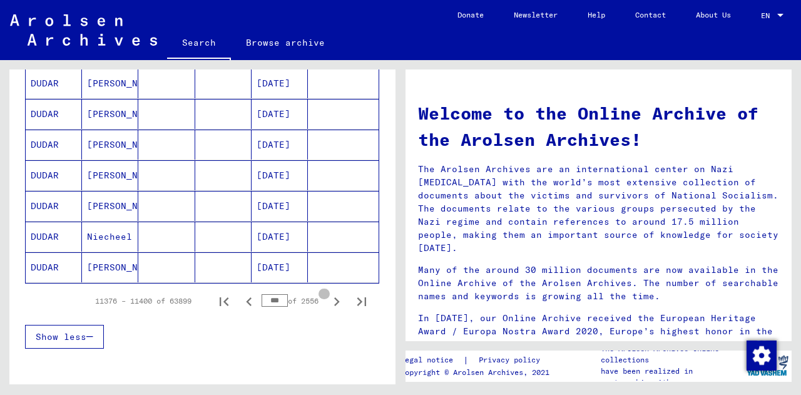
click at [329, 305] on icon "Next page" at bounding box center [337, 302] width 18 height 18
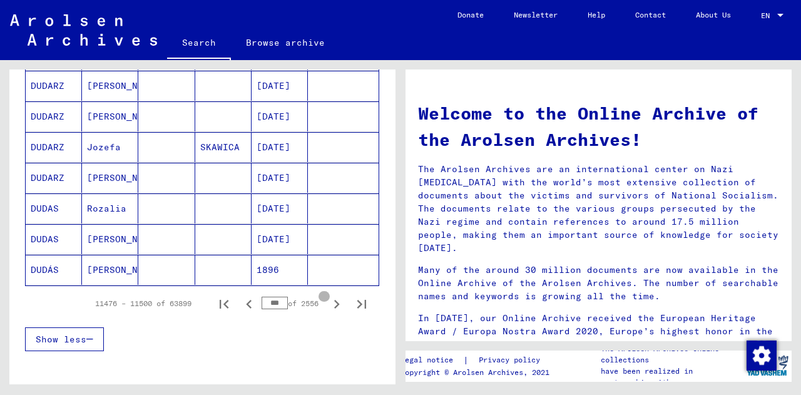
click at [329, 305] on icon "Next page" at bounding box center [337, 304] width 18 height 18
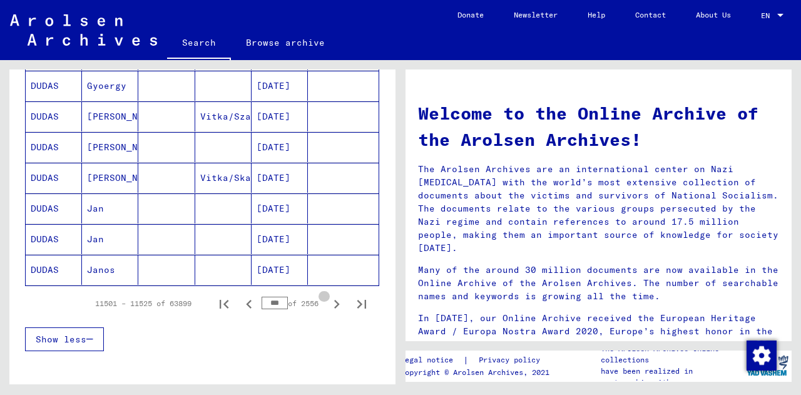
type input "***"
click at [328, 310] on icon "Next page" at bounding box center [337, 304] width 18 height 18
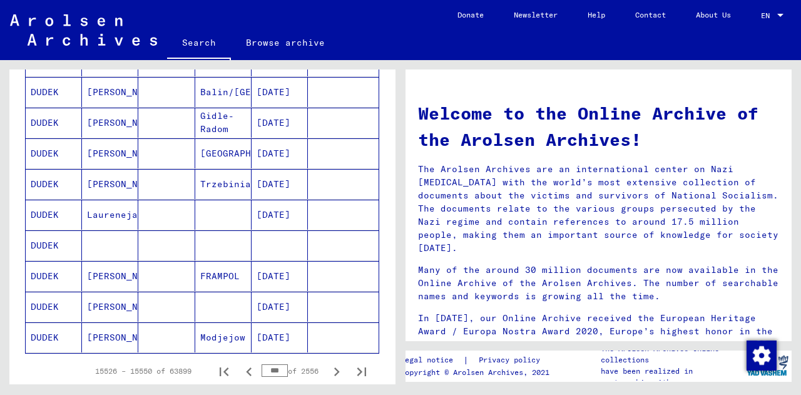
scroll to position [679, 0]
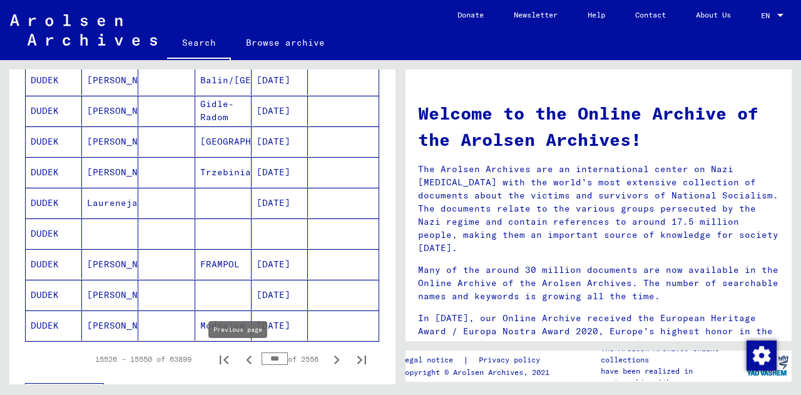
click at [240, 365] on icon "Previous page" at bounding box center [249, 360] width 18 height 18
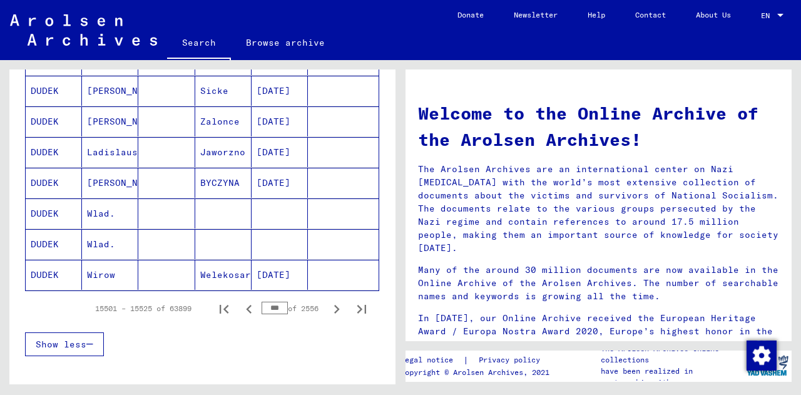
scroll to position [730, 0]
click at [246, 310] on icon "Previous page" at bounding box center [249, 309] width 18 height 18
click at [246, 307] on icon "Previous page" at bounding box center [249, 309] width 6 height 9
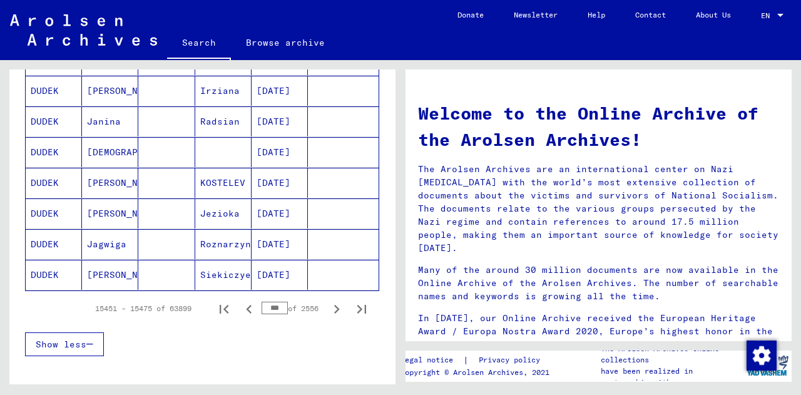
click at [246, 307] on icon "Previous page" at bounding box center [249, 309] width 6 height 9
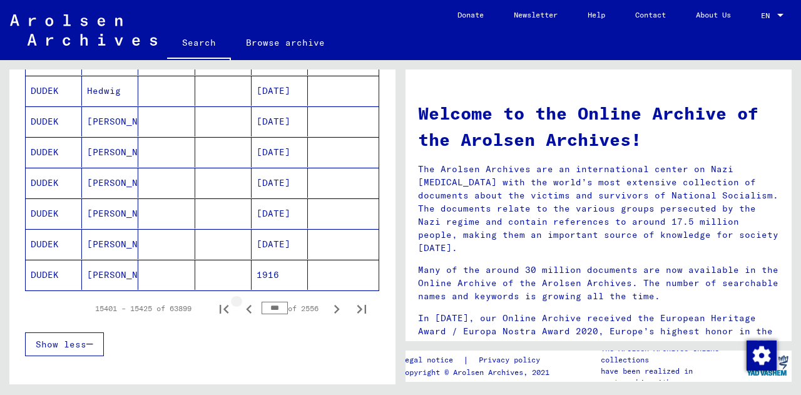
click at [246, 307] on icon "Previous page" at bounding box center [249, 309] width 6 height 9
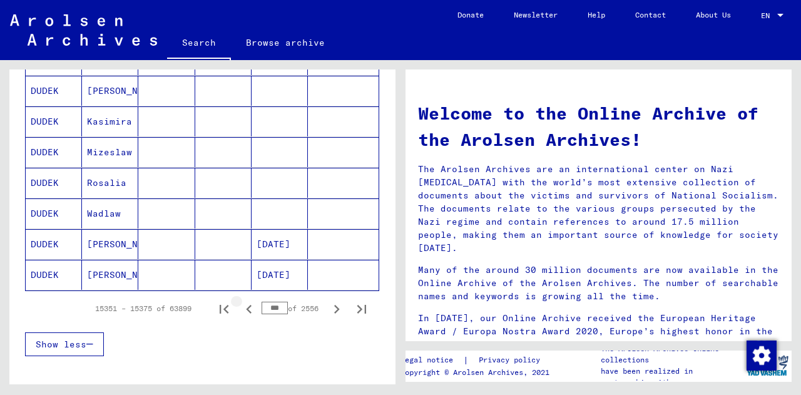
click at [246, 307] on icon "Previous page" at bounding box center [249, 309] width 6 height 9
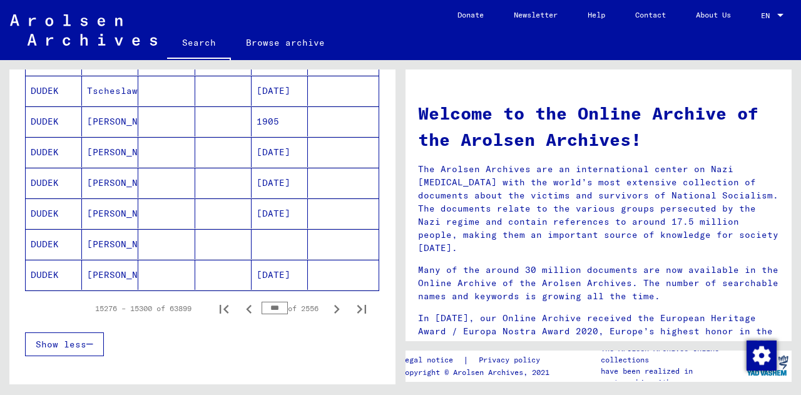
click at [246, 307] on icon "Previous page" at bounding box center [249, 309] width 6 height 9
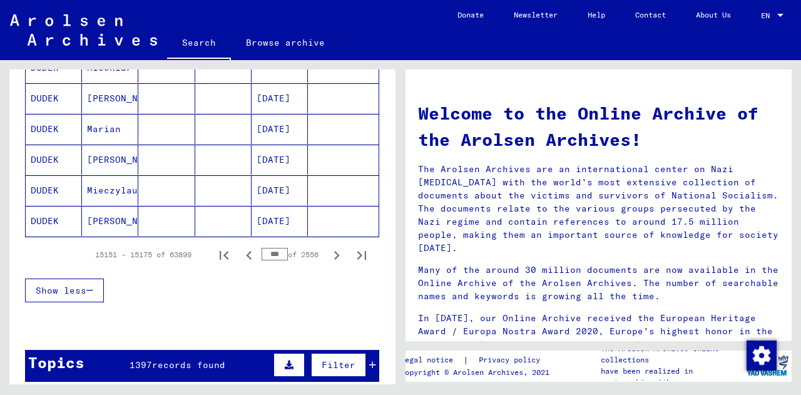
scroll to position [793, 0]
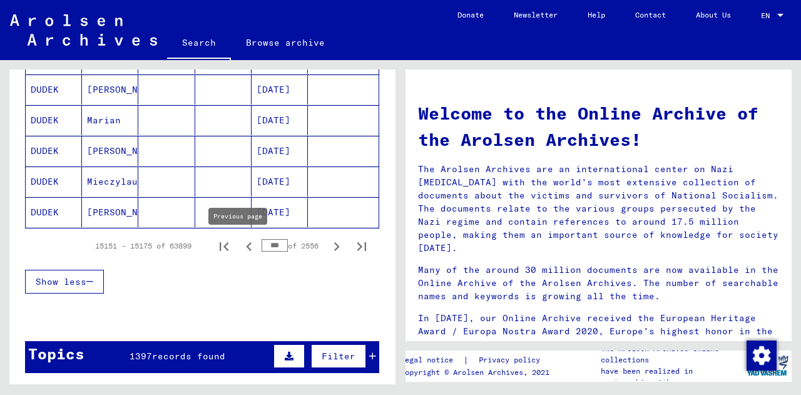
click at [245, 247] on icon "Previous page" at bounding box center [249, 247] width 18 height 18
click at [242, 246] on icon "Previous page" at bounding box center [249, 247] width 18 height 18
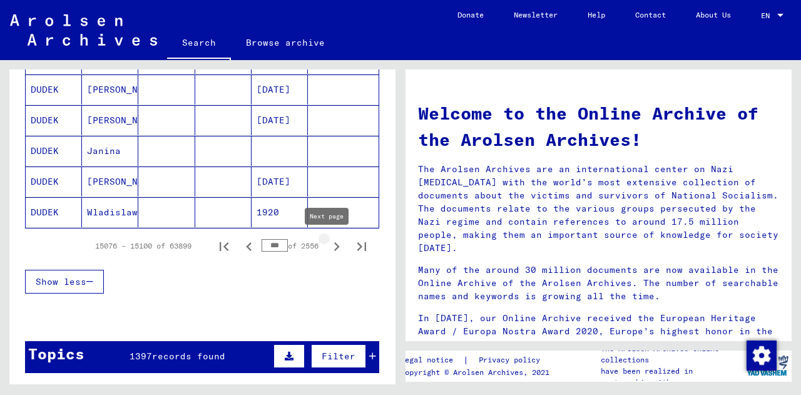
click at [328, 249] on icon "Next page" at bounding box center [337, 247] width 18 height 18
click at [328, 247] on icon "Next page" at bounding box center [337, 247] width 18 height 18
click at [98, 180] on mat-cell "Mieczylaus" at bounding box center [110, 182] width 56 height 30
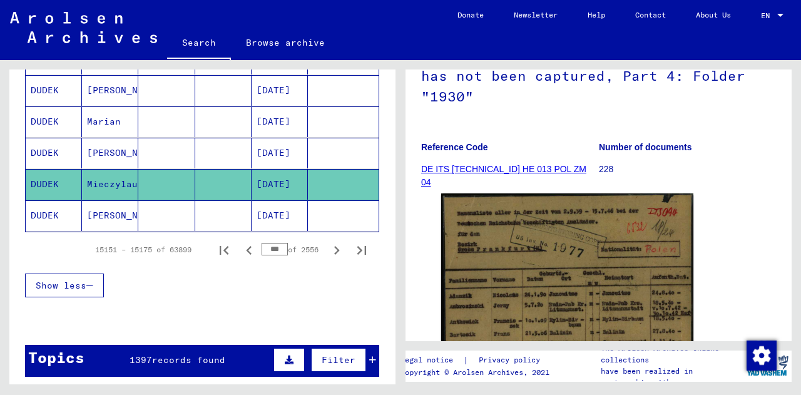
scroll to position [154, 0]
click at [528, 158] on figure "Reference Code DE ITS 2.1.1.1 HE 013 POL ZM 04" at bounding box center [509, 161] width 177 height 56
click at [526, 163] on figure "Reference Code DE ITS 2.1.1.1 HE 013 POL ZM 04" at bounding box center [509, 161] width 177 height 56
click at [526, 166] on link "DE ITS 2.1.1.1 HE 013 POL ZM 04" at bounding box center [503, 176] width 165 height 23
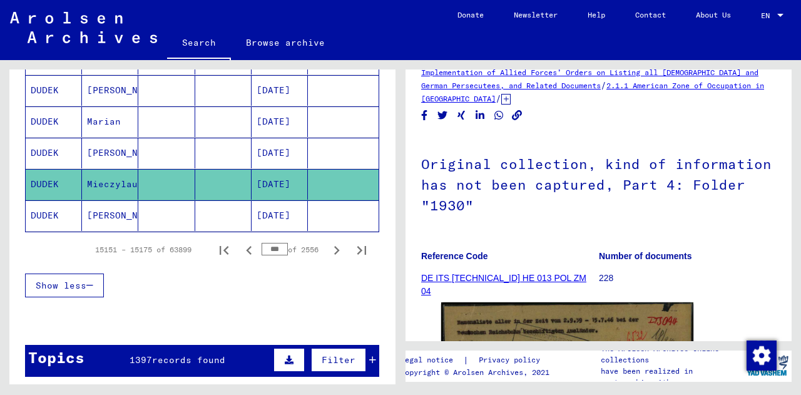
scroll to position [17, 0]
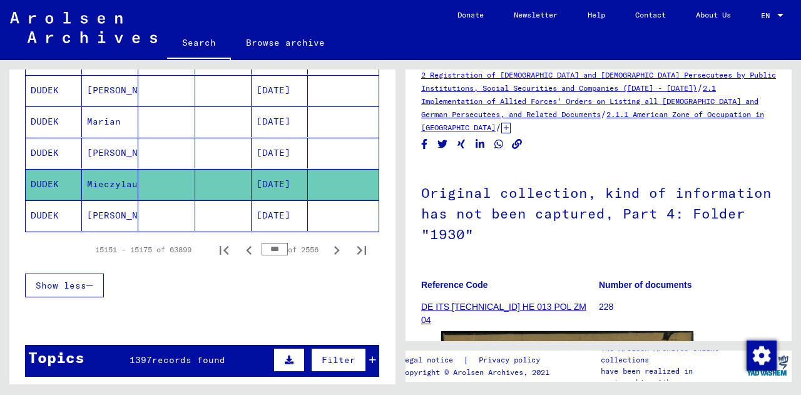
click at [652, 214] on h1 "Original collection, kind of information has not been captured, Part 4: Folder …" at bounding box center [598, 212] width 355 height 96
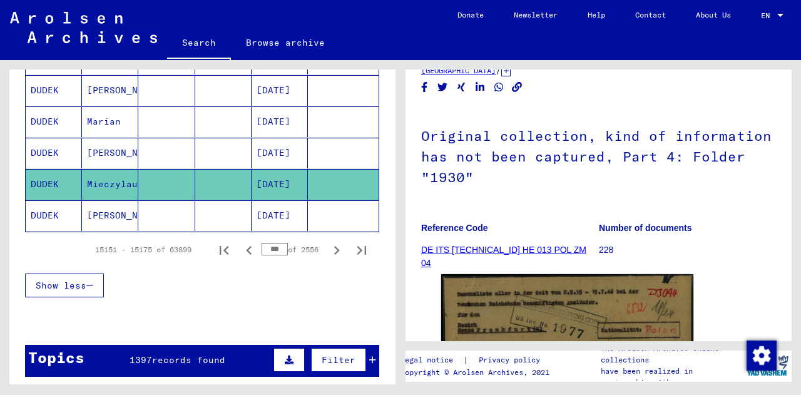
scroll to position [71, 0]
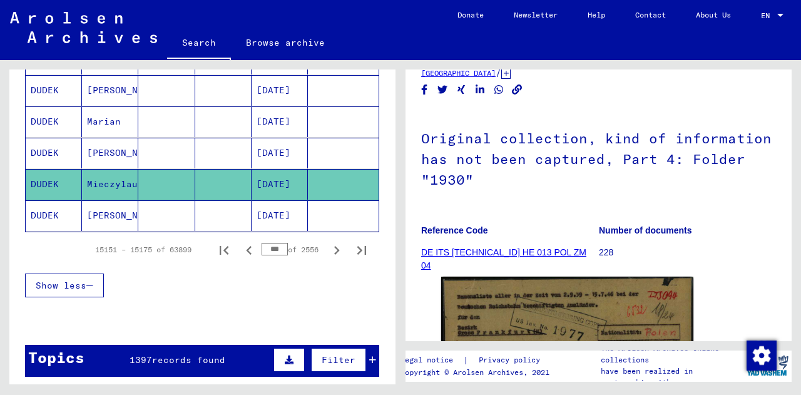
click at [600, 254] on p "228" at bounding box center [687, 252] width 177 height 13
click at [615, 136] on h1 "Original collection, kind of information has not been captured, Part 4: Folder …" at bounding box center [598, 158] width 355 height 96
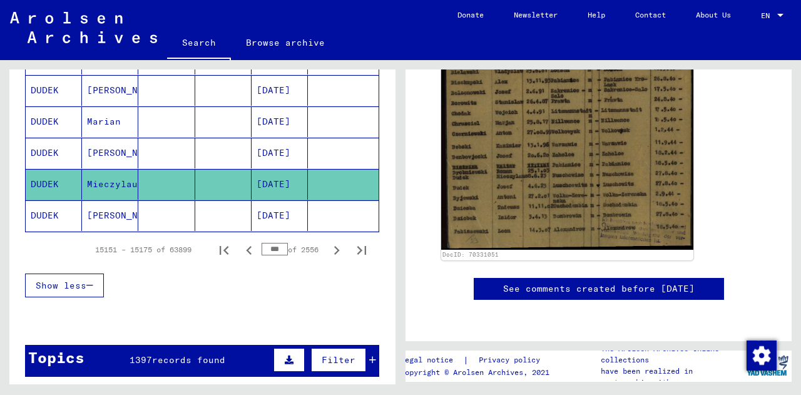
scroll to position [0, 0]
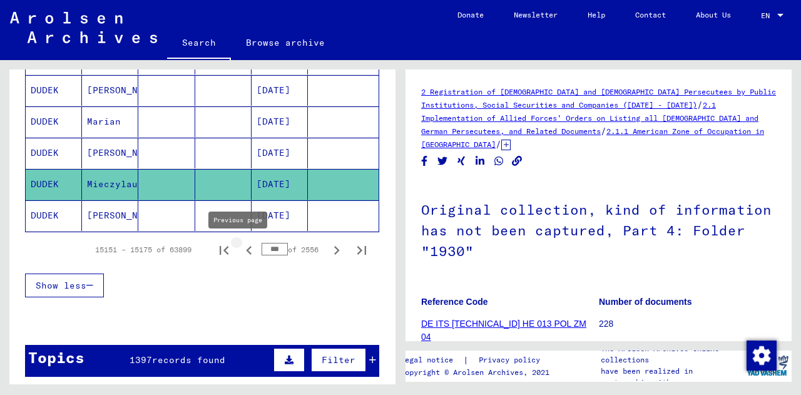
click at [246, 250] on icon "Previous page" at bounding box center [249, 250] width 6 height 9
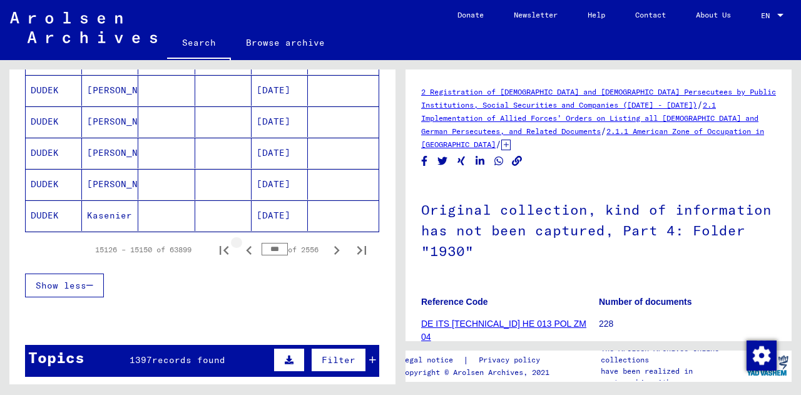
click at [246, 250] on icon "Previous page" at bounding box center [249, 250] width 6 height 9
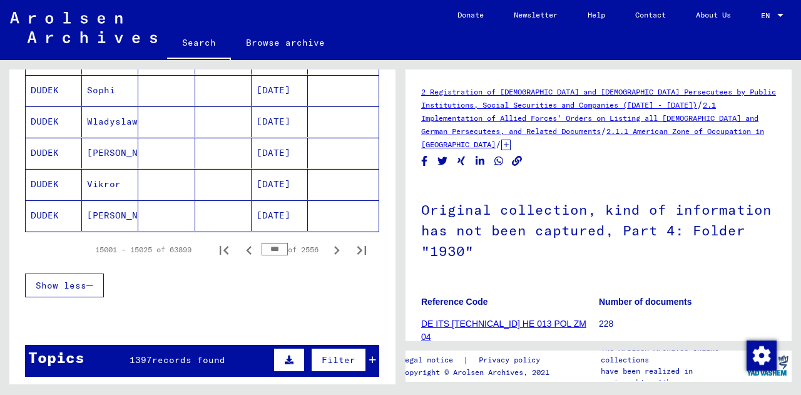
click at [246, 250] on icon "Previous page" at bounding box center [249, 250] width 6 height 9
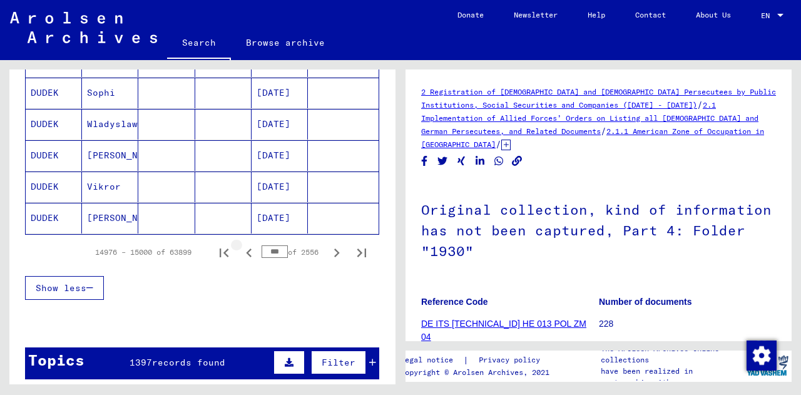
scroll to position [807, 0]
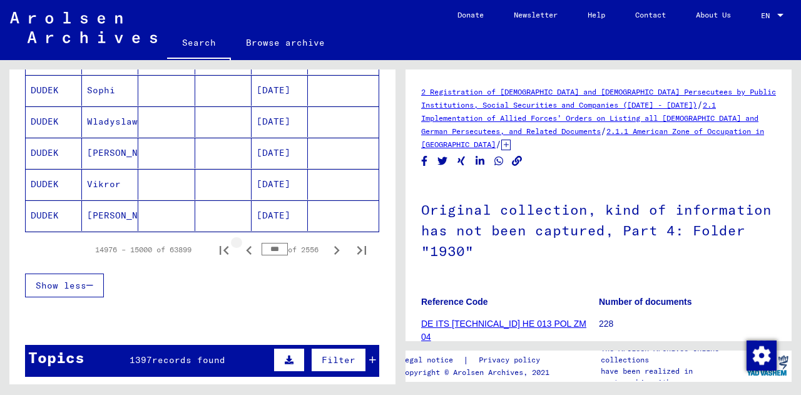
click at [246, 250] on icon "Previous page" at bounding box center [249, 250] width 6 height 9
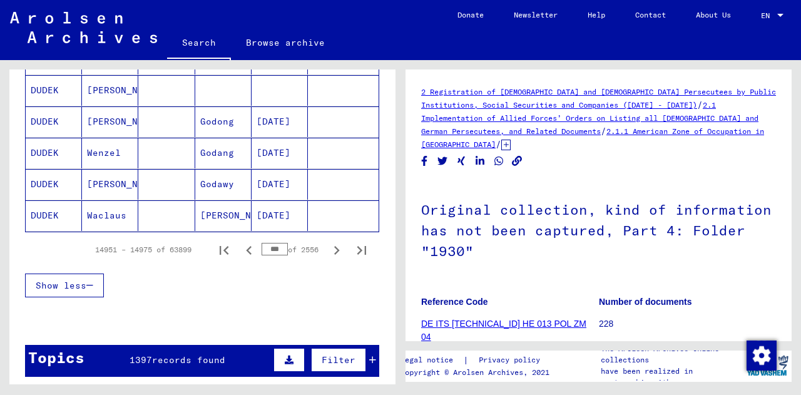
click at [246, 250] on icon "Previous page" at bounding box center [249, 250] width 6 height 9
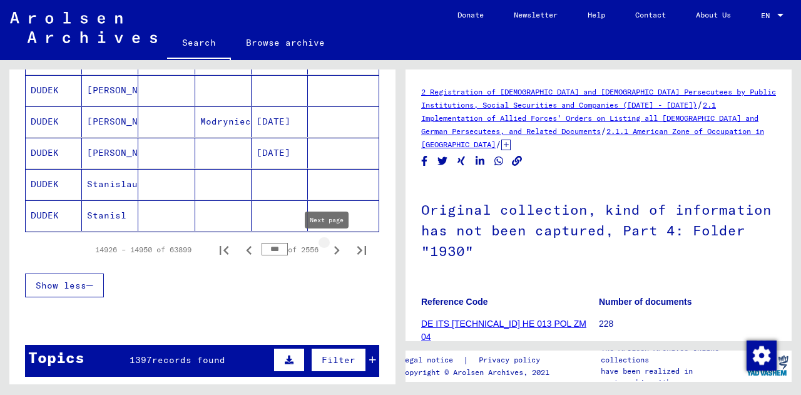
click at [334, 252] on icon "Next page" at bounding box center [337, 250] width 6 height 9
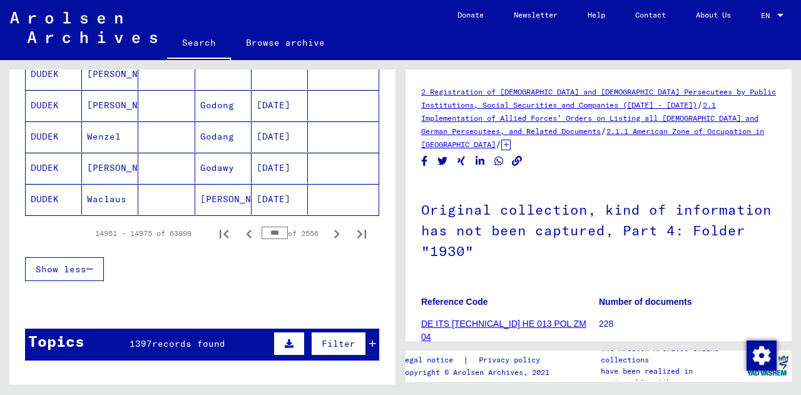
scroll to position [824, 0]
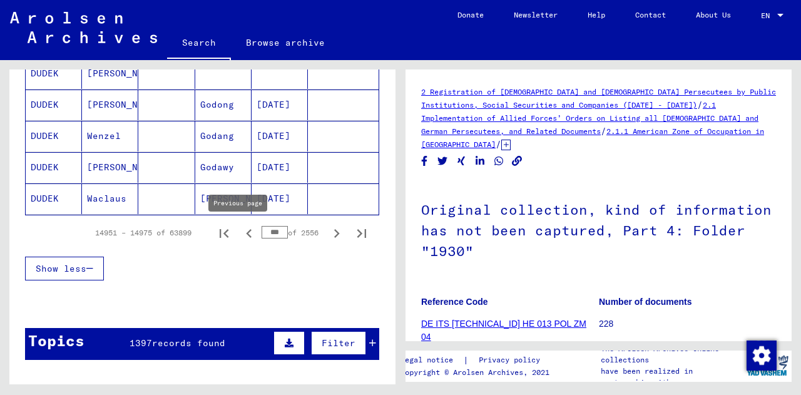
click at [240, 232] on icon "Previous page" at bounding box center [249, 234] width 18 height 18
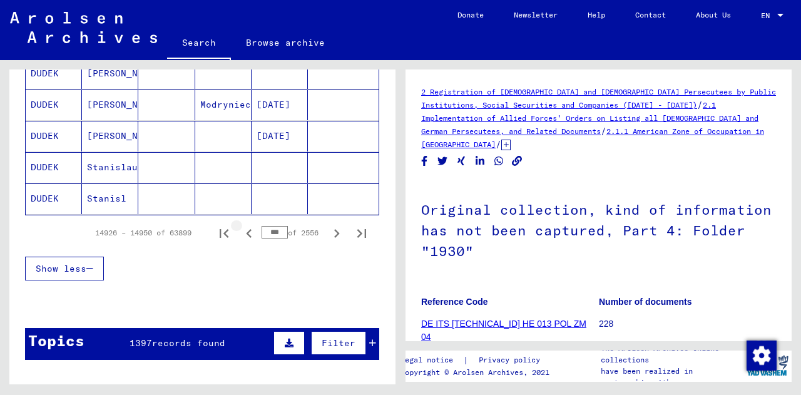
click at [240, 232] on icon "Previous page" at bounding box center [249, 234] width 18 height 18
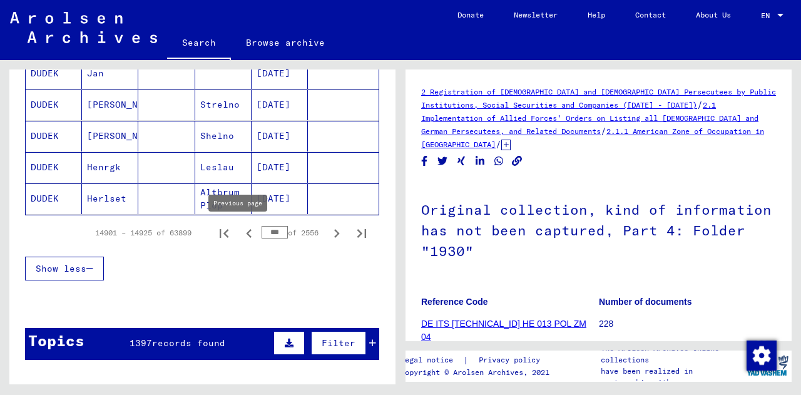
click at [240, 228] on icon "Previous page" at bounding box center [249, 234] width 18 height 18
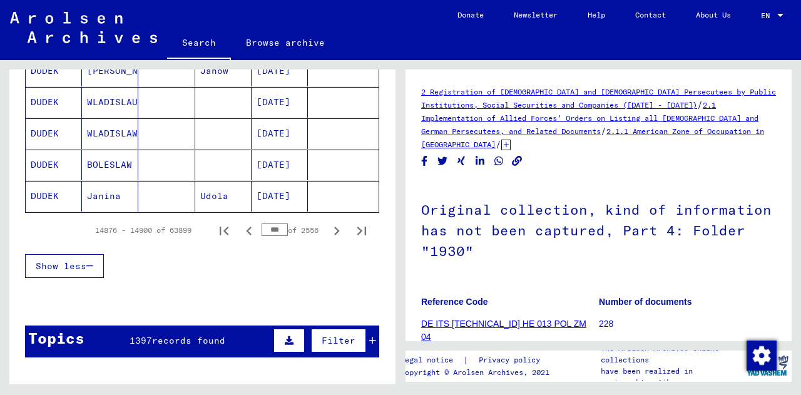
scroll to position [821, 0]
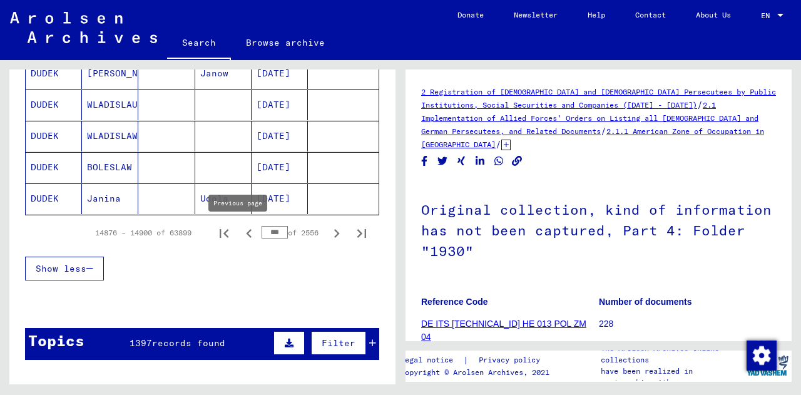
click at [240, 230] on icon "Previous page" at bounding box center [249, 234] width 18 height 18
click at [240, 227] on icon "Previous page" at bounding box center [249, 234] width 18 height 18
type input "***"
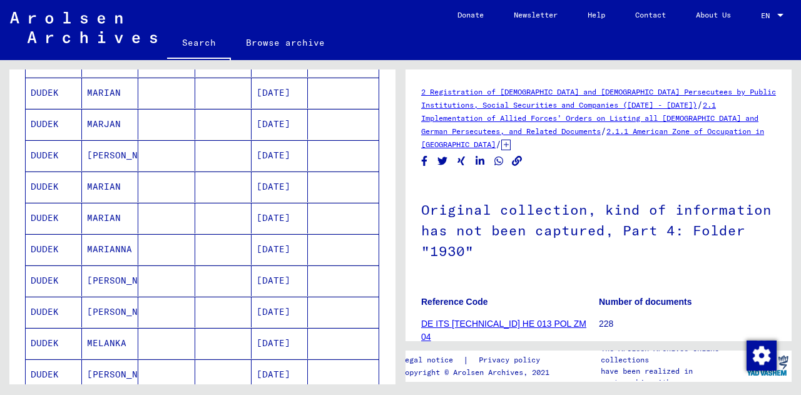
scroll to position [269, 0]
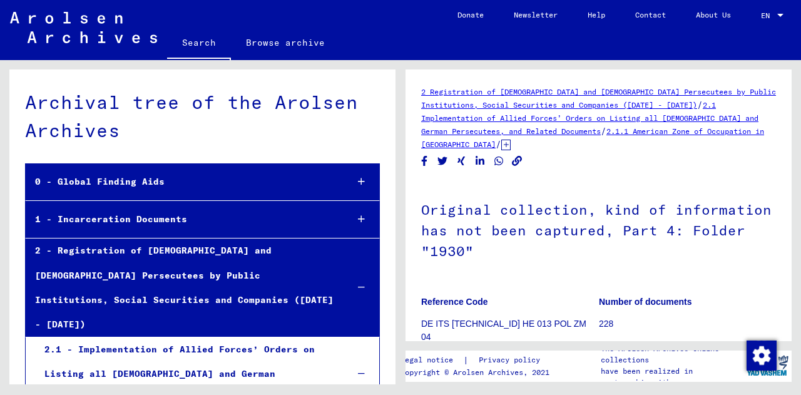
click at [183, 46] on link "Search" at bounding box center [199, 44] width 64 height 33
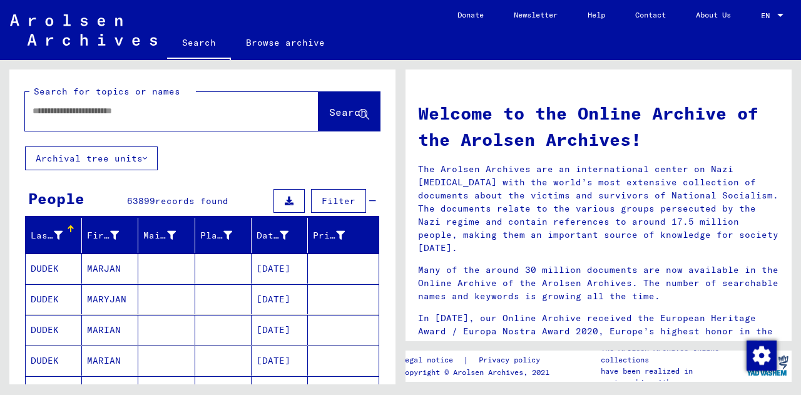
drag, startPoint x: 320, startPoint y: 194, endPoint x: 256, endPoint y: 221, distance: 69.3
click at [320, 194] on button "Filter" at bounding box center [338, 201] width 55 height 24
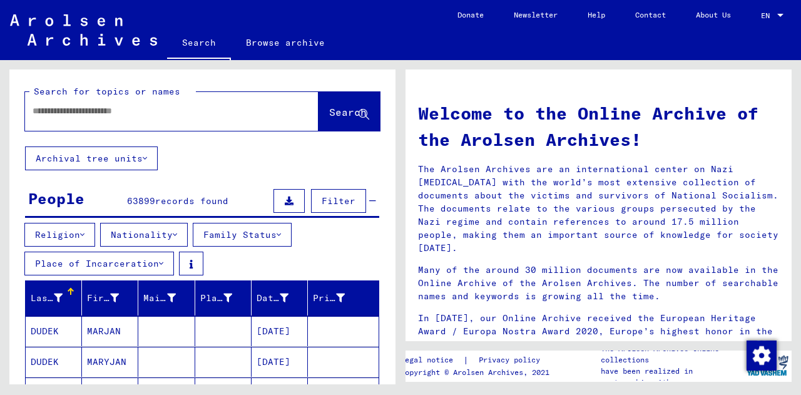
click at [114, 259] on button "Place of Incarceration" at bounding box center [99, 264] width 150 height 24
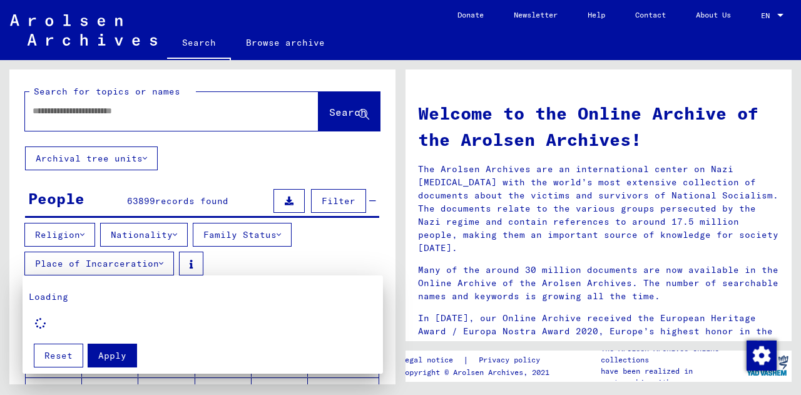
click at [286, 236] on div at bounding box center [400, 197] width 801 height 395
click at [264, 233] on button "Family Status" at bounding box center [242, 235] width 99 height 24
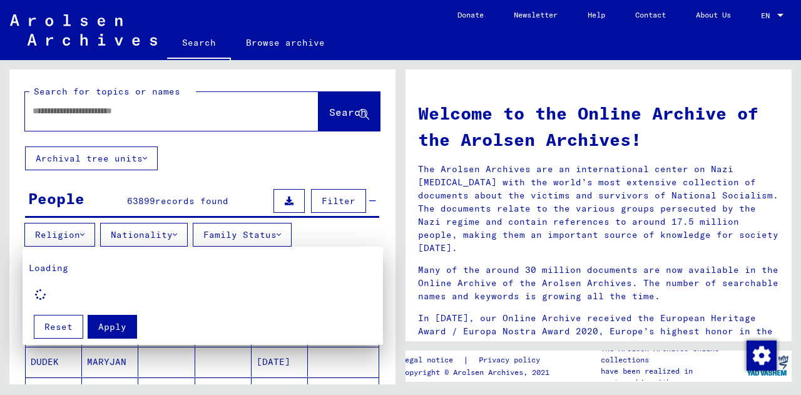
click at [366, 195] on div at bounding box center [400, 197] width 801 height 395
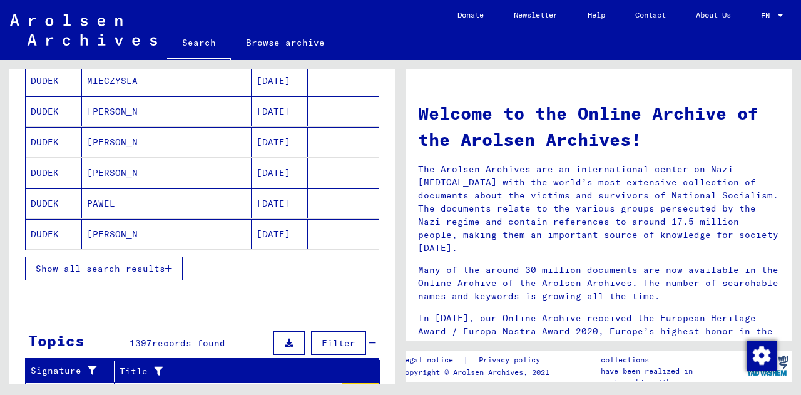
click at [131, 275] on button "Show all search results" at bounding box center [104, 269] width 158 height 24
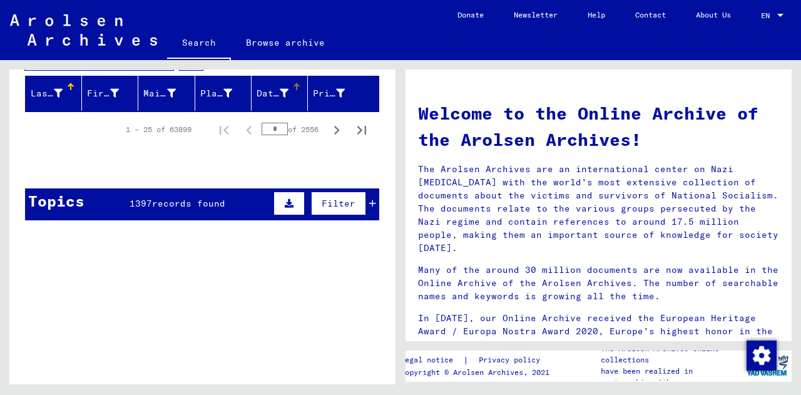
scroll to position [154, 0]
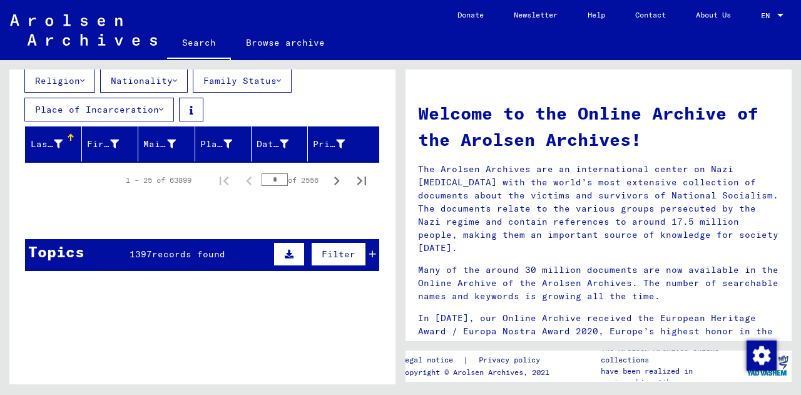
click at [137, 190] on div "1 – 25 of 63899 * of 2556" at bounding box center [243, 180] width 264 height 25
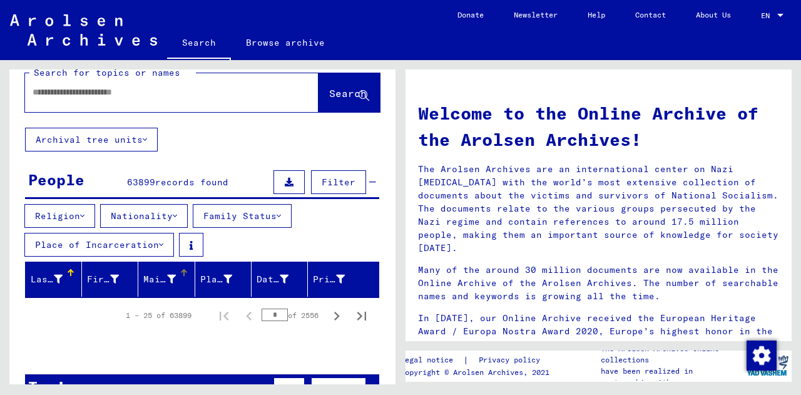
scroll to position [11, 0]
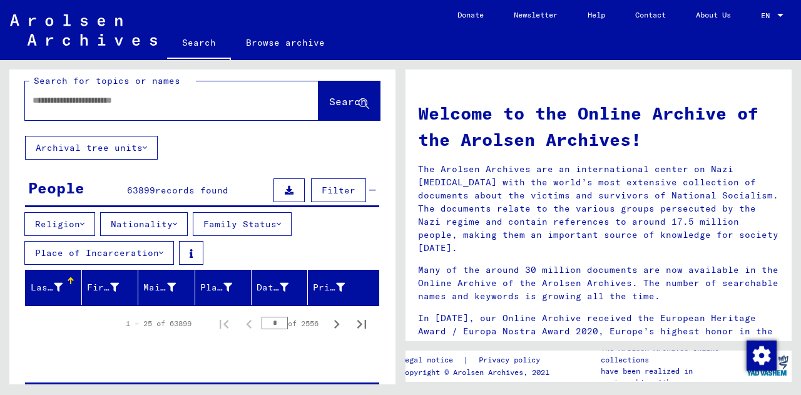
click at [115, 97] on input "text" at bounding box center [157, 100] width 249 height 13
type input "*****"
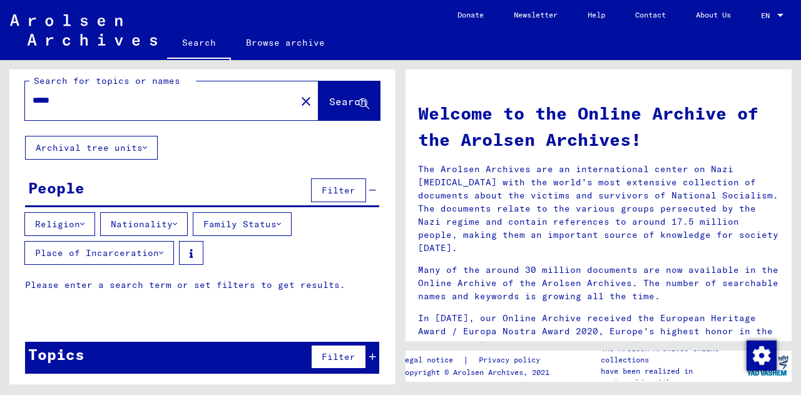
scroll to position [34, 0]
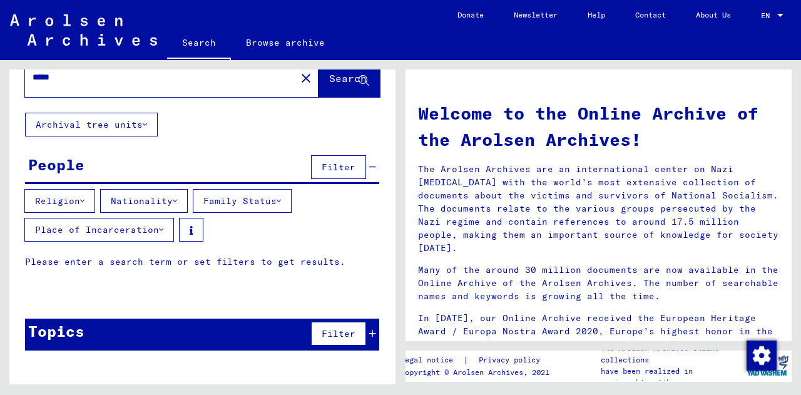
click at [319, 95] on button "Search" at bounding box center [349, 77] width 61 height 39
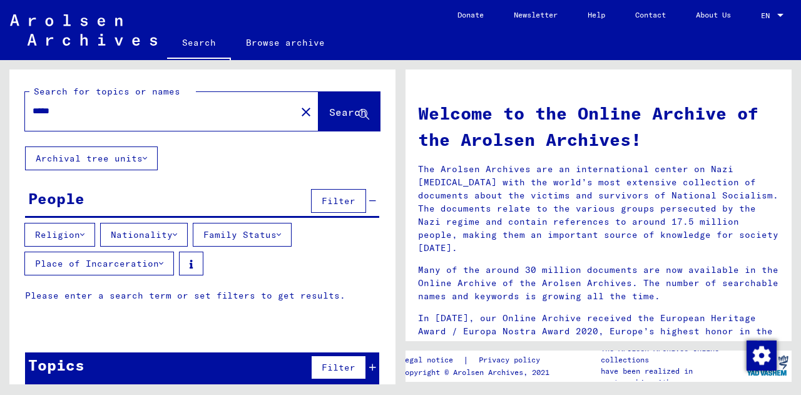
click at [119, 113] on input "*****" at bounding box center [157, 111] width 249 height 13
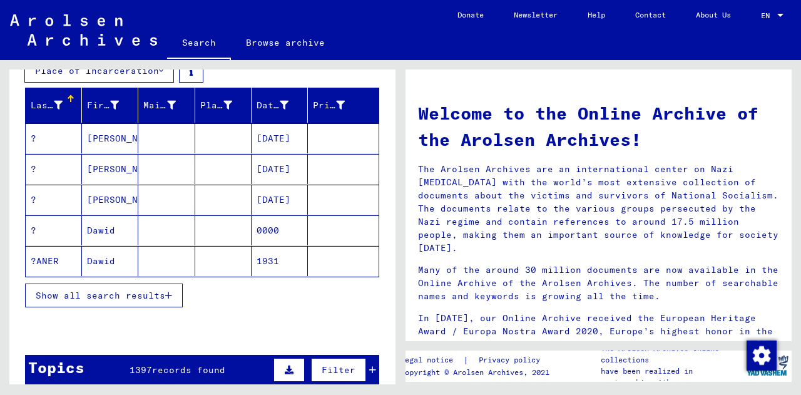
scroll to position [194, 0]
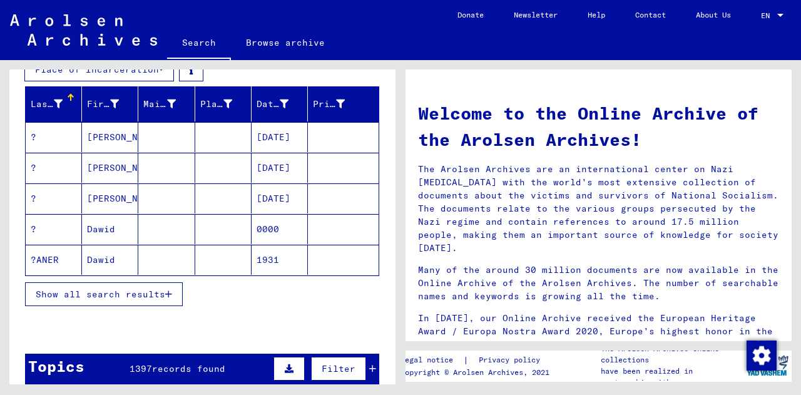
click at [153, 294] on span "Show all search results" at bounding box center [101, 294] width 130 height 11
